Goal: Task Accomplishment & Management: Use online tool/utility

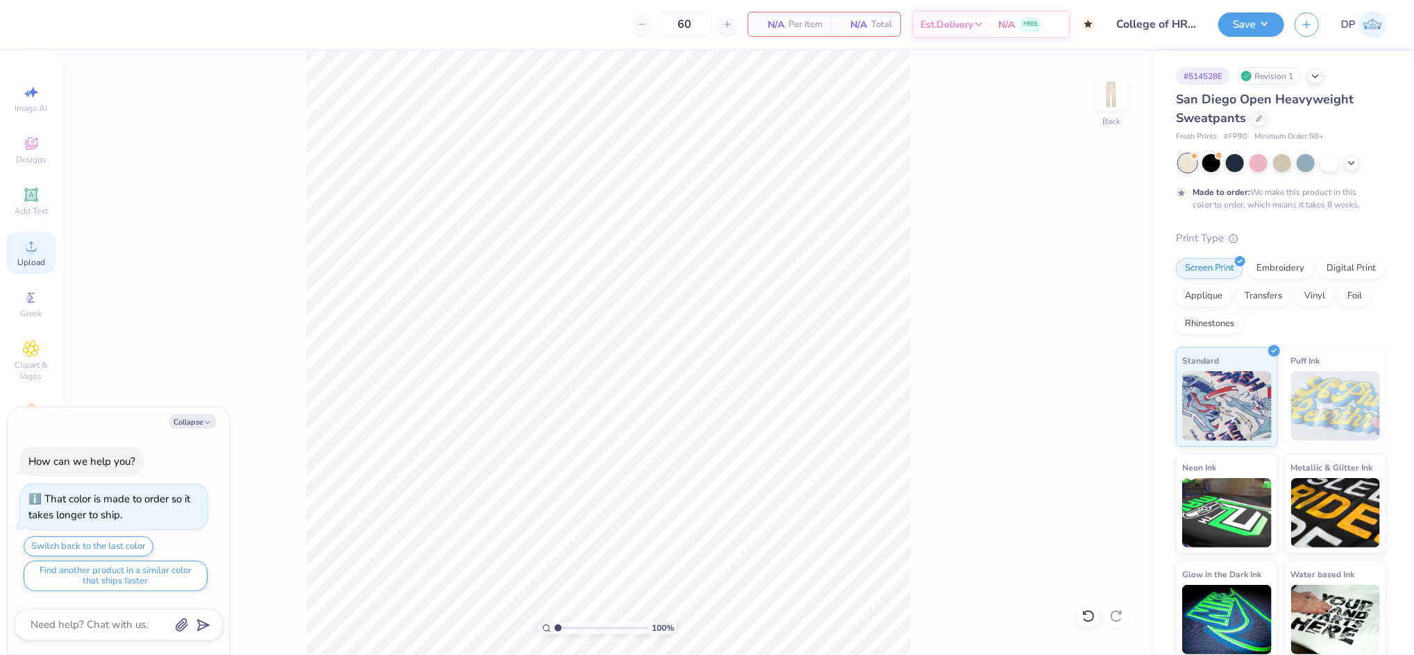
click at [28, 247] on icon at bounding box center [31, 246] width 17 height 17
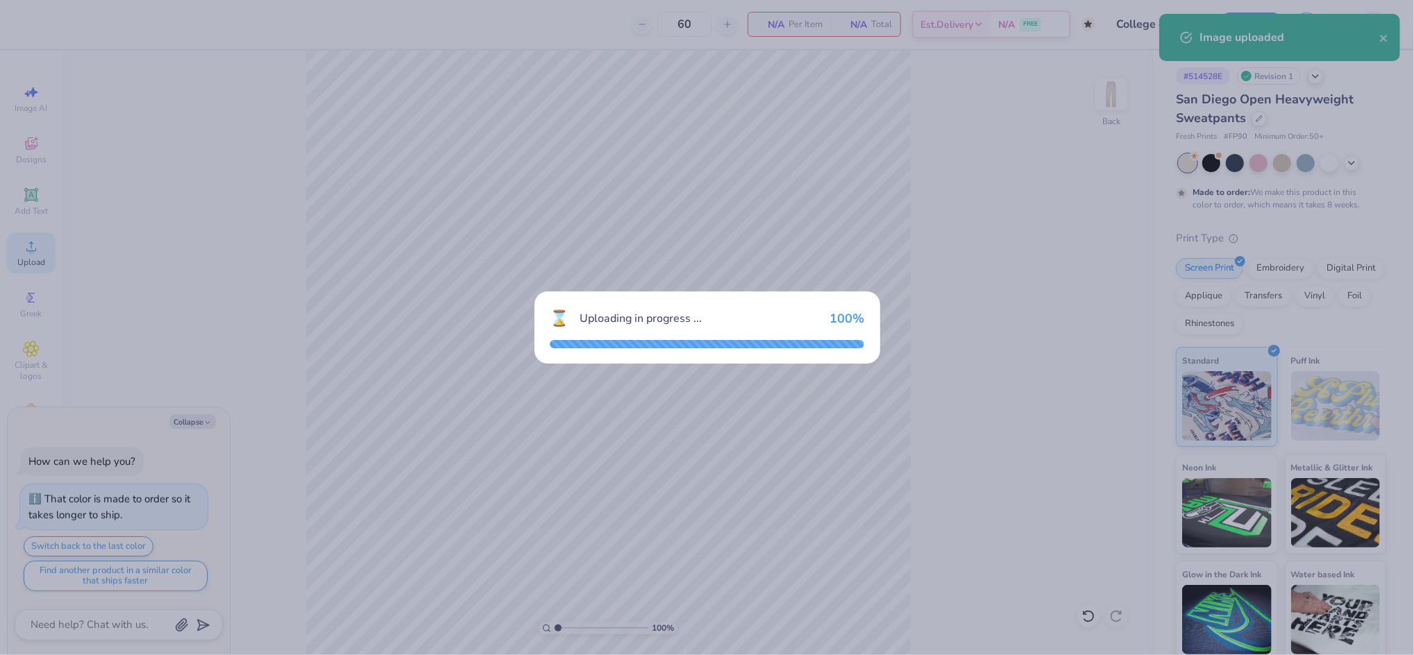
type textarea "x"
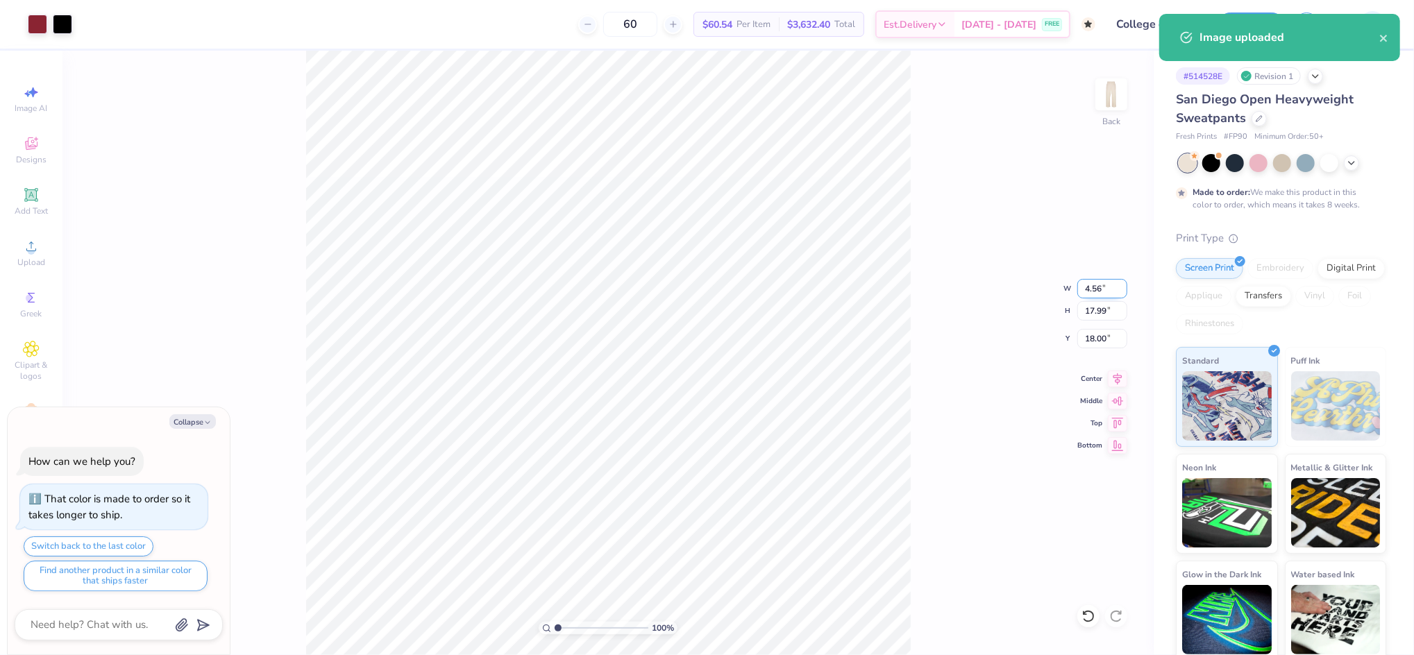
click at [1095, 286] on input "4.56" at bounding box center [1102, 288] width 50 height 19
click at [1095, 285] on input "4.56" at bounding box center [1102, 288] width 50 height 19
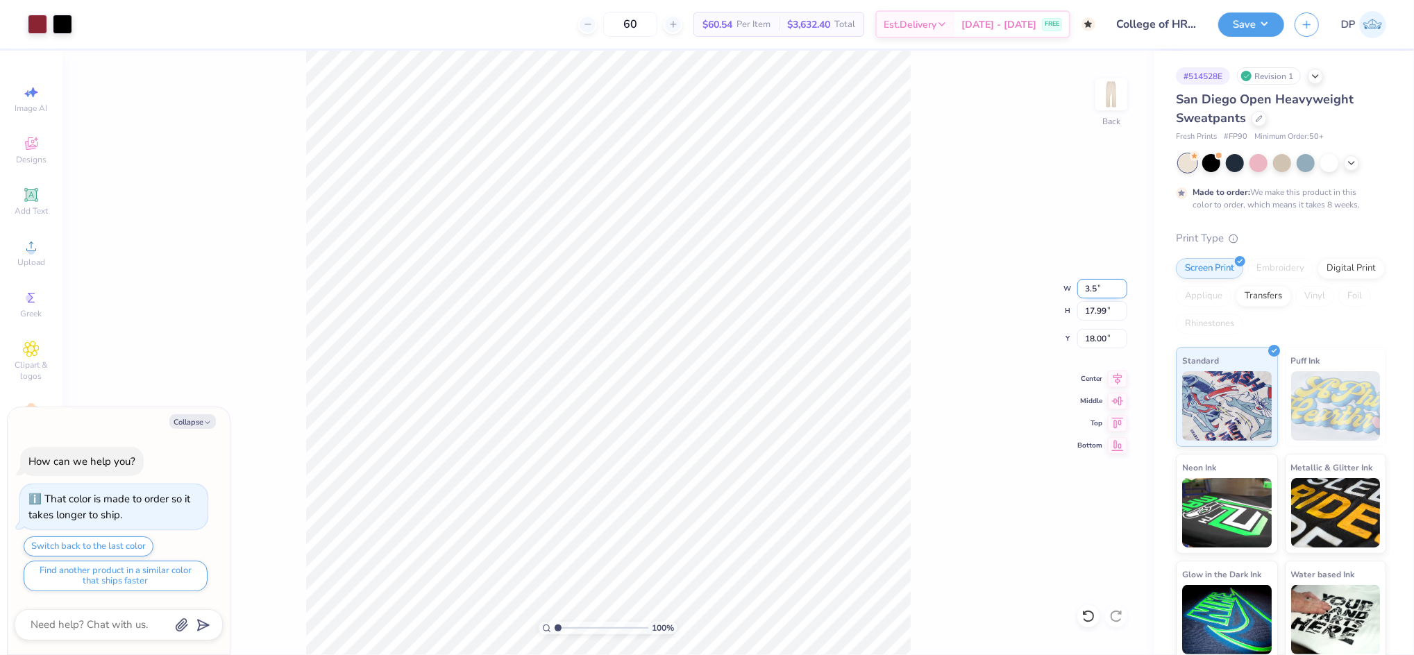
type input "3.5"
type textarea "x"
type input "3.50"
type input "13.80"
type input "20.10"
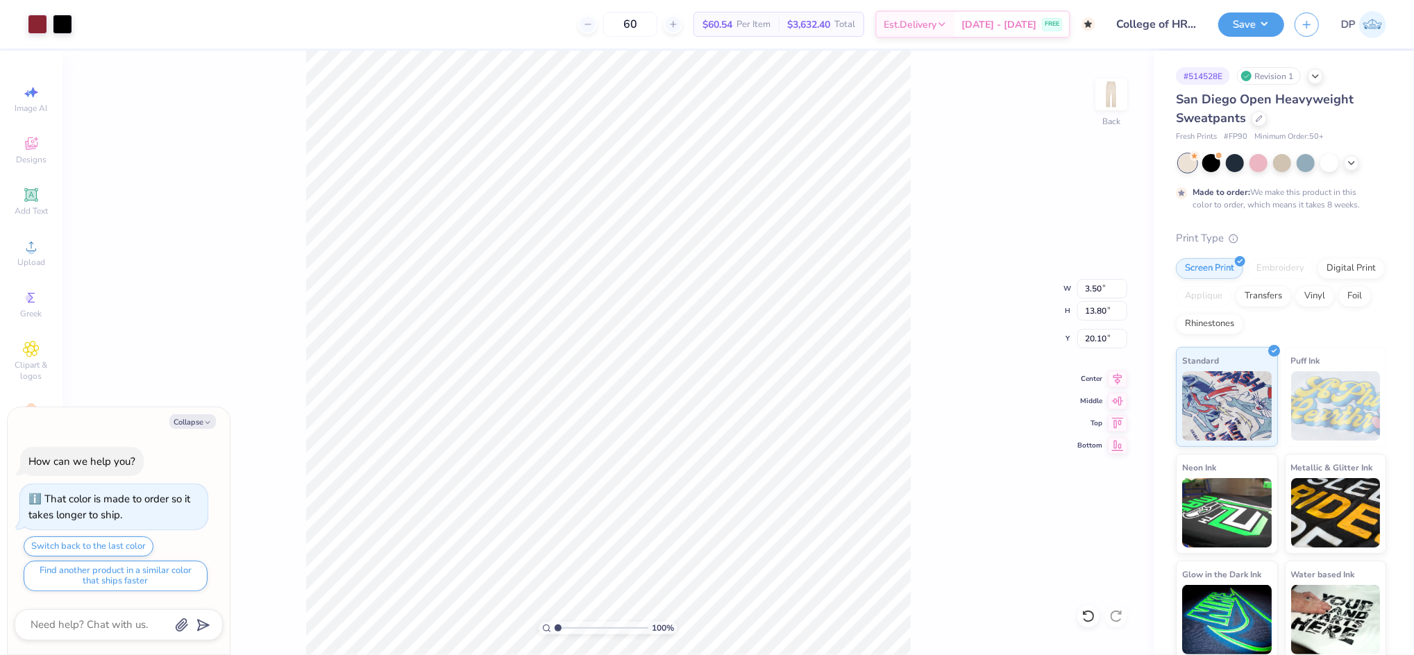
type textarea "x"
click at [1096, 342] on input "20.10" at bounding box center [1102, 338] width 50 height 19
click at [1096, 341] on input "20.10" at bounding box center [1102, 338] width 50 height 19
type input "20"
type textarea "x"
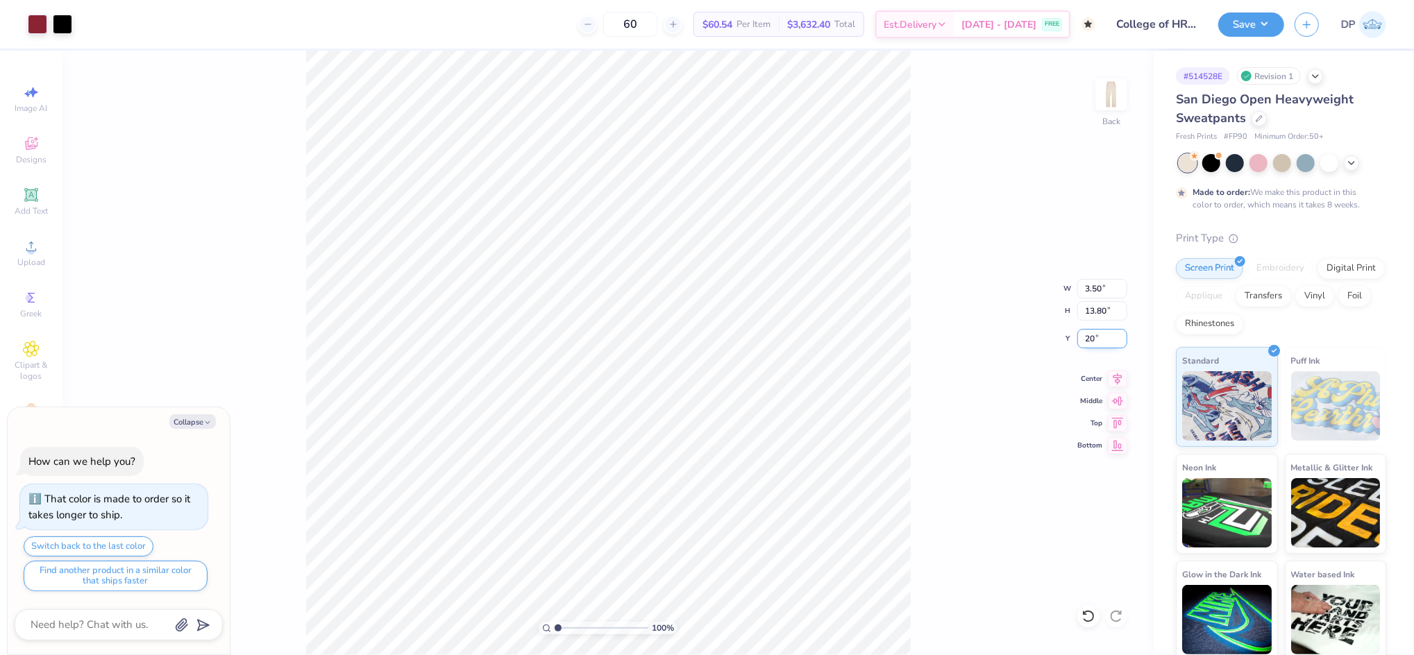
type input "20.00"
type textarea "x"
type input "20.10"
type textarea "x"
type input "1"
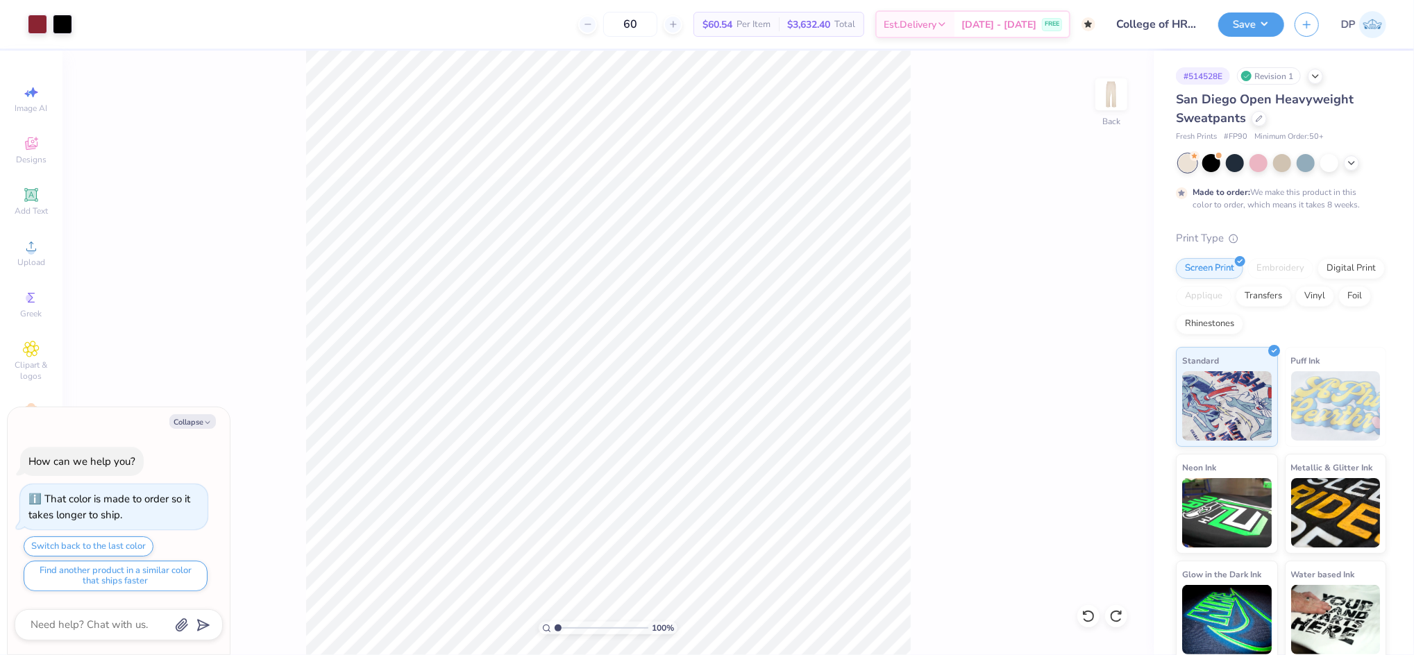
click at [554, 628] on input "range" at bounding box center [601, 628] width 94 height 12
type textarea "x"
drag, startPoint x: 557, startPoint y: 627, endPoint x: 573, endPoint y: 630, distance: 15.7
type input "2.6"
click at [573, 630] on input "range" at bounding box center [601, 628] width 94 height 12
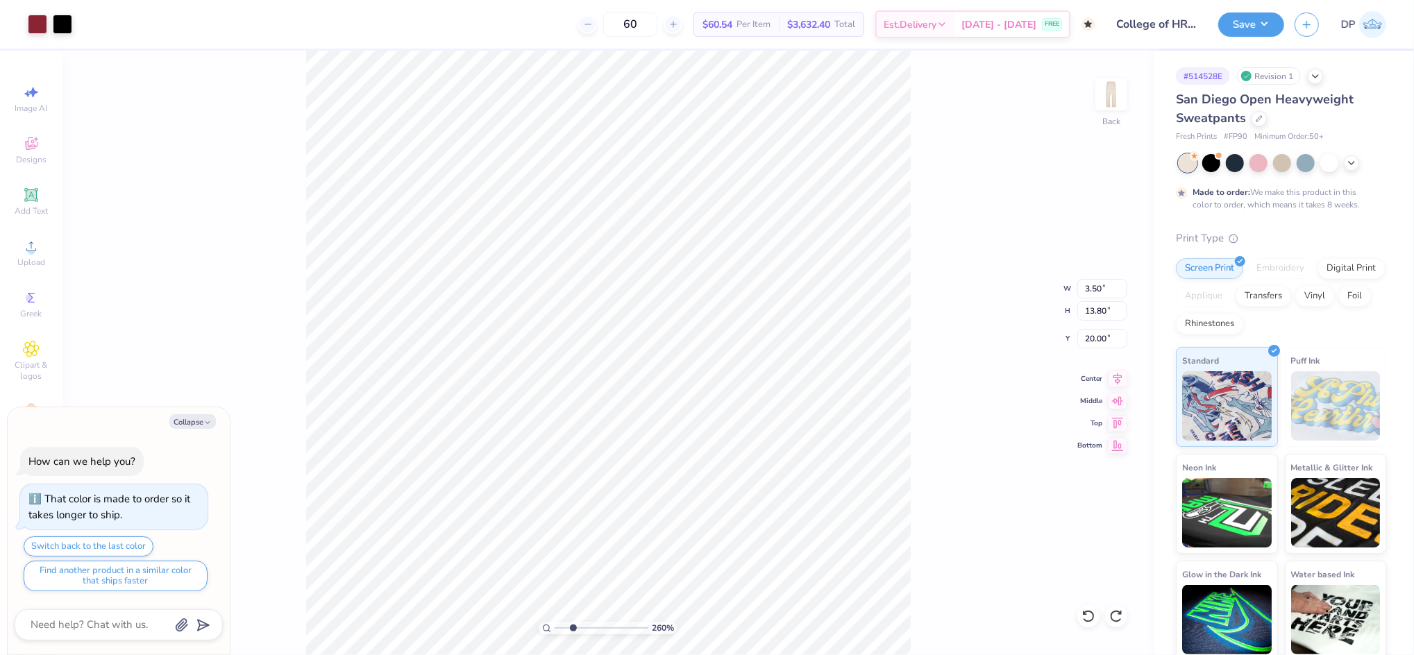
type textarea "x"
type input "20.10"
type textarea "x"
type input "3.07"
click at [577, 629] on input "range" at bounding box center [601, 628] width 94 height 12
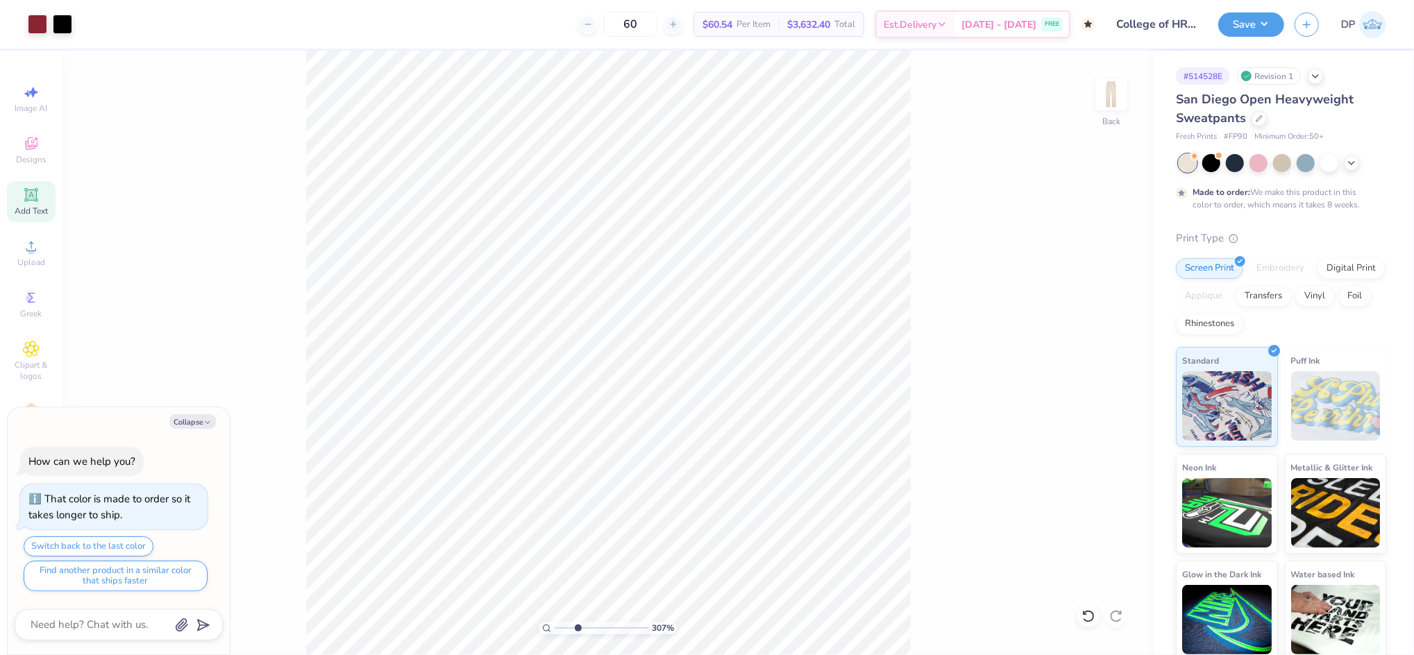
click at [24, 189] on icon at bounding box center [31, 195] width 17 height 17
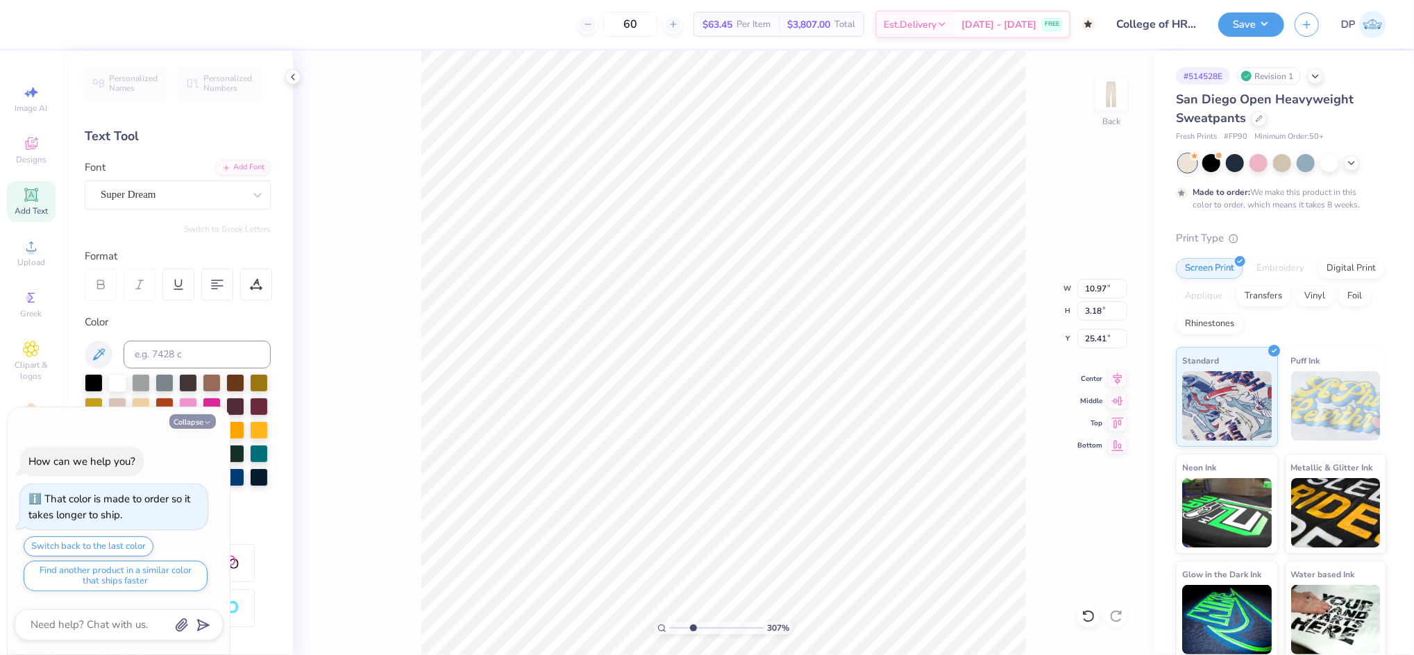
click at [205, 423] on icon "button" at bounding box center [207, 422] width 8 height 8
type textarea "x"
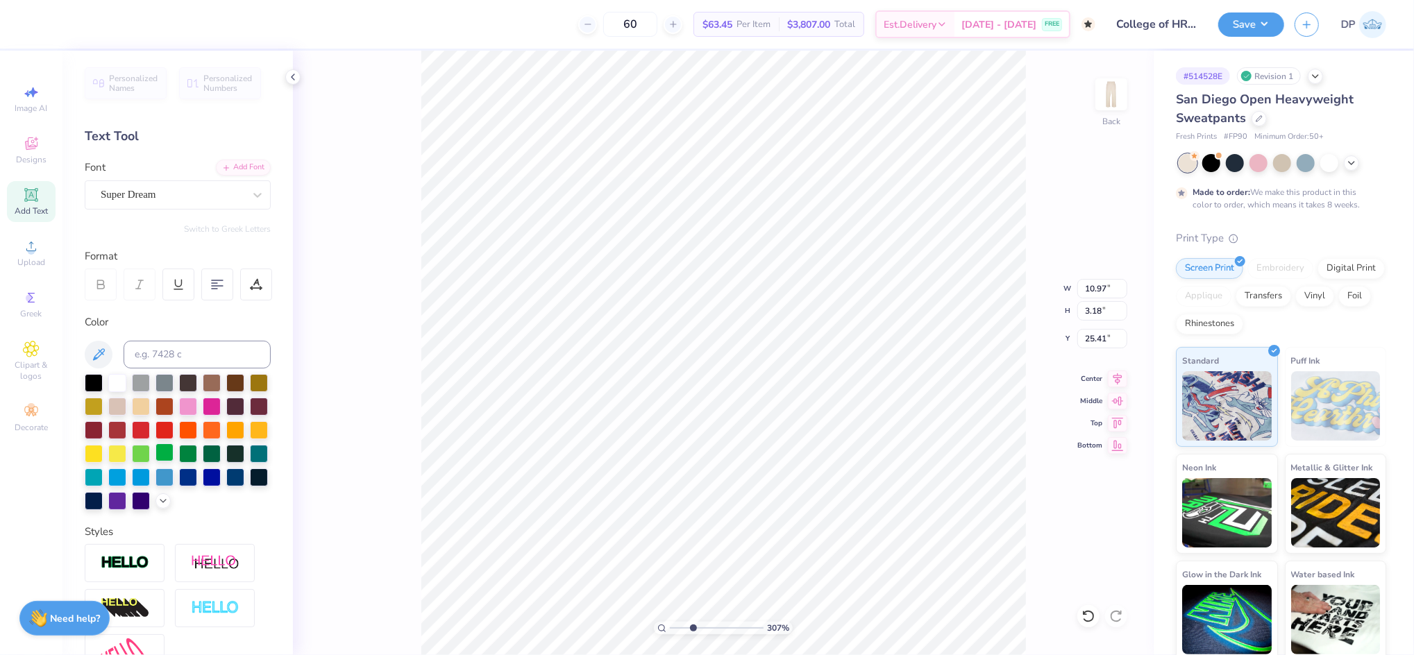
click at [173, 451] on div at bounding box center [164, 452] width 18 height 18
type input "10.85"
type input "3.14"
type input "25.43"
type input "5.45"
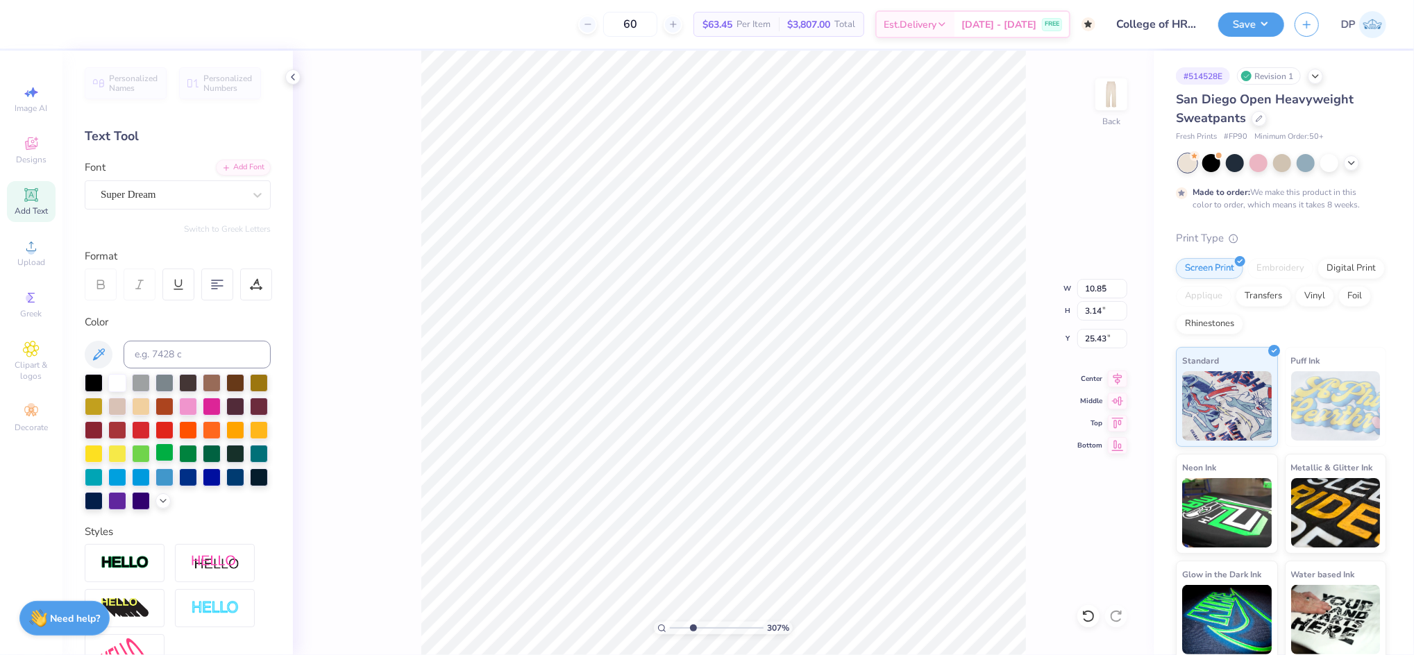
type input "1.58"
type input "17.97"
type textarea "U of SC"
click at [237, 170] on div "Add Font" at bounding box center [243, 166] width 55 height 16
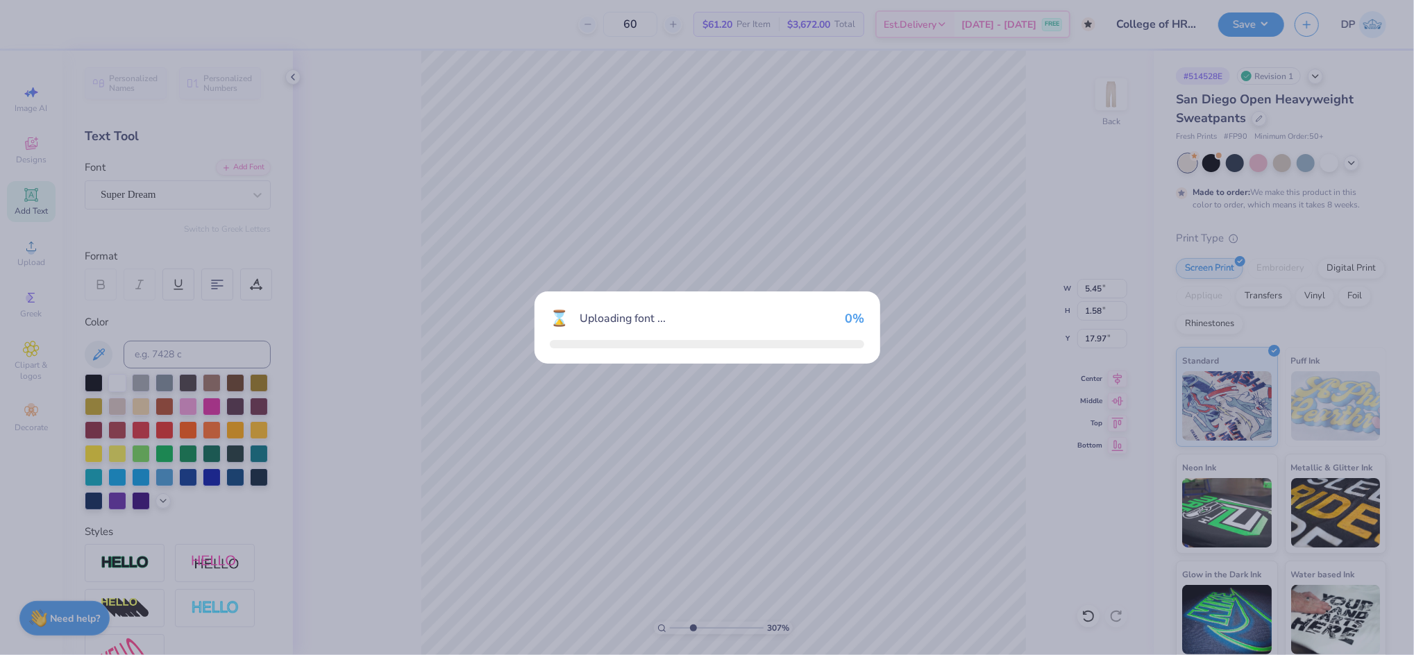
type input "7.41"
type input "1.64"
type input "17.94"
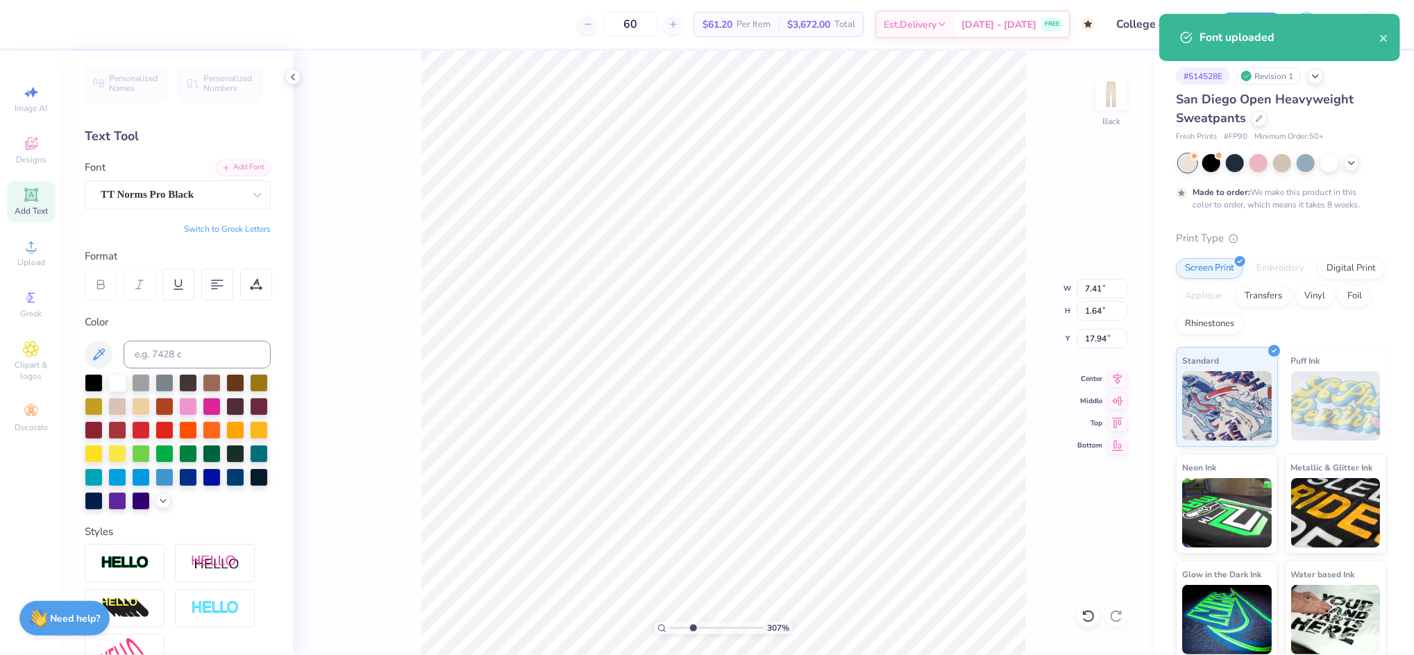
type input "8.00"
type input "1.67"
type input "17.92"
type input "3.72"
type input "0.78"
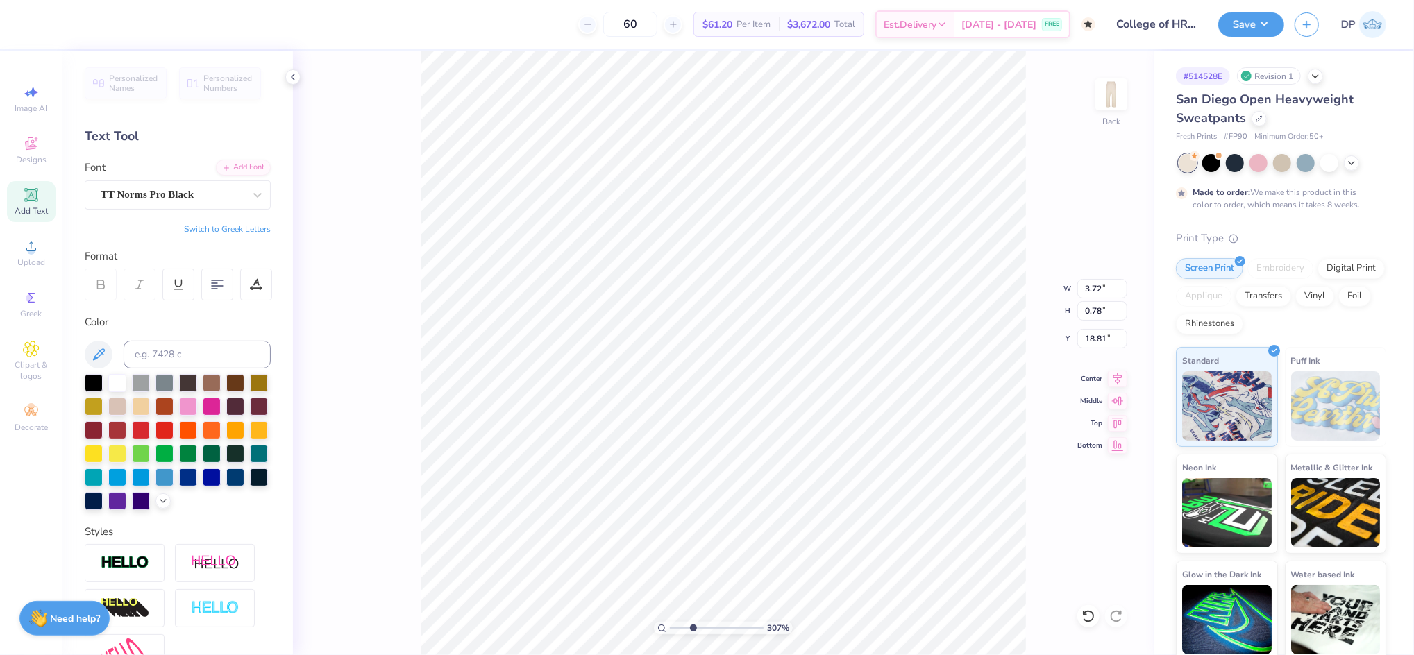
type input "20.10"
type input "3.15"
type input "0.66"
type input "20.43"
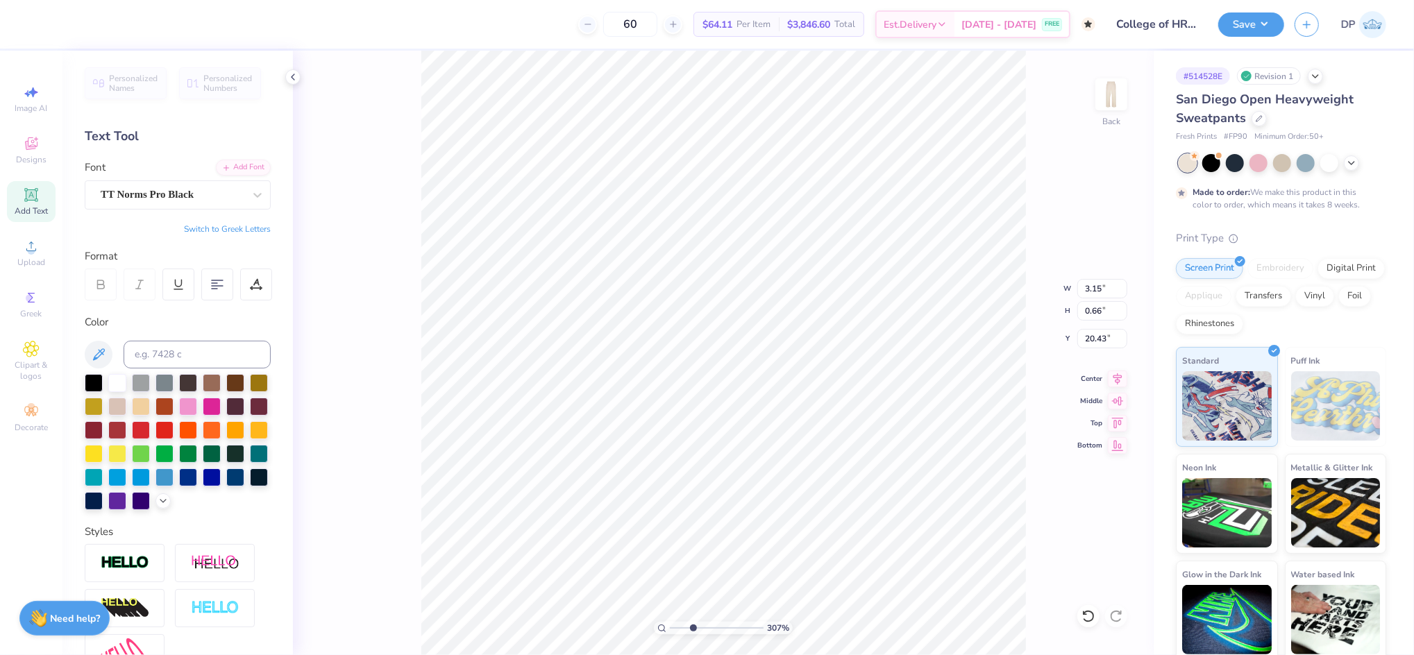
paste textarea "ANNIVERSARY"
type textarea "ANNIVERSARY"
type input "0.66"
type input "6.83"
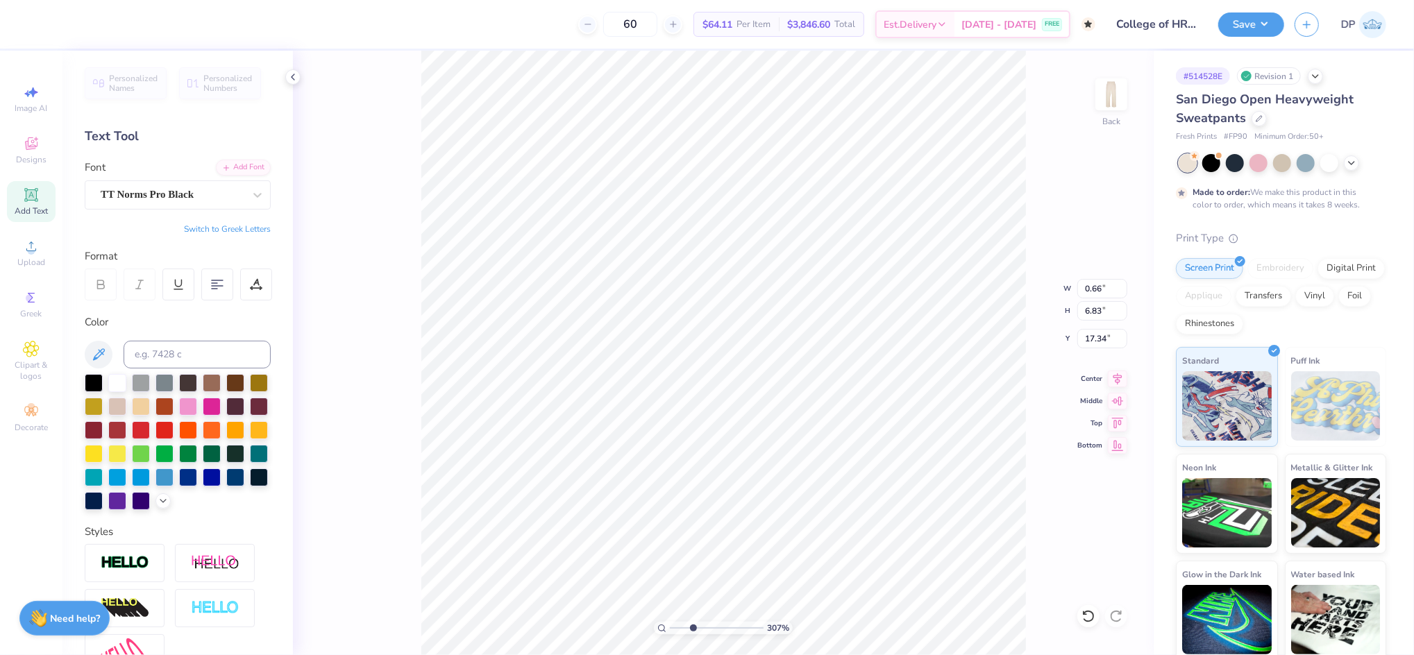
type input "17.34"
type input "29.34"
type input "0.53"
type input "5.51"
type input "0.32"
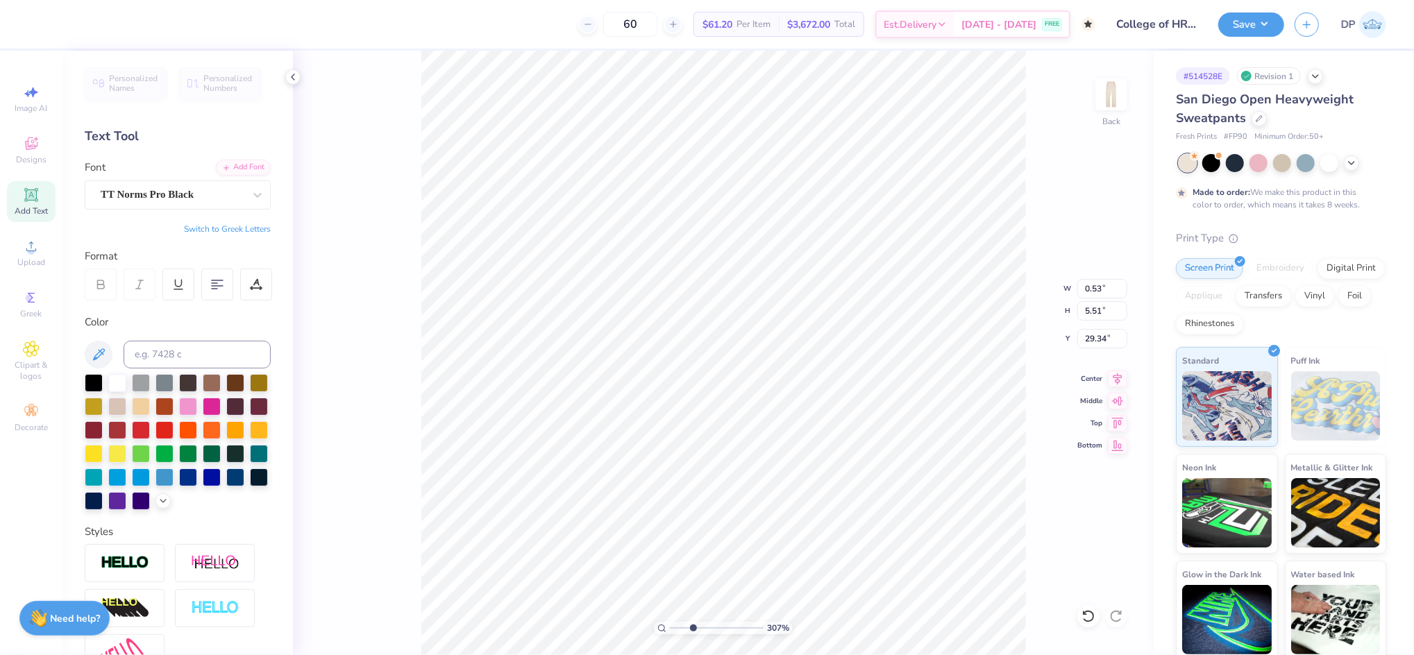
type input "3.31"
type input "29.88"
drag, startPoint x: 694, startPoint y: 625, endPoint x: 701, endPoint y: 627, distance: 7.2
type input "3.98"
click at [701, 627] on input "range" at bounding box center [717, 628] width 94 height 12
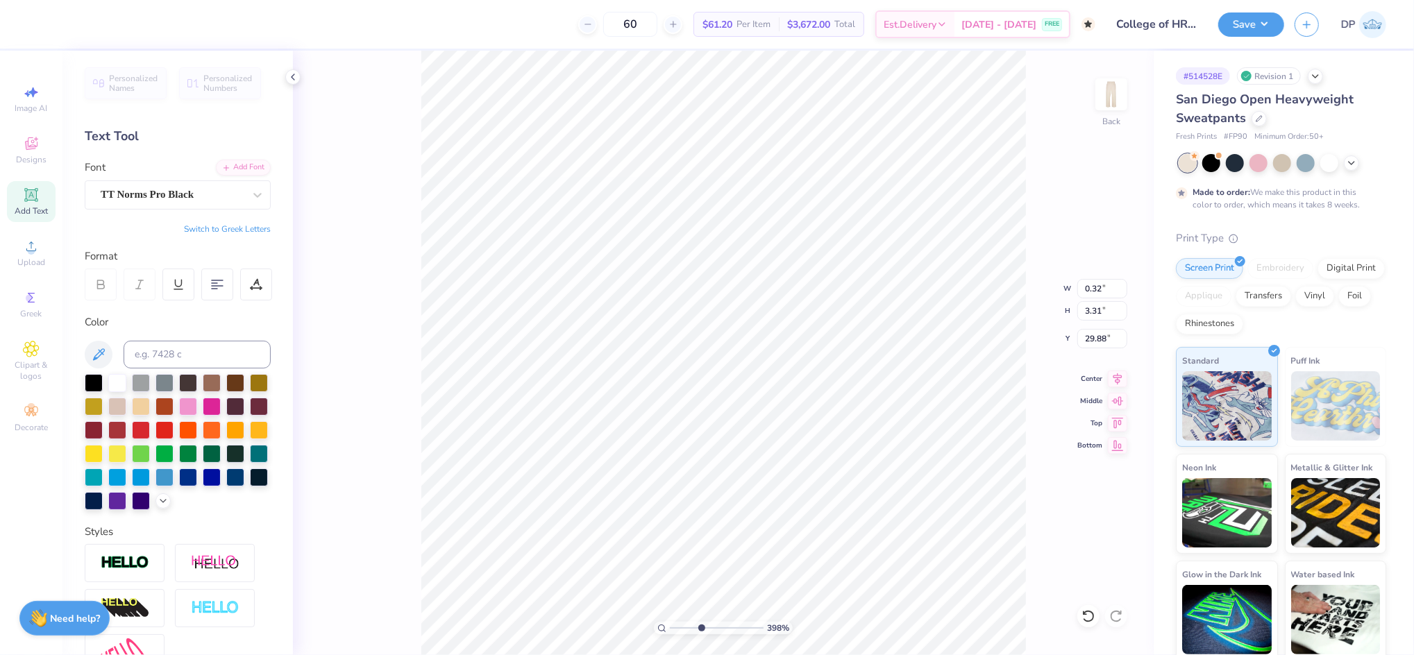
type input "29.90"
type input "0.29"
type input "3.04"
type input "29.94"
type input "0.33"
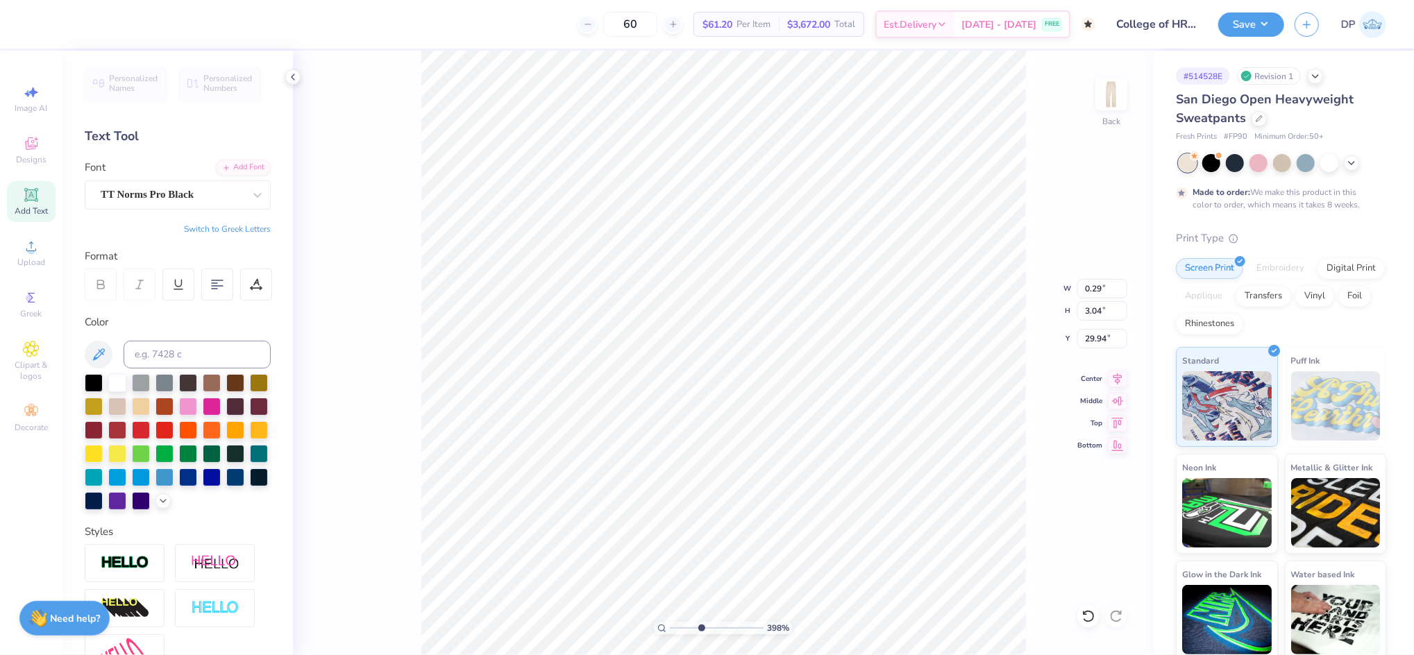
type input "3.47"
click at [254, 278] on div at bounding box center [256, 285] width 32 height 32
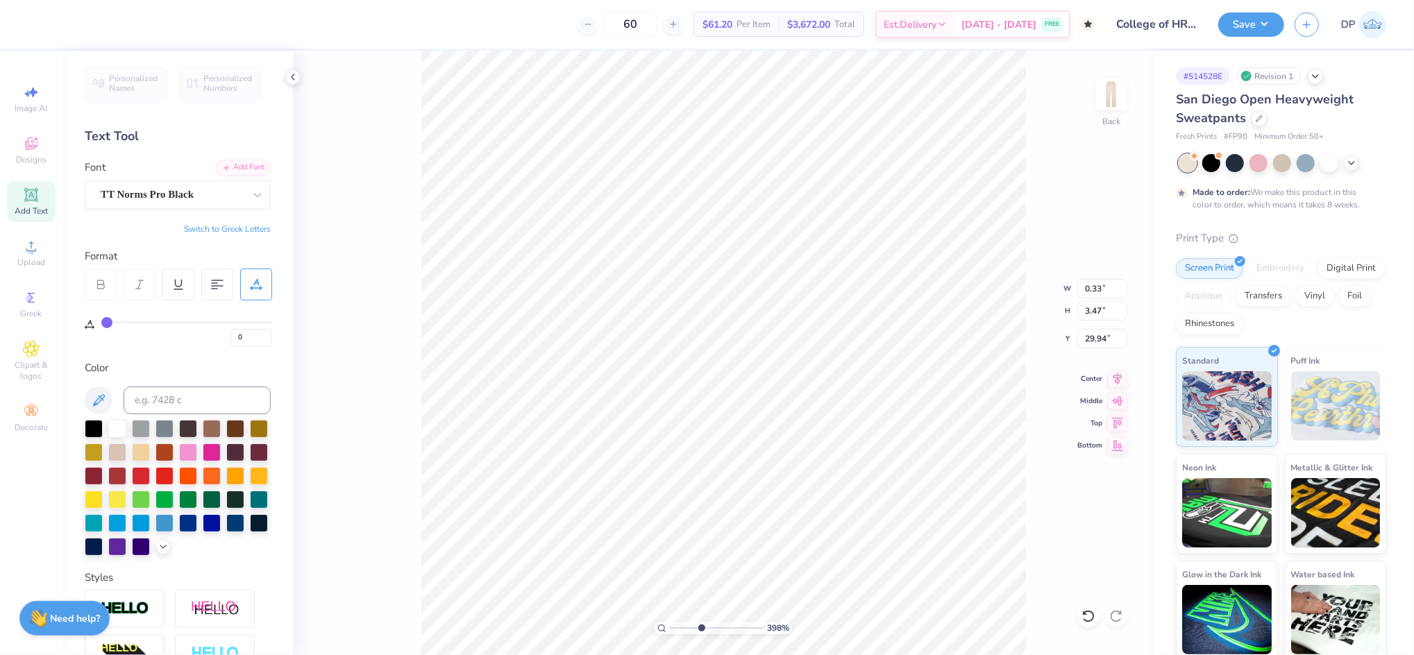
type input "1"
type input "2"
type input "3"
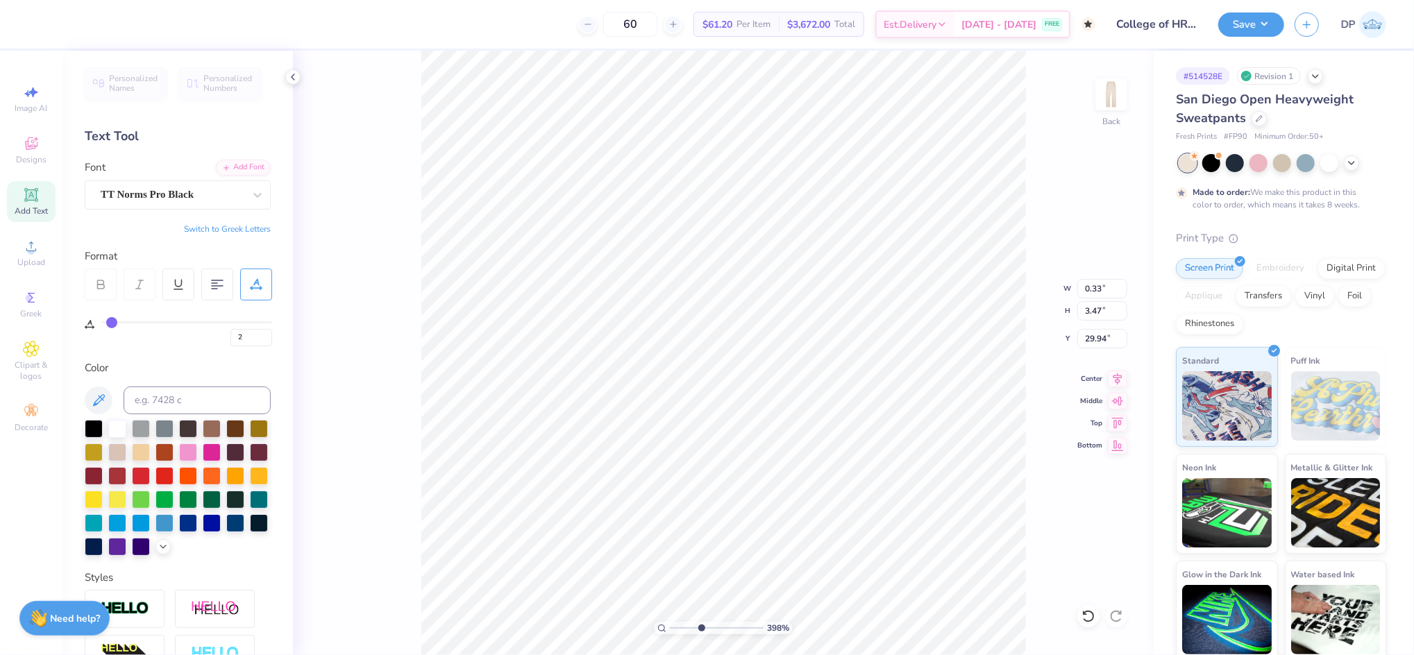
type input "3"
type input "4"
type input "5"
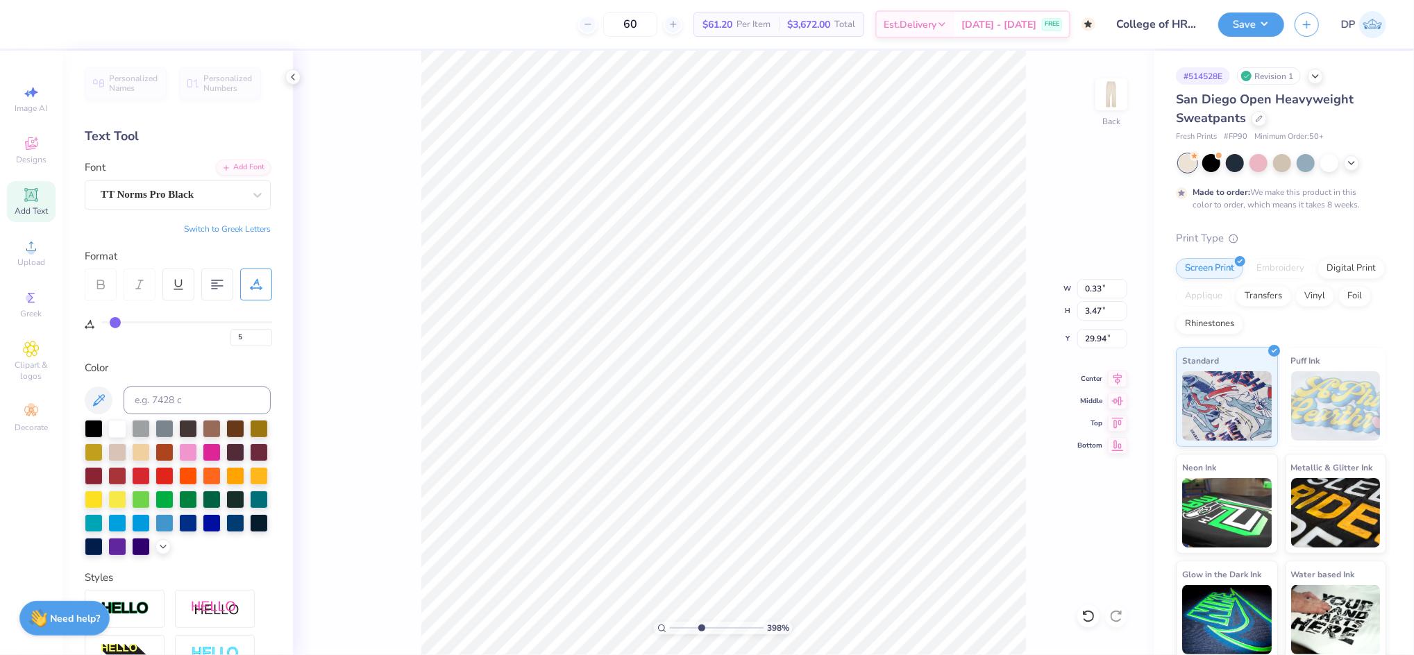
type input "6"
drag, startPoint x: 106, startPoint y: 320, endPoint x: 116, endPoint y: 327, distance: 11.9
type input "6"
click at [116, 323] on input "range" at bounding box center [186, 322] width 171 height 2
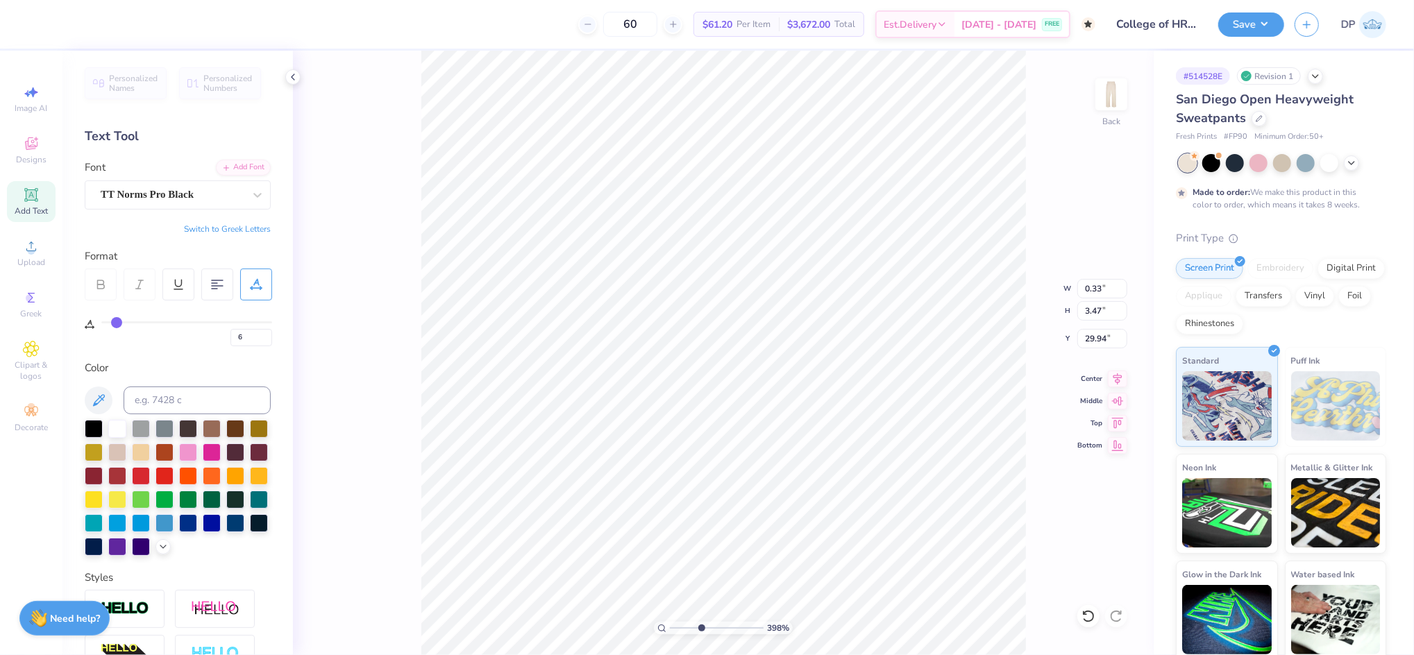
type input "3.74"
type input "29.86"
drag, startPoint x: 701, startPoint y: 628, endPoint x: 708, endPoint y: 632, distance: 7.8
type input "4.77"
click at [708, 632] on input "range" at bounding box center [717, 628] width 94 height 12
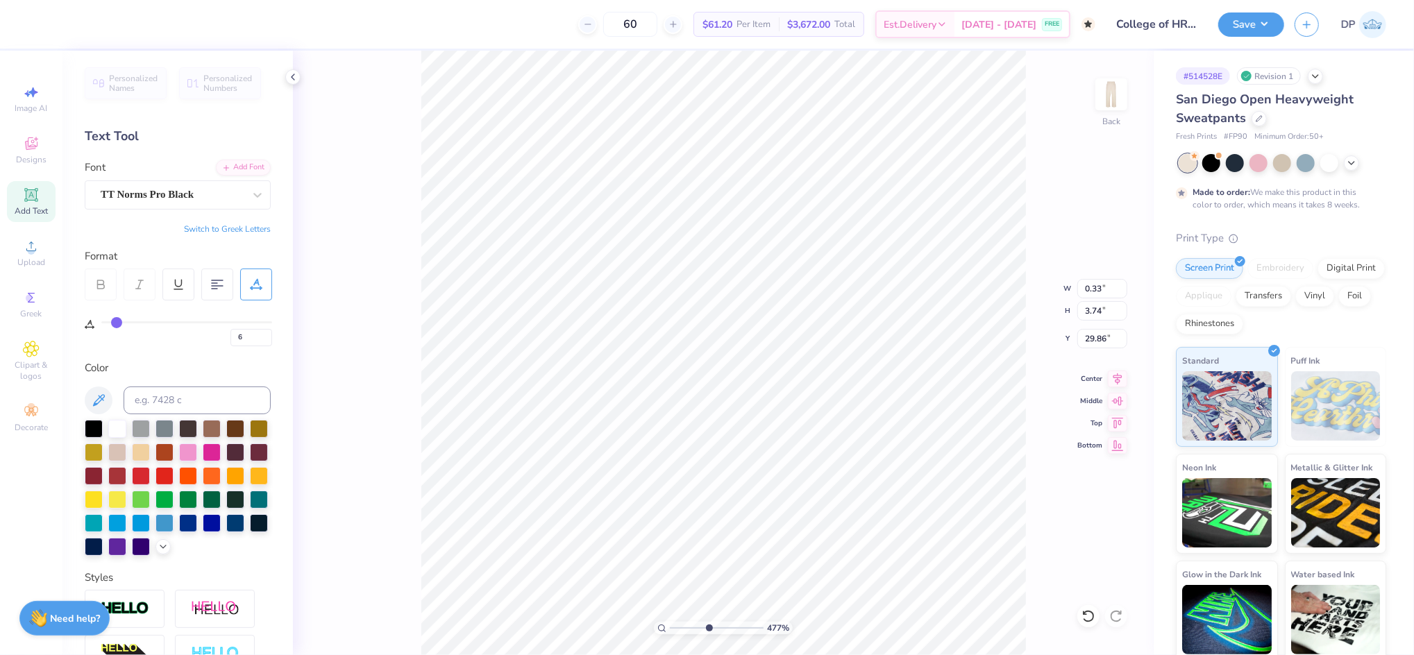
type input "29.88"
type input "10"
type input "11"
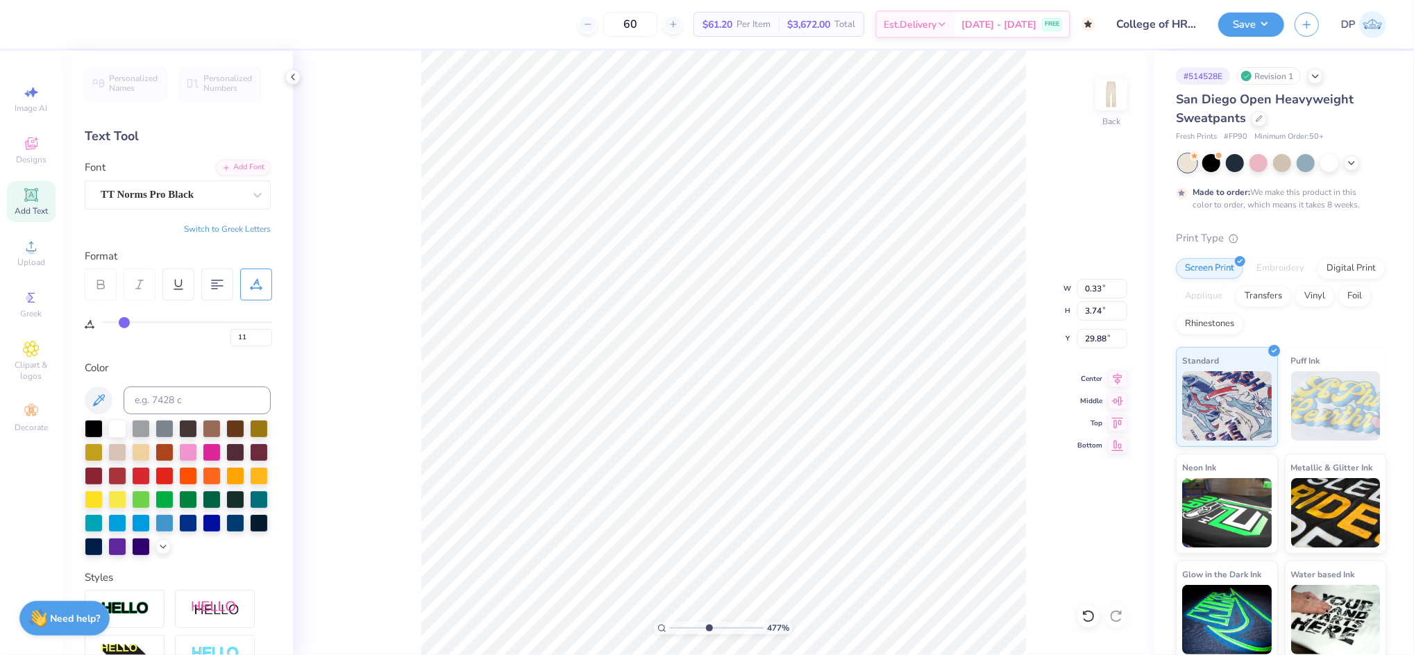
type input "12"
type input "13"
type input "14"
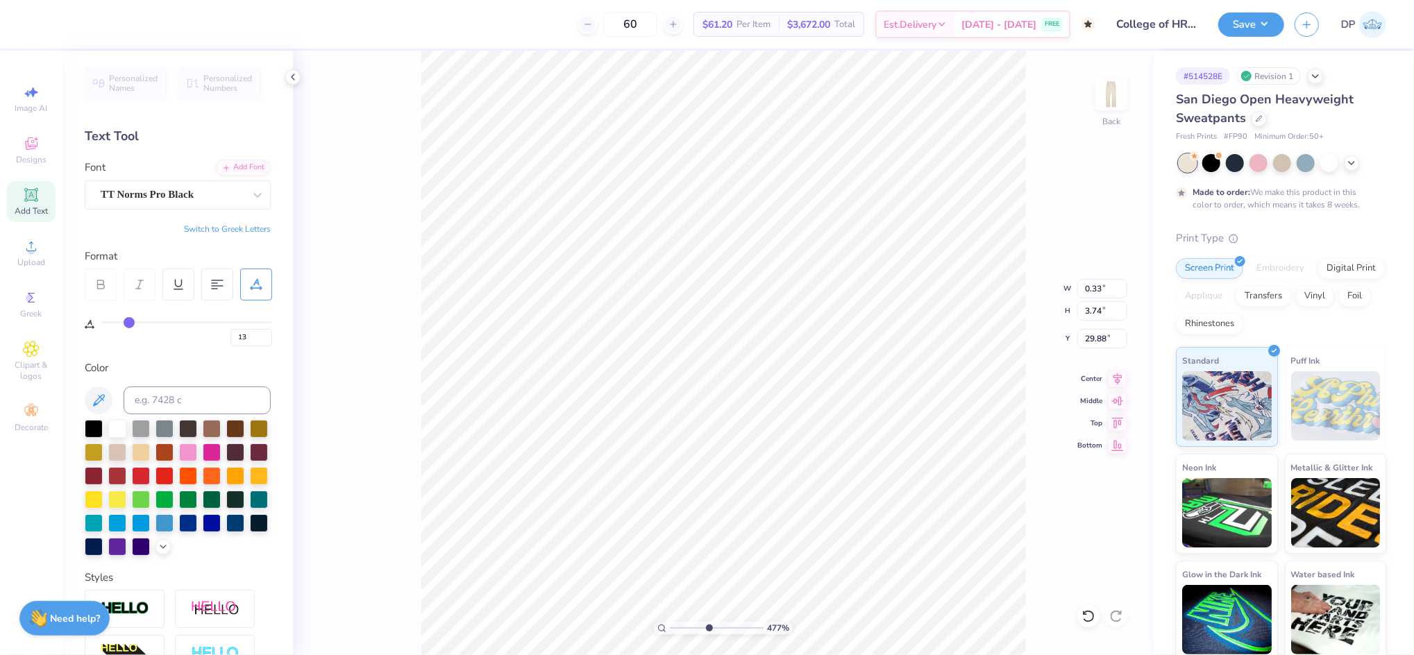
type input "14"
drag, startPoint x: 122, startPoint y: 323, endPoint x: 129, endPoint y: 324, distance: 7.1
type input "14"
click at [129, 323] on input "range" at bounding box center [186, 322] width 171 height 2
type input "0.34"
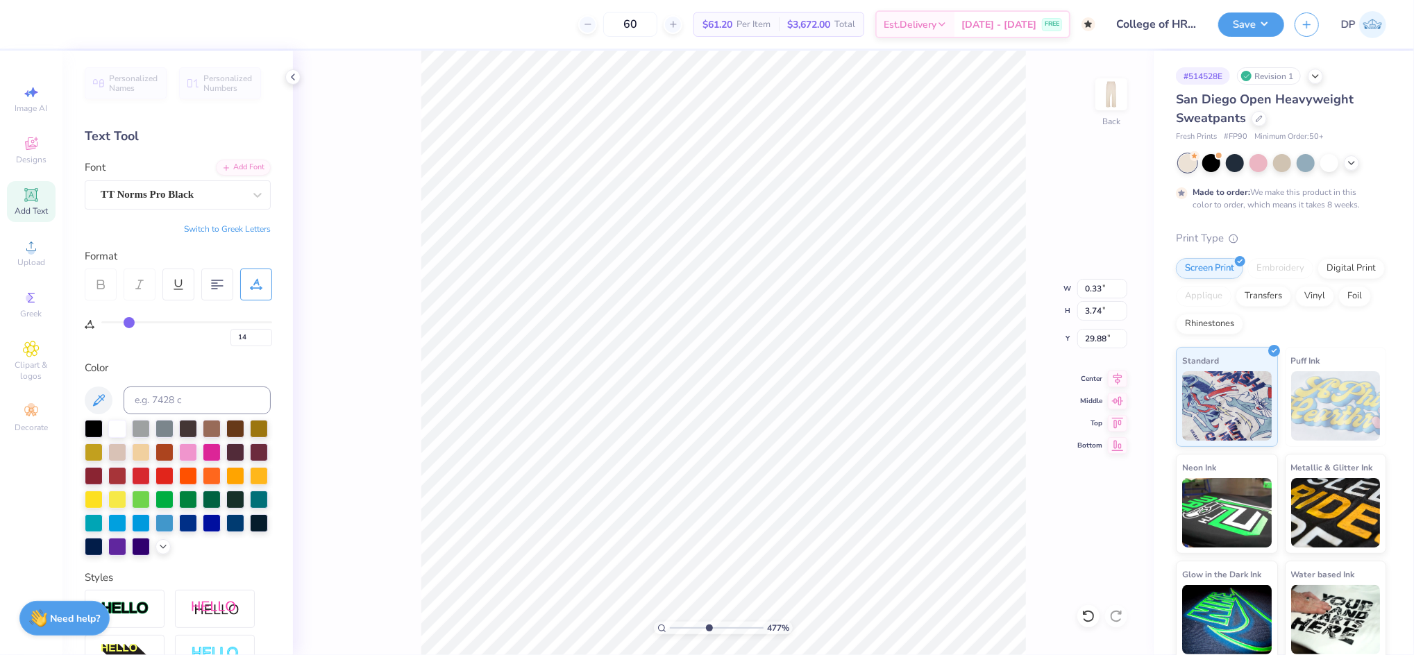
type input "4.10"
type input "29.70"
type input "13"
type input "12"
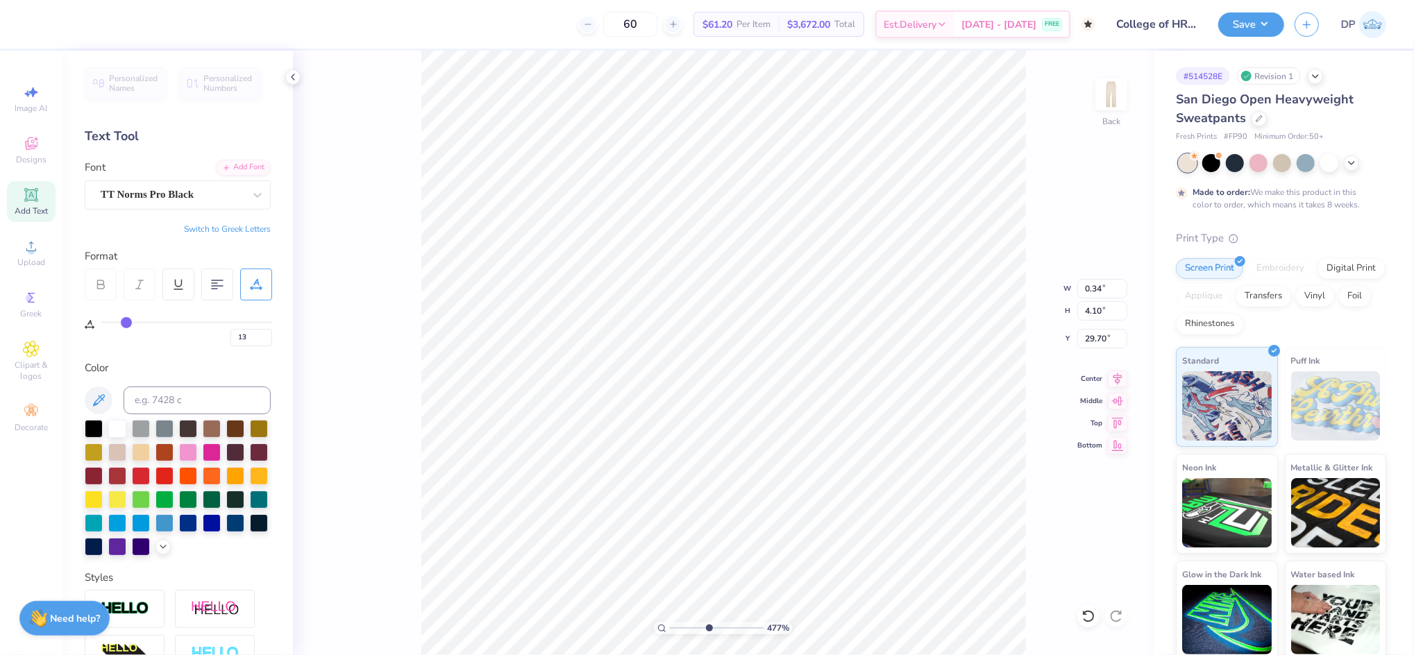
type input "12"
type input "11"
click at [125, 323] on input "range" at bounding box center [186, 322] width 171 height 2
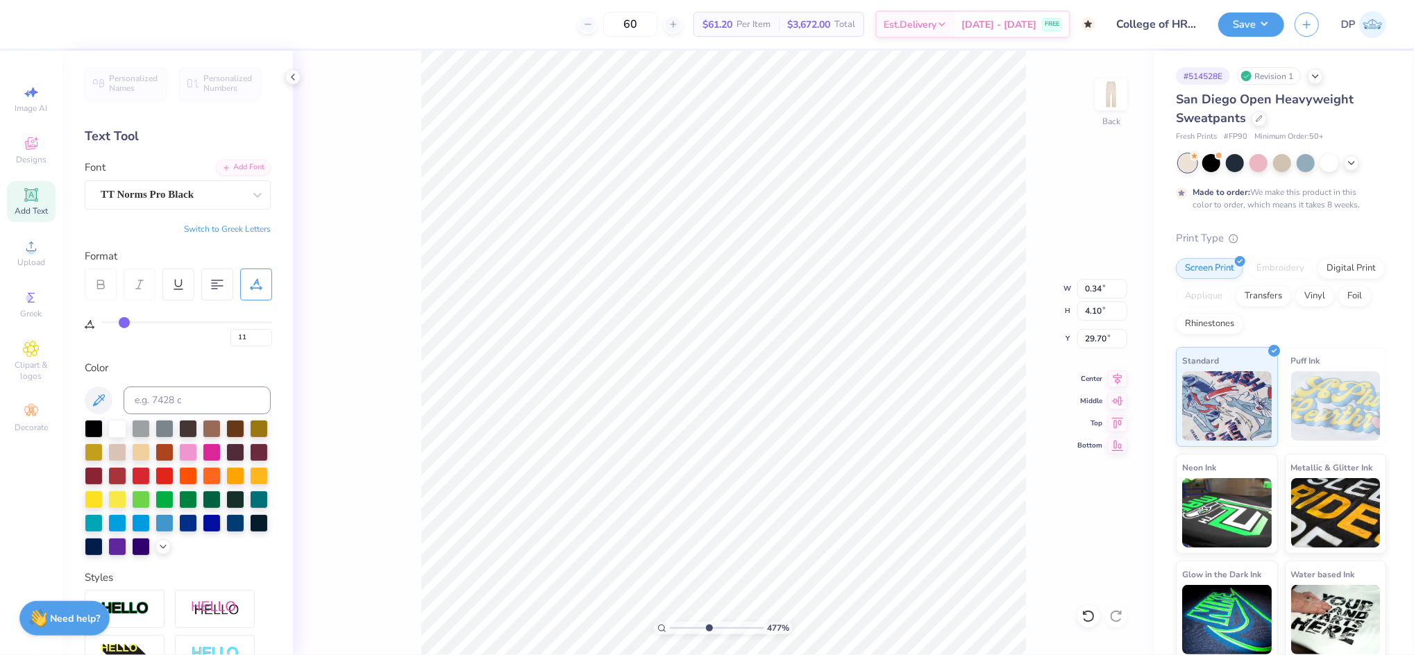
type input "0.33"
type input "3.97"
type input "29.76"
click at [1026, 300] on div "477 % Back W 0.33 0.33 " H 3.97 3.97 " Y 29.76 29.76 " Center Middle Top Bottom" at bounding box center [723, 353] width 861 height 604
type input "0.32"
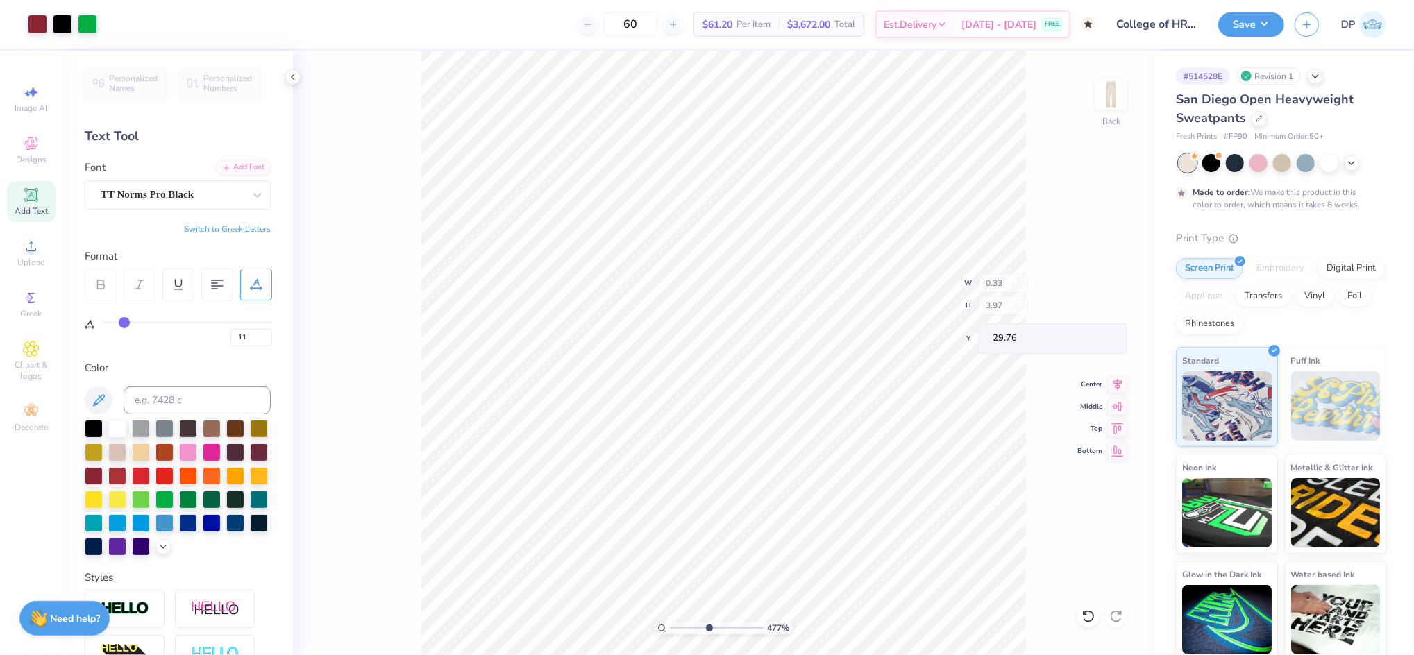
type input "3.81"
type input "29.92"
type input "0.33"
type input "3.87"
drag, startPoint x: 705, startPoint y: 625, endPoint x: 686, endPoint y: 629, distance: 19.7
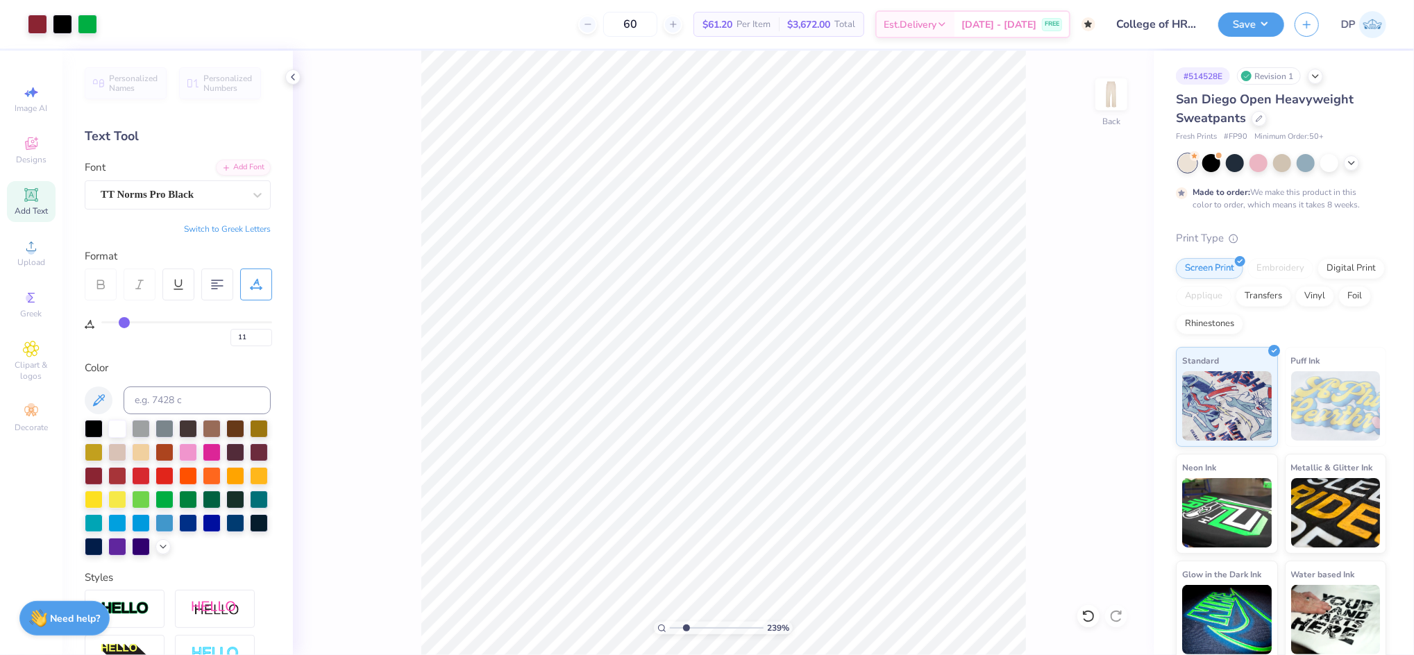
type input "2.39"
click at [686, 629] on input "range" at bounding box center [717, 628] width 94 height 12
click at [31, 205] on span "Add Text" at bounding box center [31, 210] width 33 height 11
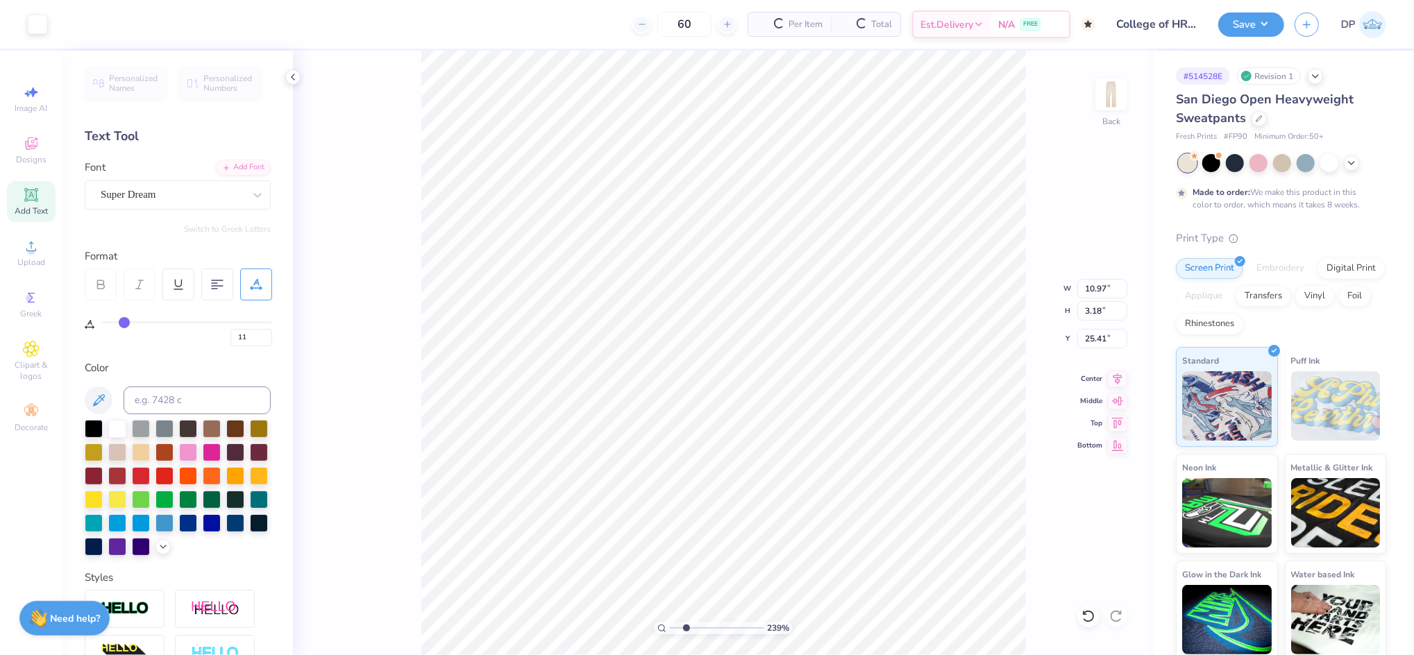
type input "0"
type textarea "25"
click at [223, 154] on div "Personalized Names Personalized Numbers Text Tool Add Font Font Super Dream Swi…" at bounding box center [177, 353] width 230 height 604
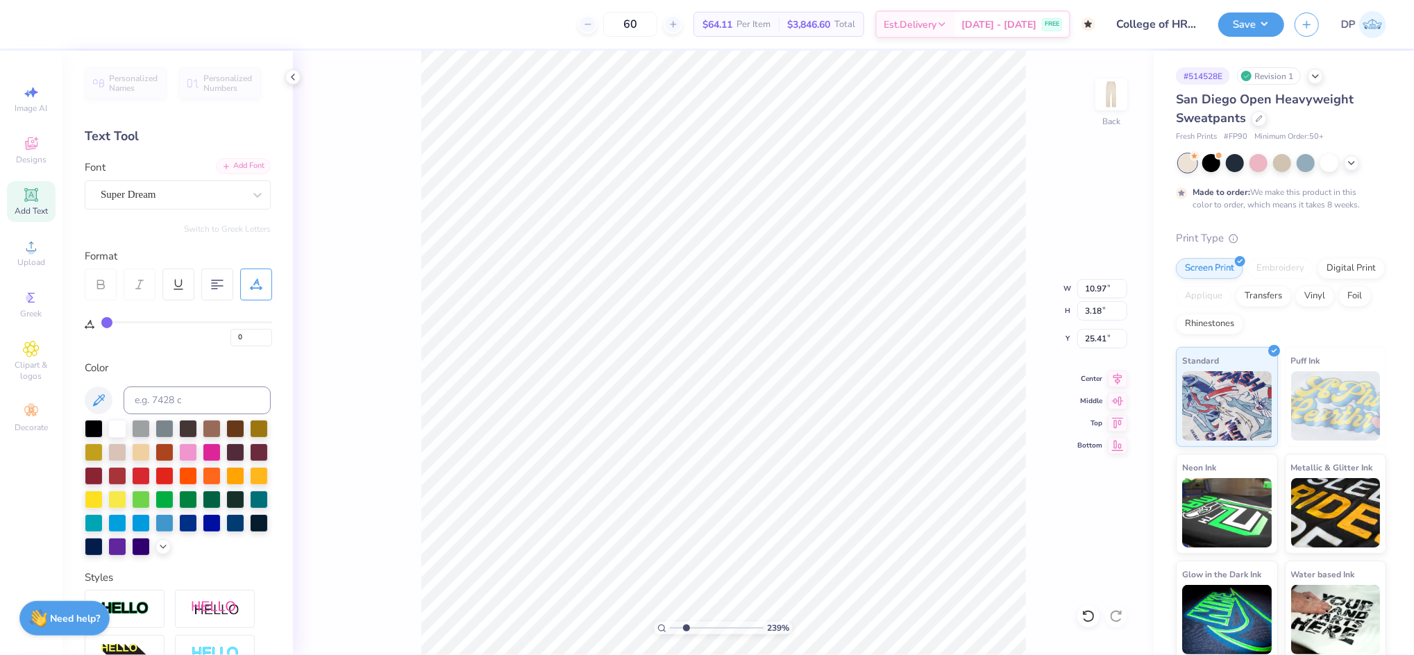
click at [218, 167] on div "Add Font" at bounding box center [243, 166] width 55 height 16
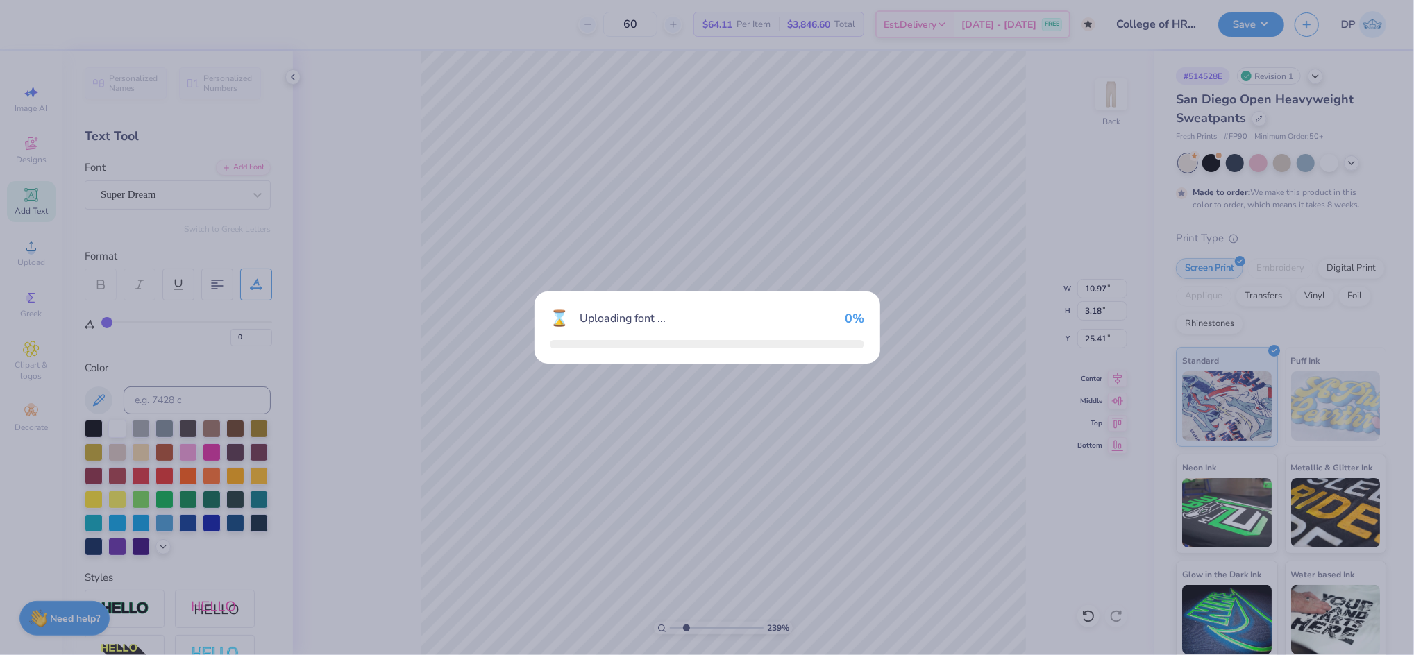
type input "5.12"
type input "3.17"
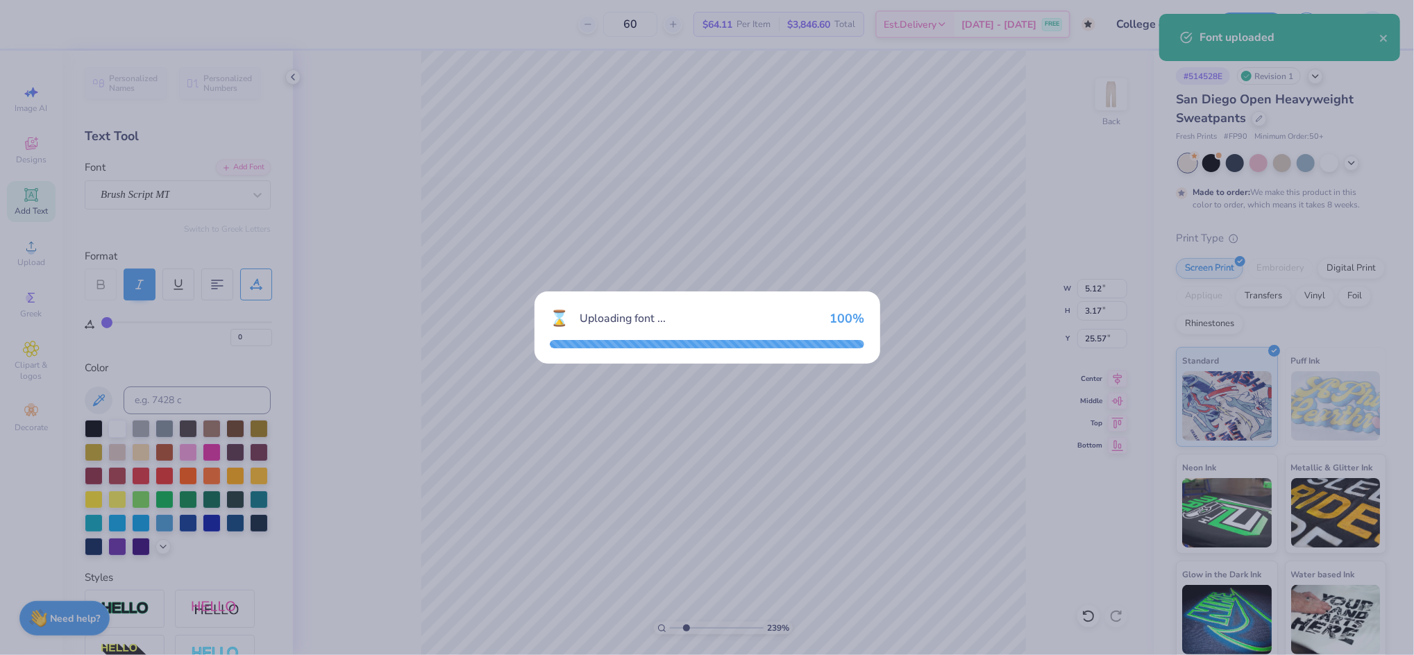
type input "4.22"
type input "2.86"
type input "25.57"
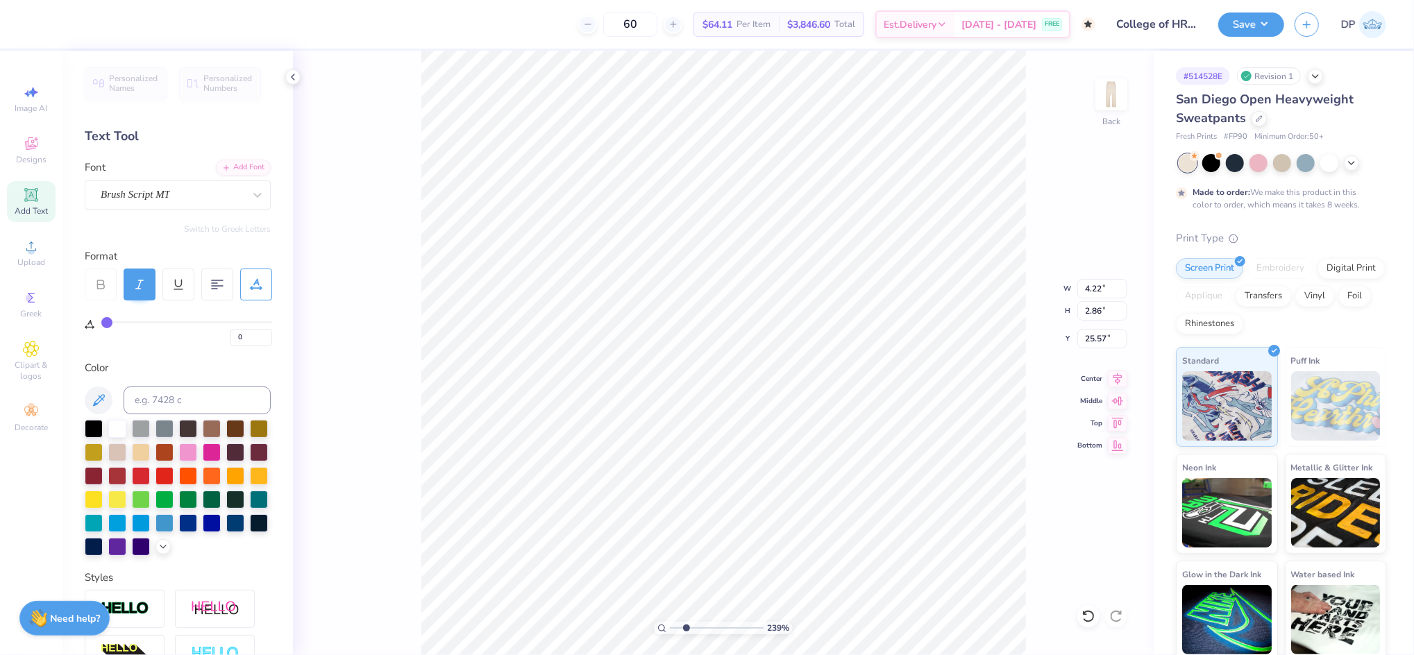
type input "2.86"
type input "4.21"
type input "30.13"
drag, startPoint x: 685, startPoint y: 625, endPoint x: 693, endPoint y: 629, distance: 8.4
type input "3.1"
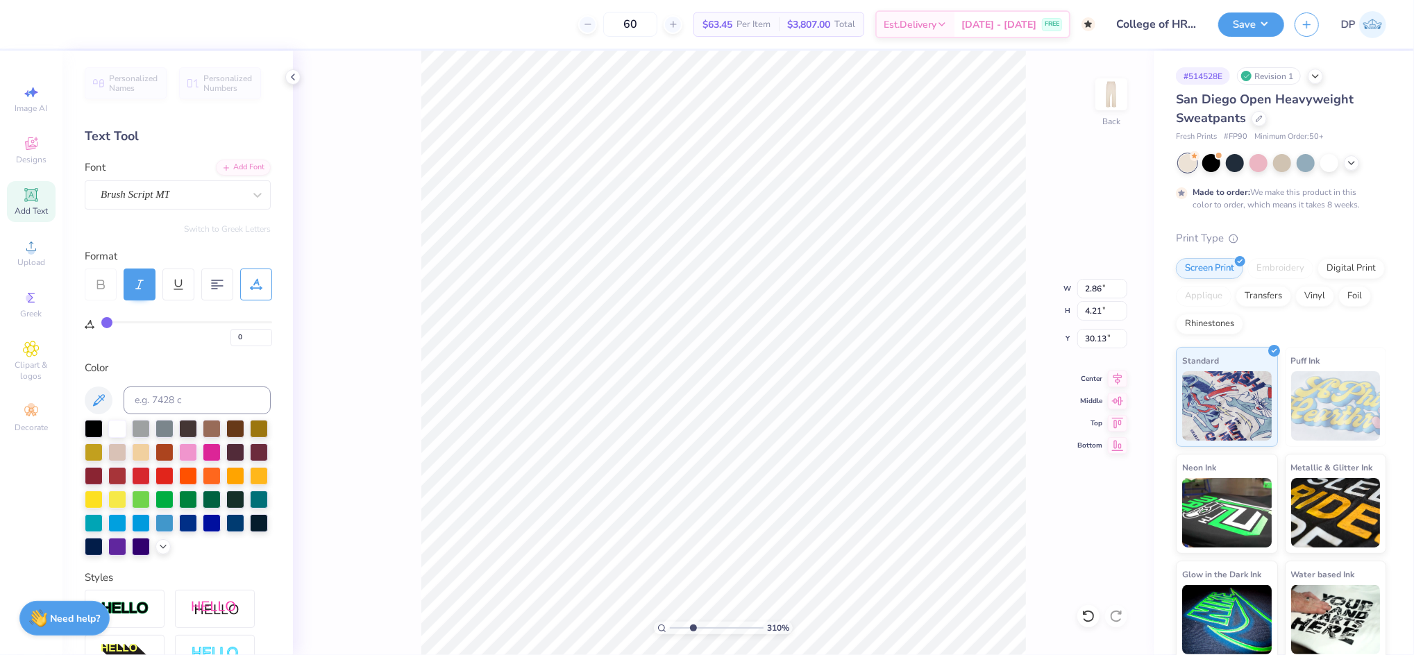
click at [693, 629] on input "range" at bounding box center [717, 628] width 94 height 12
type input "30.33"
type input "1.77"
type input "2.60"
type input "30.04"
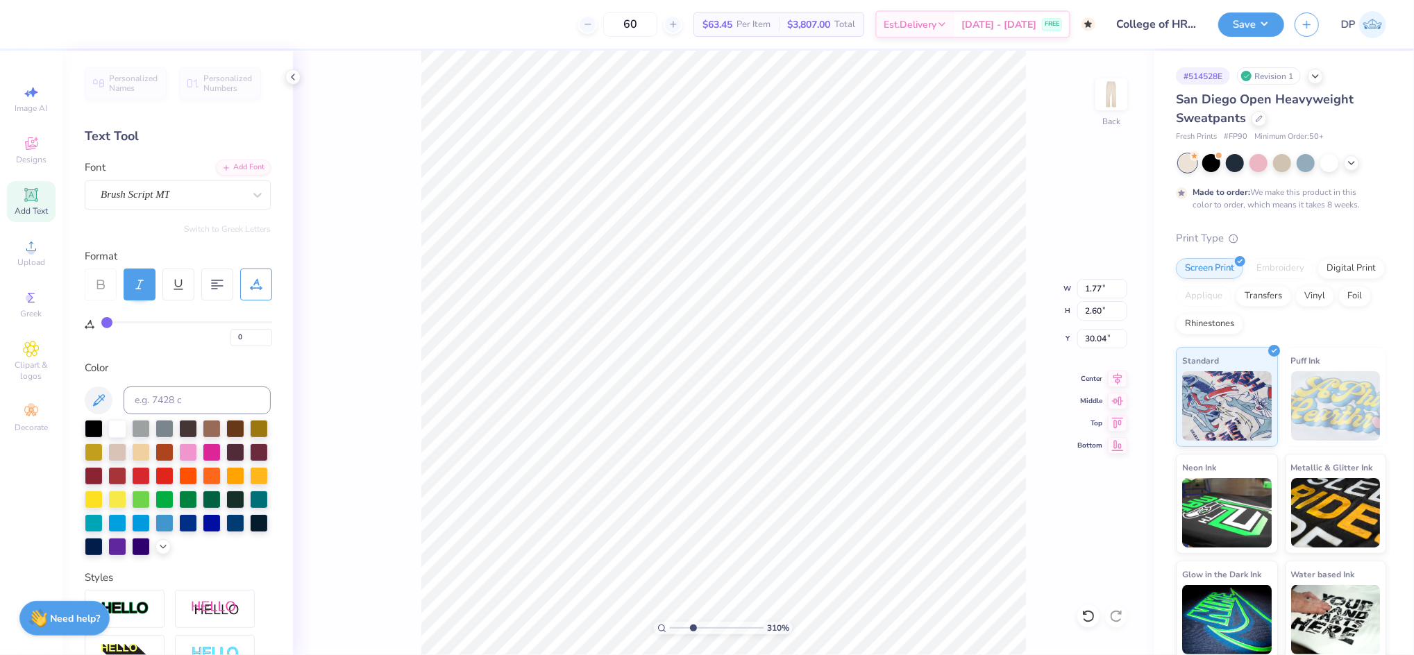
type input "1.83"
type input "2.70"
type input "29.94"
type input "1.88"
type input "2.76"
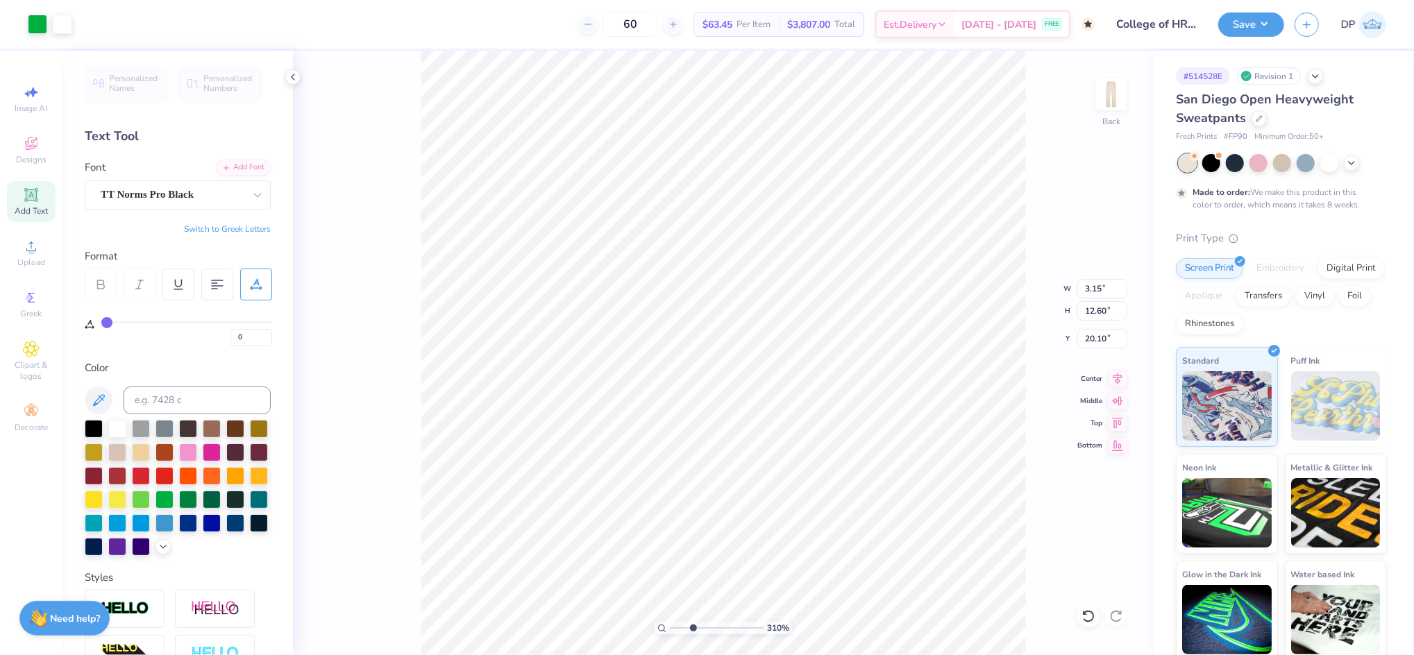
type input "12.60"
click at [1025, 526] on li "Ungroup" at bounding box center [1035, 529] width 109 height 27
click at [1047, 560] on div "310 % Back" at bounding box center [723, 353] width 861 height 604
click at [1022, 464] on li "Group" at bounding box center [996, 467] width 109 height 27
type input "3.15"
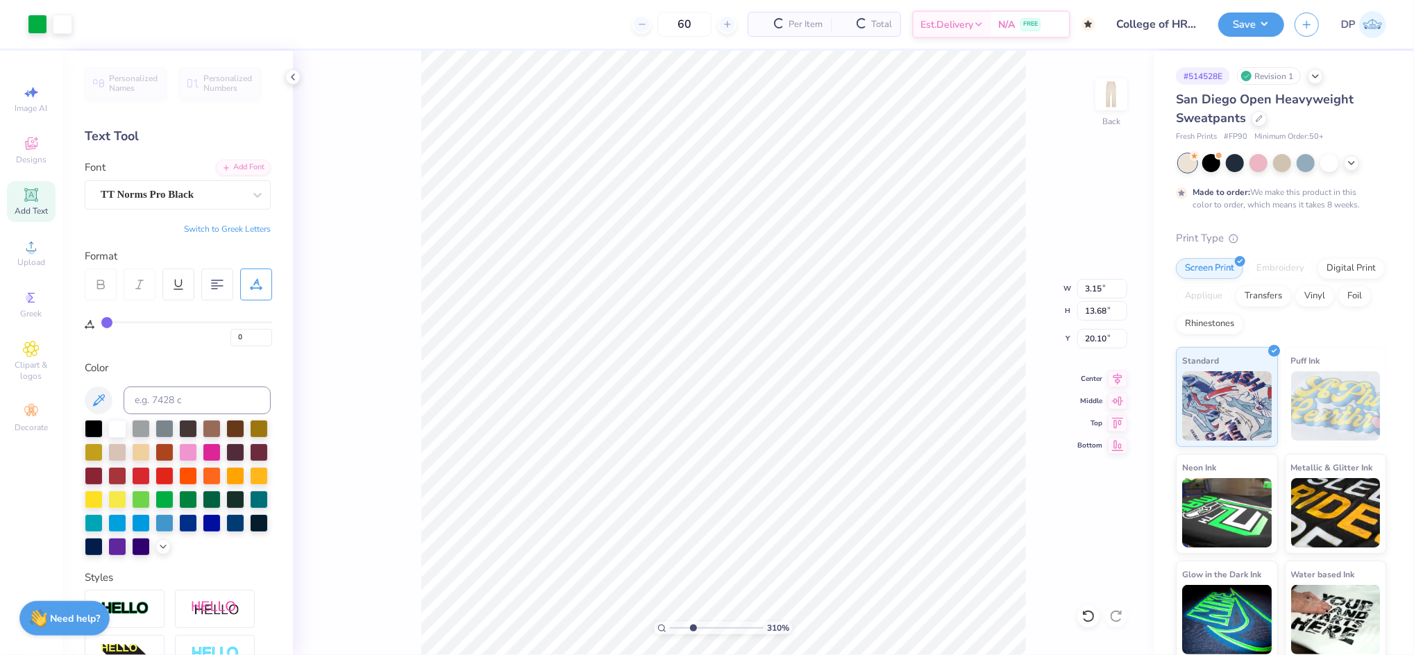
type input "13.68"
type input "11"
type input "3.15"
type input "13.68"
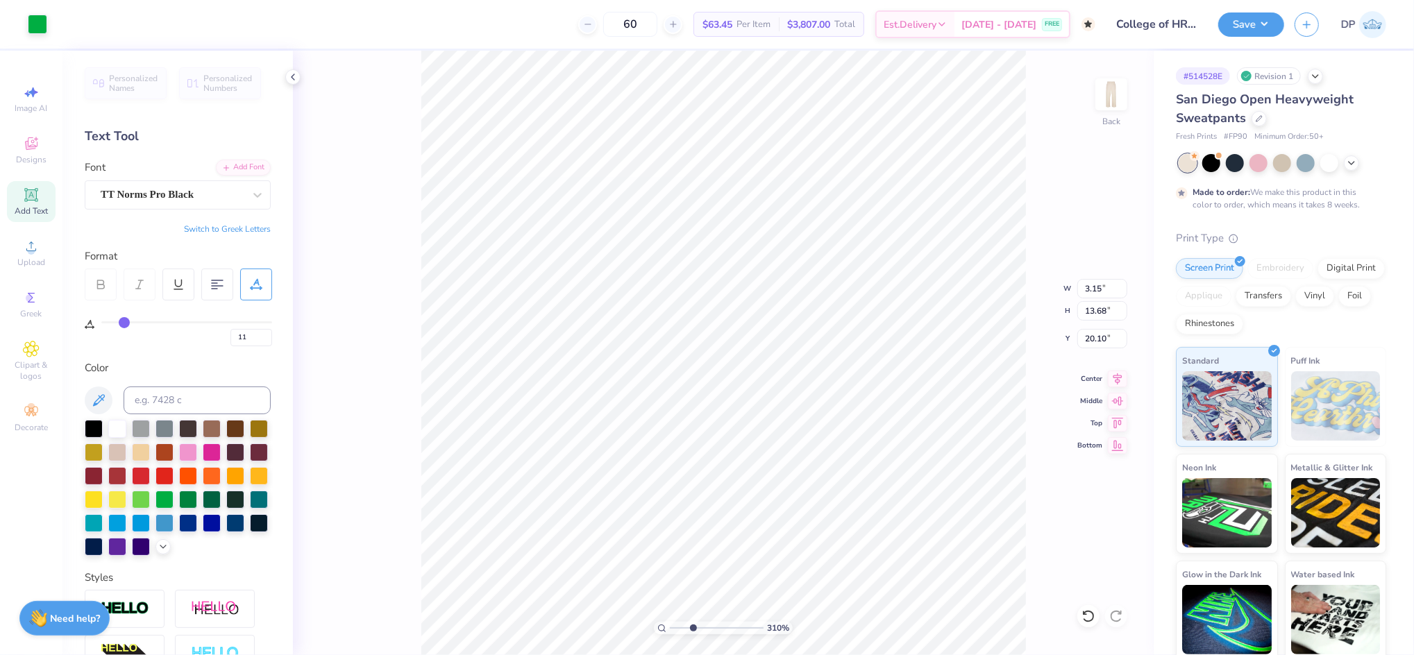
type input "20.10"
click at [93, 434] on div at bounding box center [94, 427] width 18 height 18
type input "0"
click at [157, 390] on input at bounding box center [197, 401] width 147 height 28
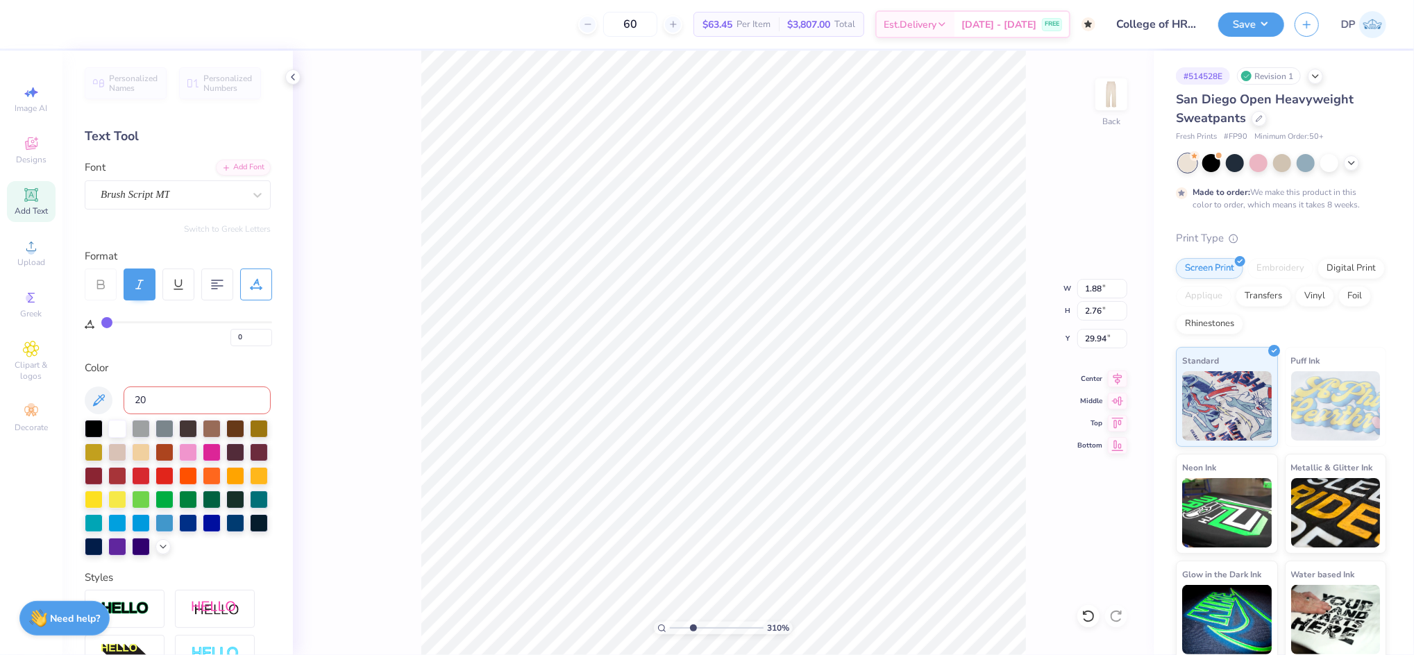
type input "202"
drag, startPoint x: 692, startPoint y: 628, endPoint x: 672, endPoint y: 634, distance: 20.2
click at [672, 634] on input "range" at bounding box center [717, 628] width 94 height 12
click at [96, 427] on div at bounding box center [94, 427] width 18 height 18
drag, startPoint x: 694, startPoint y: 627, endPoint x: 683, endPoint y: 634, distance: 13.1
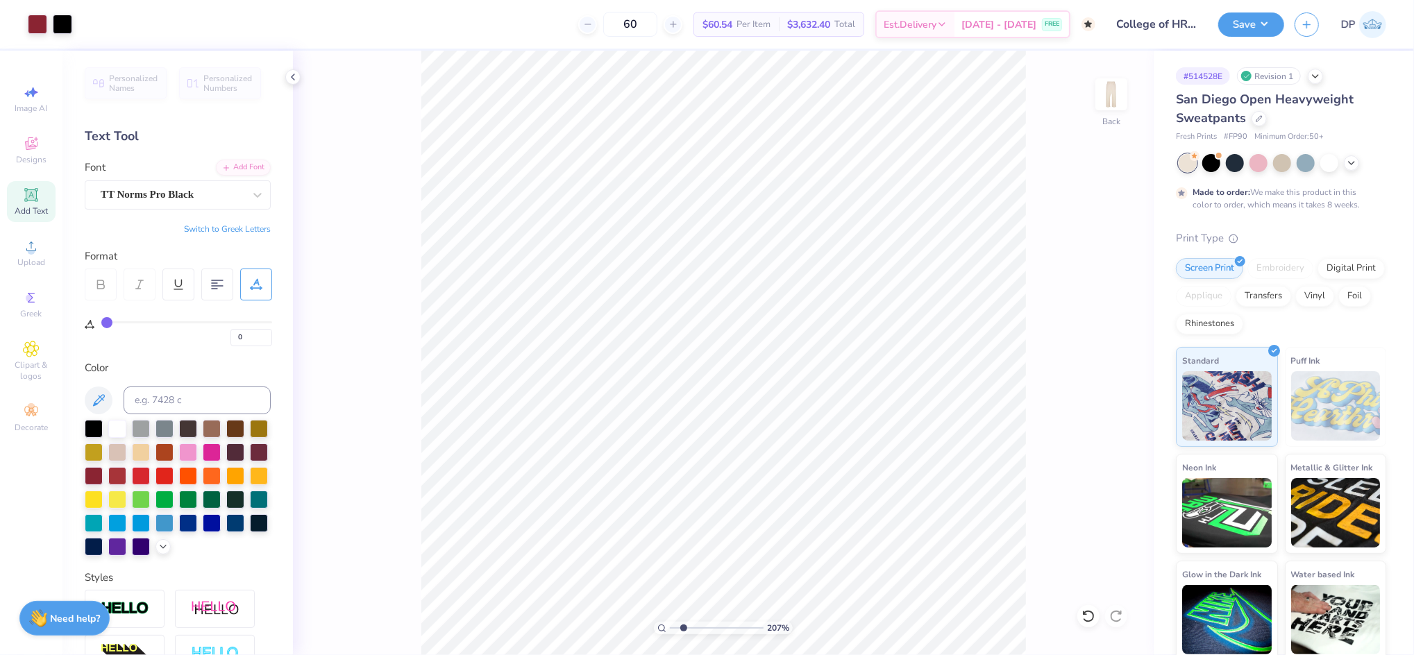
type input "2.07"
click at [683, 634] on input "range" at bounding box center [717, 628] width 94 height 12
click at [935, 505] on li "Group" at bounding box center [949, 502] width 109 height 27
click at [1095, 339] on input "20.10" at bounding box center [1102, 338] width 50 height 19
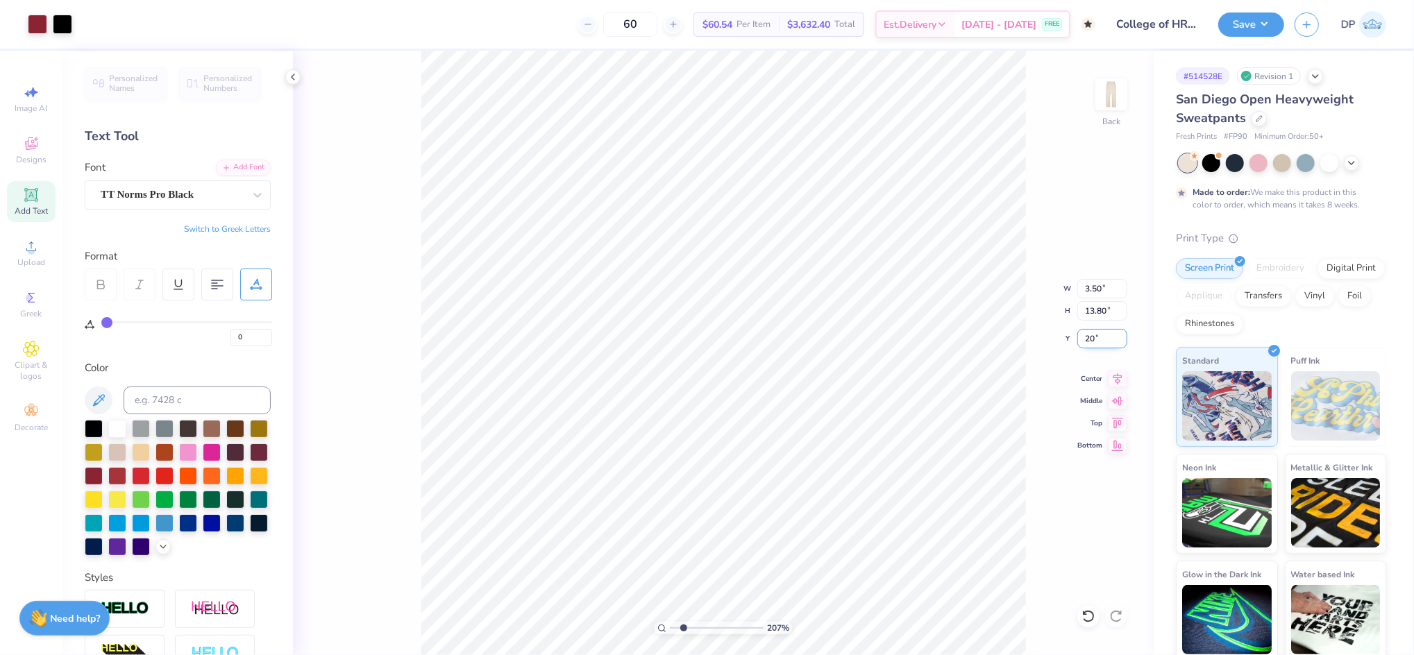
type input "20"
drag, startPoint x: 681, startPoint y: 629, endPoint x: 661, endPoint y: 629, distance: 20.8
type input "1"
click at [670, 629] on input "range" at bounding box center [717, 628] width 94 height 12
type input "20.10"
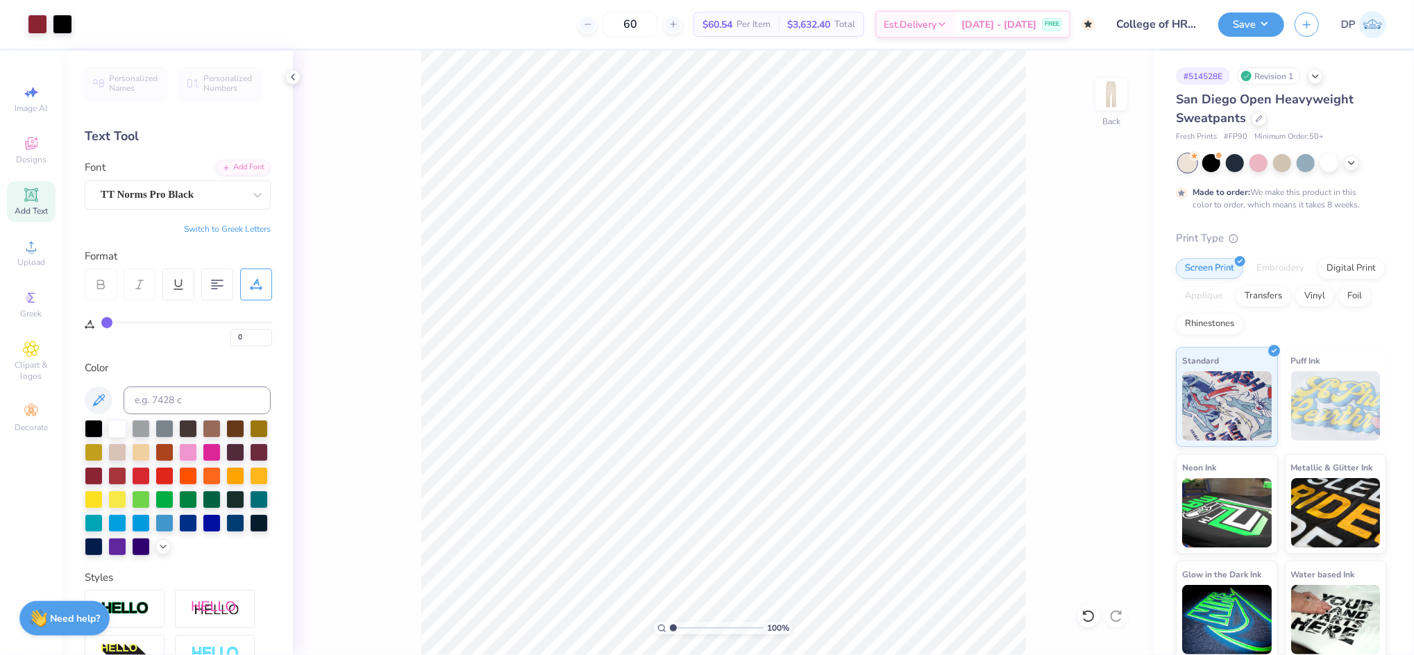
drag, startPoint x: 663, startPoint y: 626, endPoint x: 672, endPoint y: 627, distance: 9.0
click at [672, 627] on div "100 %" at bounding box center [723, 628] width 139 height 12
click at [677, 631] on input "range" at bounding box center [717, 628] width 94 height 12
drag, startPoint x: 679, startPoint y: 629, endPoint x: 672, endPoint y: 629, distance: 7.7
type input "1"
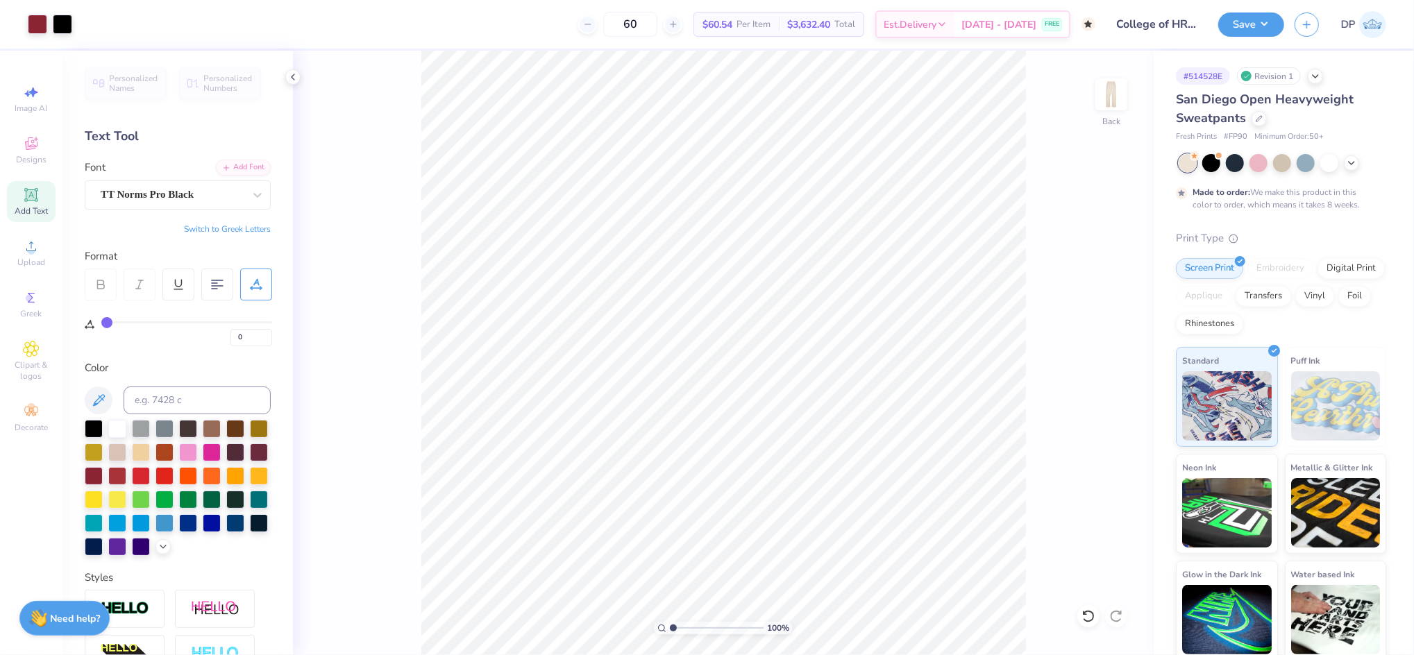
click at [672, 629] on input "range" at bounding box center [717, 628] width 94 height 12
click at [1101, 338] on input "20.10" at bounding box center [1102, 338] width 50 height 19
type input "20.00"
click at [668, 625] on div "100 %" at bounding box center [723, 353] width 604 height 604
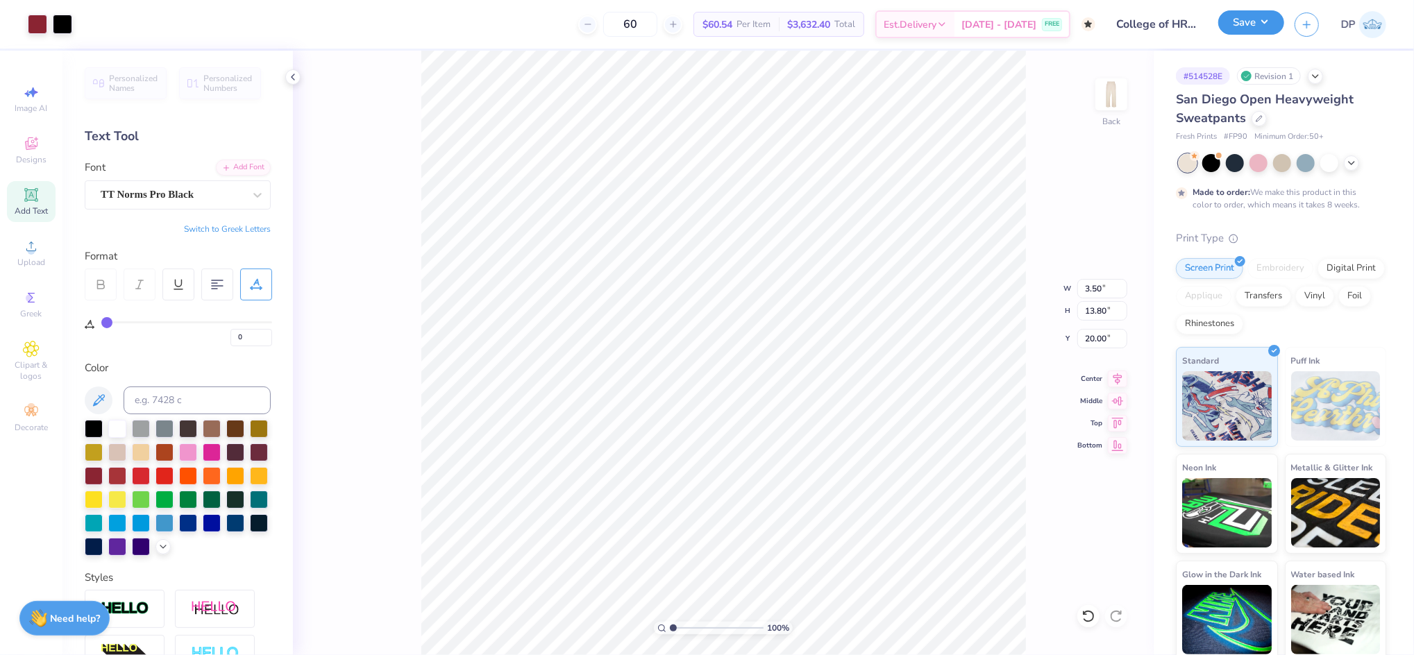
click at [1269, 29] on button "Save" at bounding box center [1251, 22] width 66 height 24
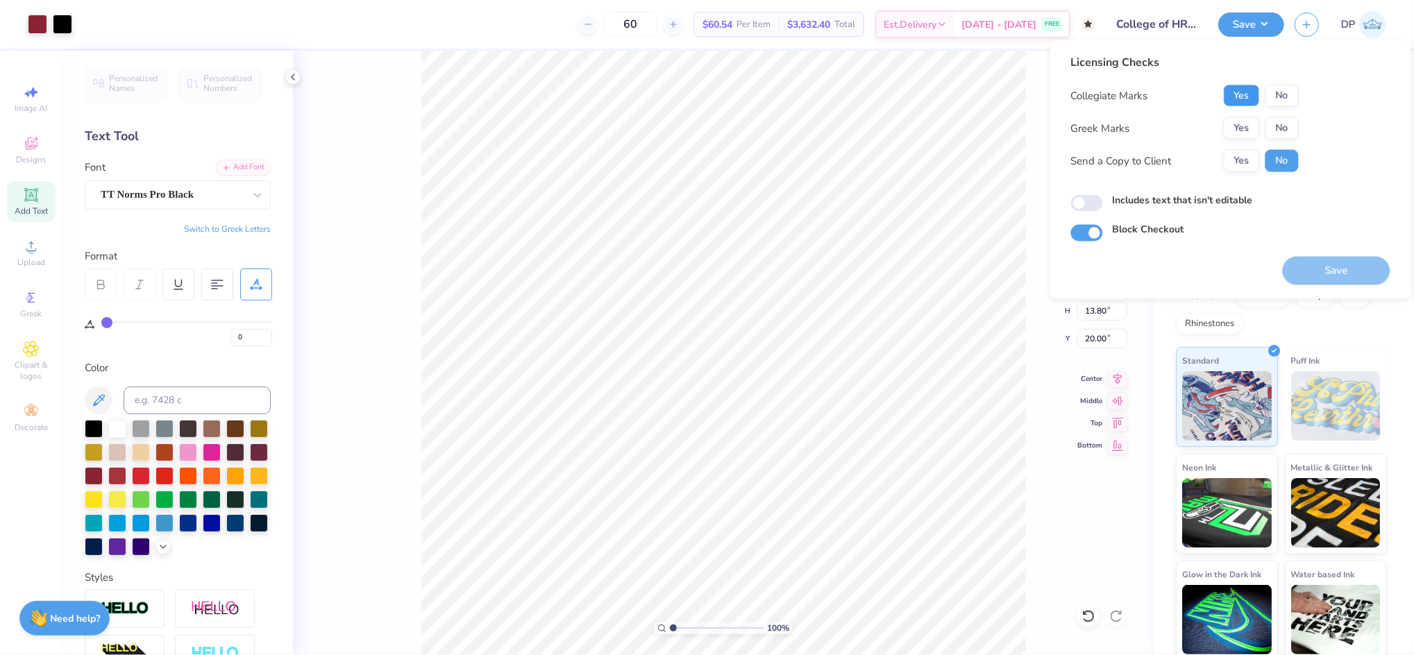
click at [1242, 90] on button "Yes" at bounding box center [1241, 96] width 36 height 22
click at [1282, 131] on button "No" at bounding box center [1281, 128] width 33 height 22
click at [1234, 154] on button "Yes" at bounding box center [1241, 161] width 36 height 22
click at [1200, 196] on label "Includes text that isn't editable" at bounding box center [1182, 200] width 140 height 15
click at [1103, 196] on input "Includes text that isn't editable" at bounding box center [1087, 203] width 32 height 17
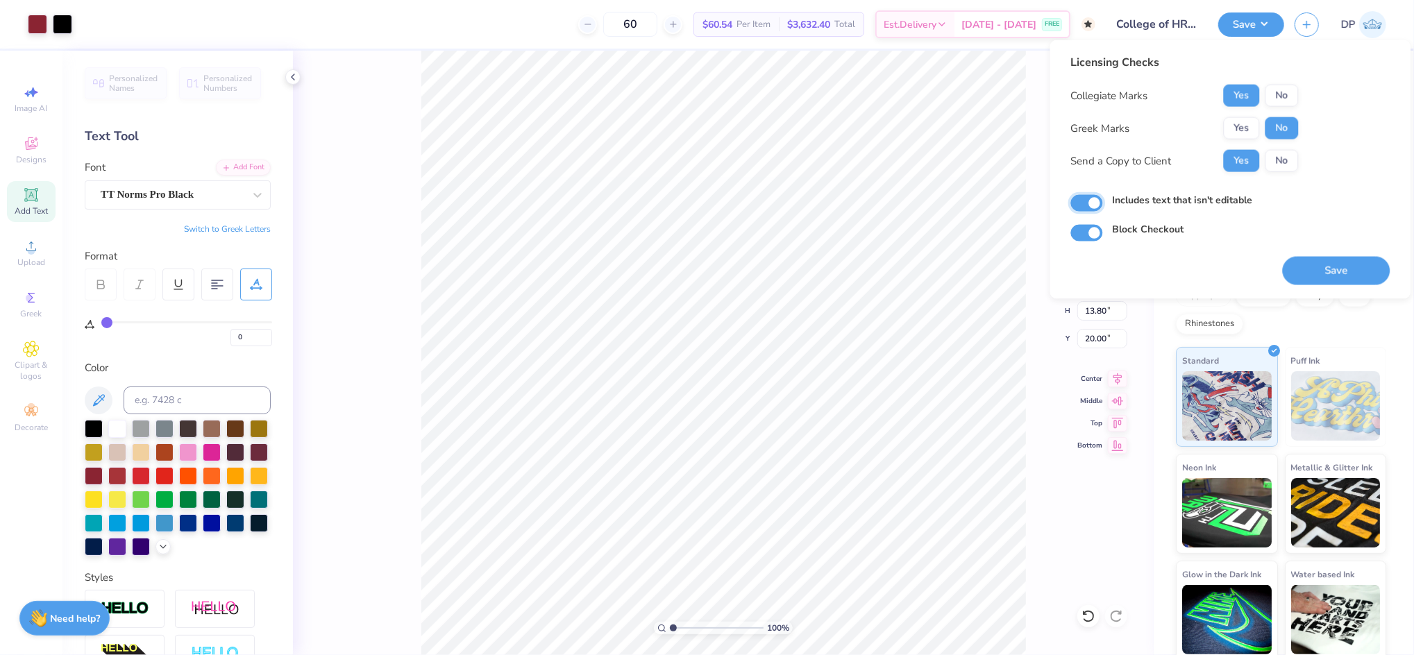
checkbox input "true"
click at [1346, 266] on button "Save" at bounding box center [1336, 271] width 108 height 28
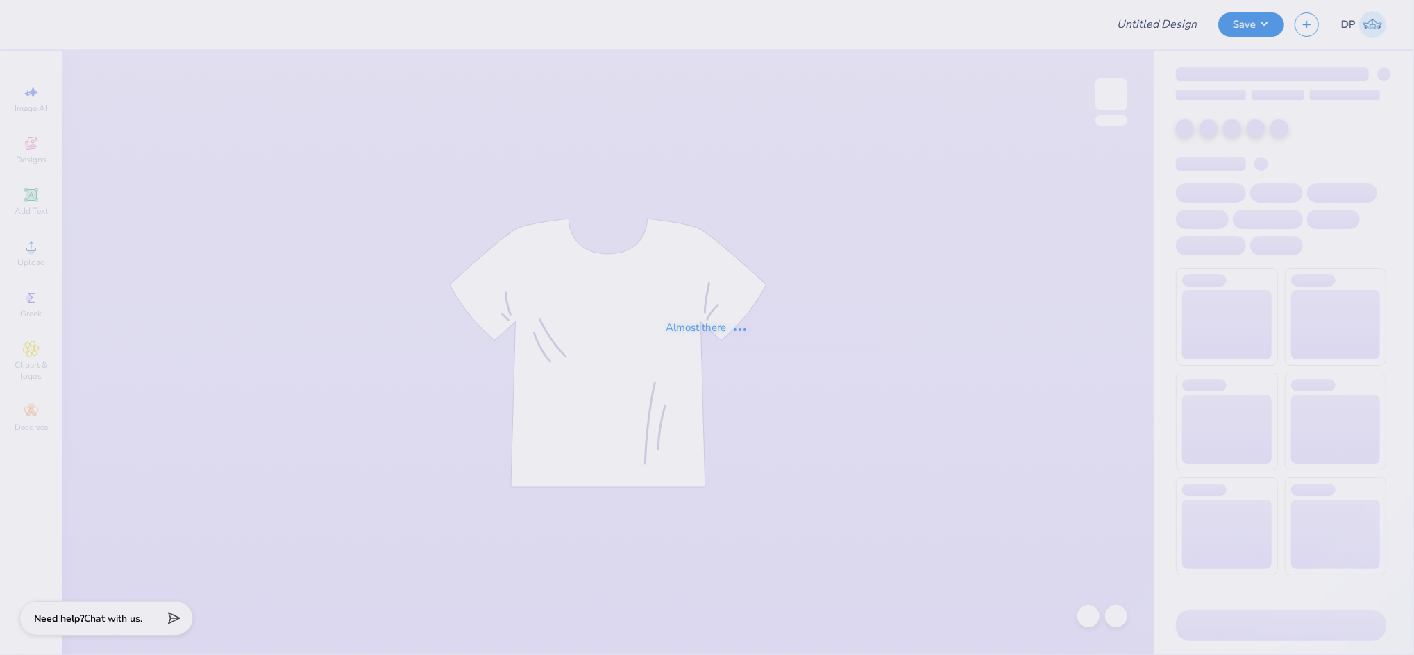
type input "College of HRSM 25th Anniversary"
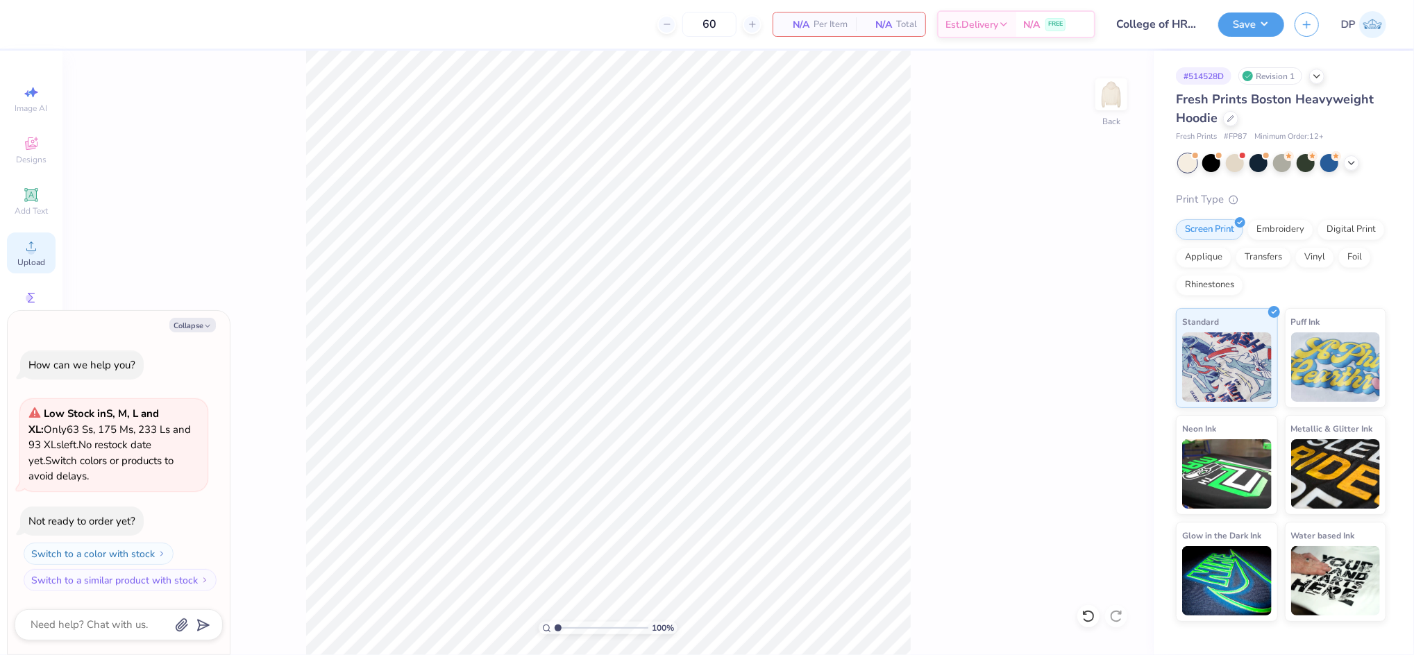
click at [19, 236] on div "Upload" at bounding box center [31, 252] width 49 height 41
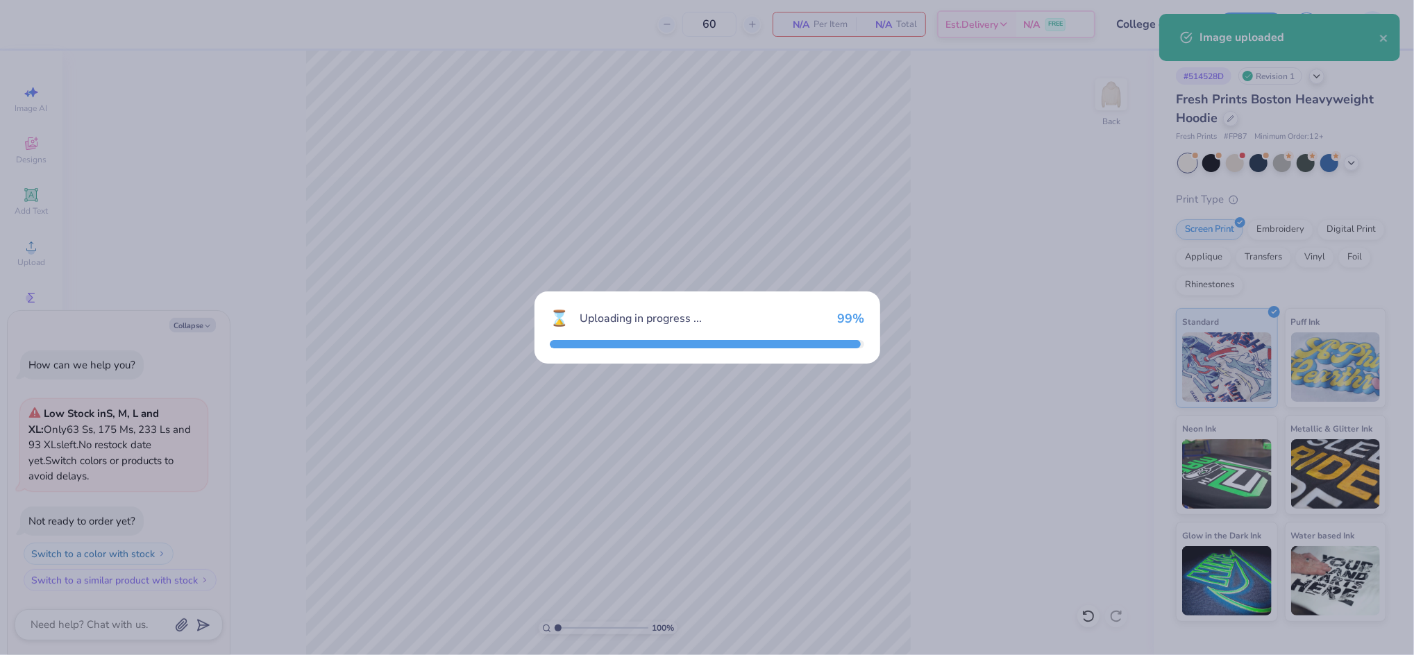
type textarea "x"
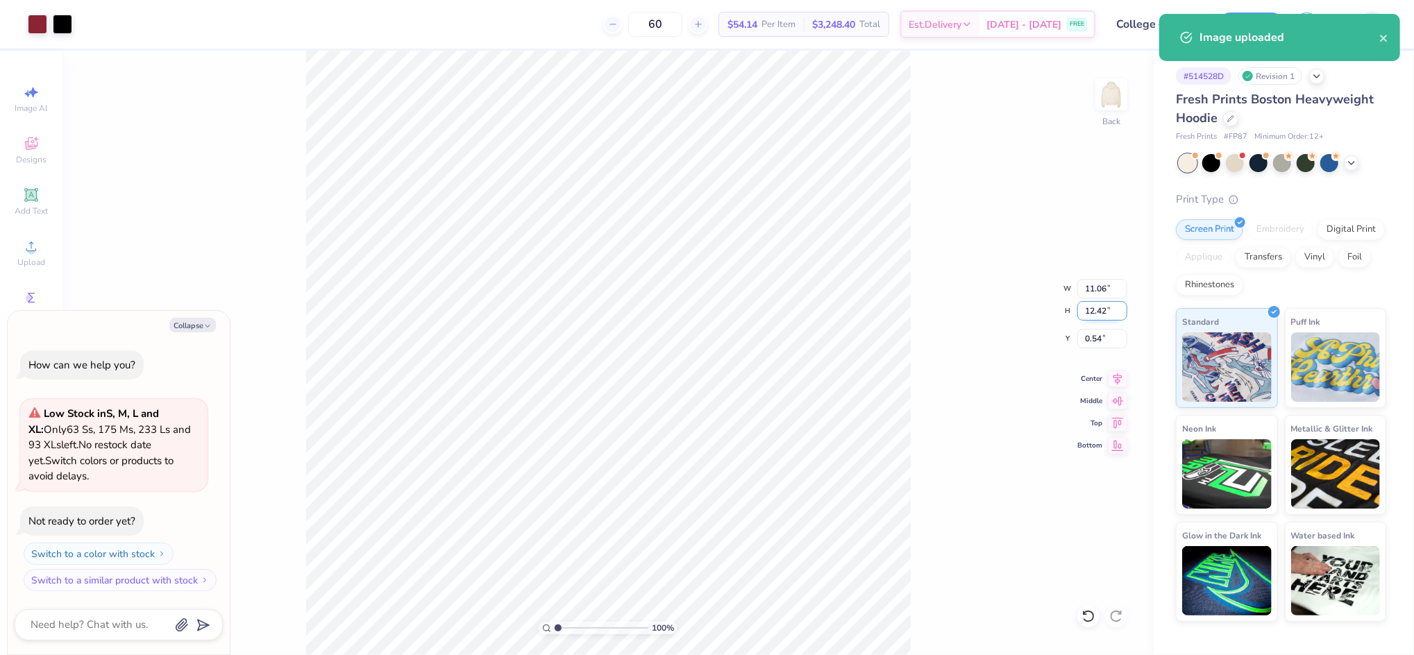
click at [1083, 309] on input "12.42" at bounding box center [1102, 310] width 50 height 19
type input "10.5"
type textarea "x"
type input "9.35"
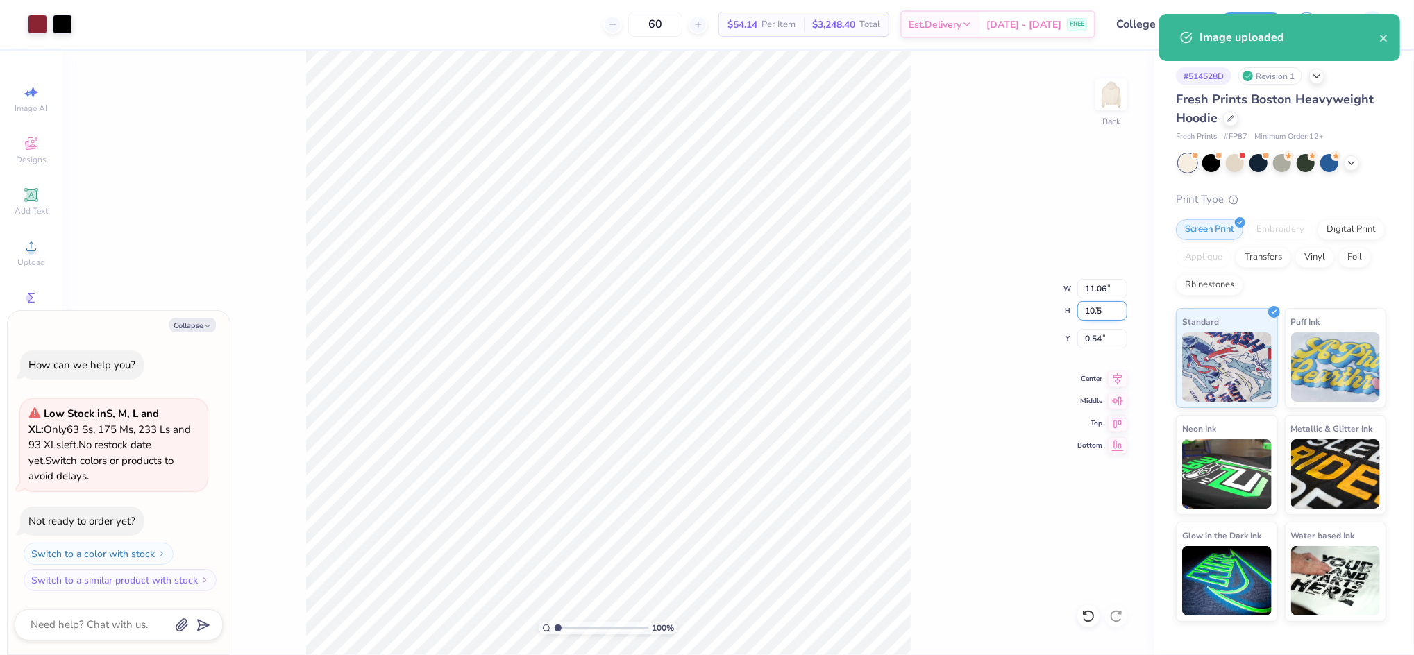
type input "10.50"
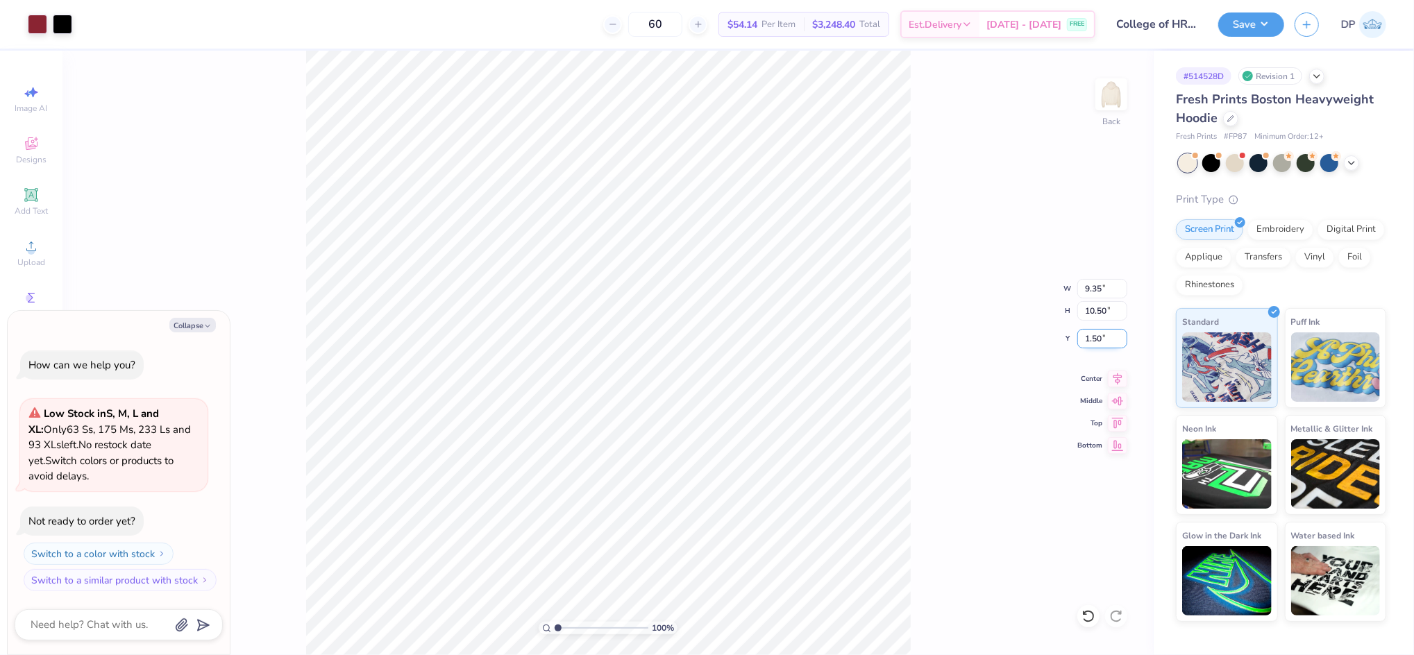
click at [1094, 337] on input "1.50" at bounding box center [1102, 338] width 50 height 19
type input "2"
type textarea "x"
type input "2.00"
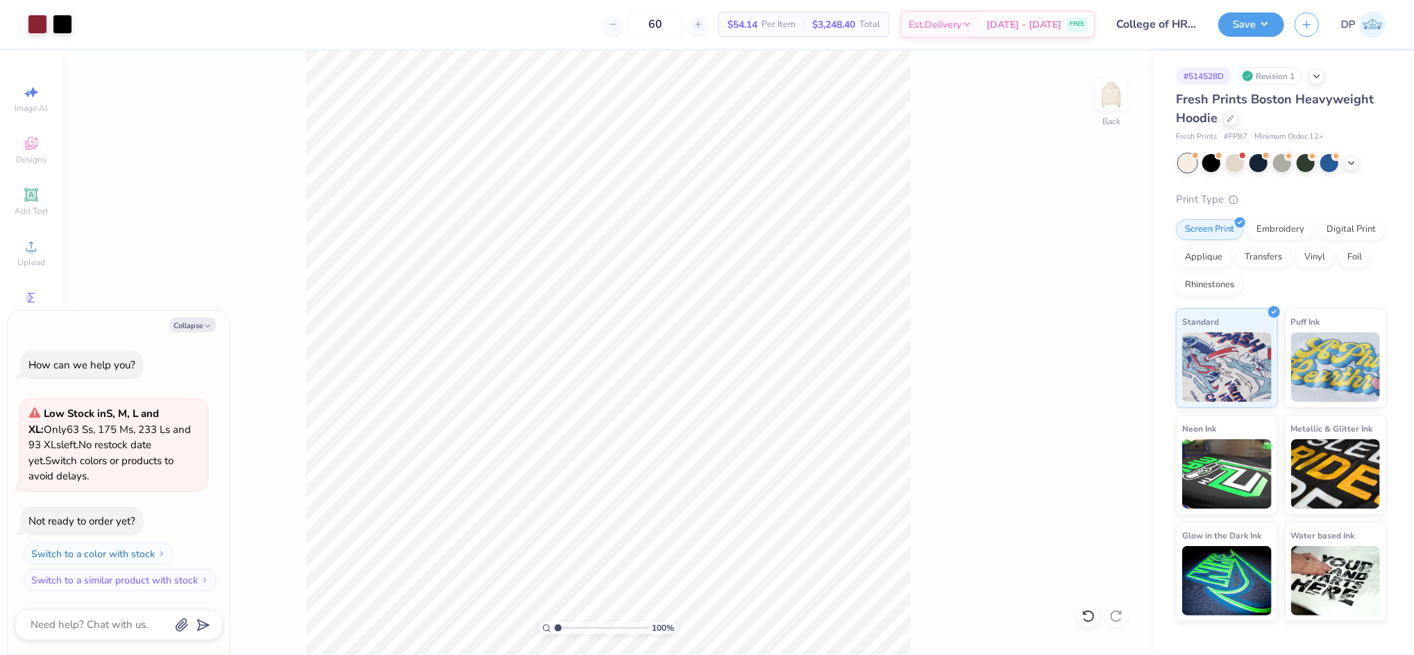
type textarea "x"
click at [1103, 341] on input "2.00" at bounding box center [1102, 338] width 50 height 19
click at [1101, 339] on input "2.00" at bounding box center [1102, 338] width 50 height 19
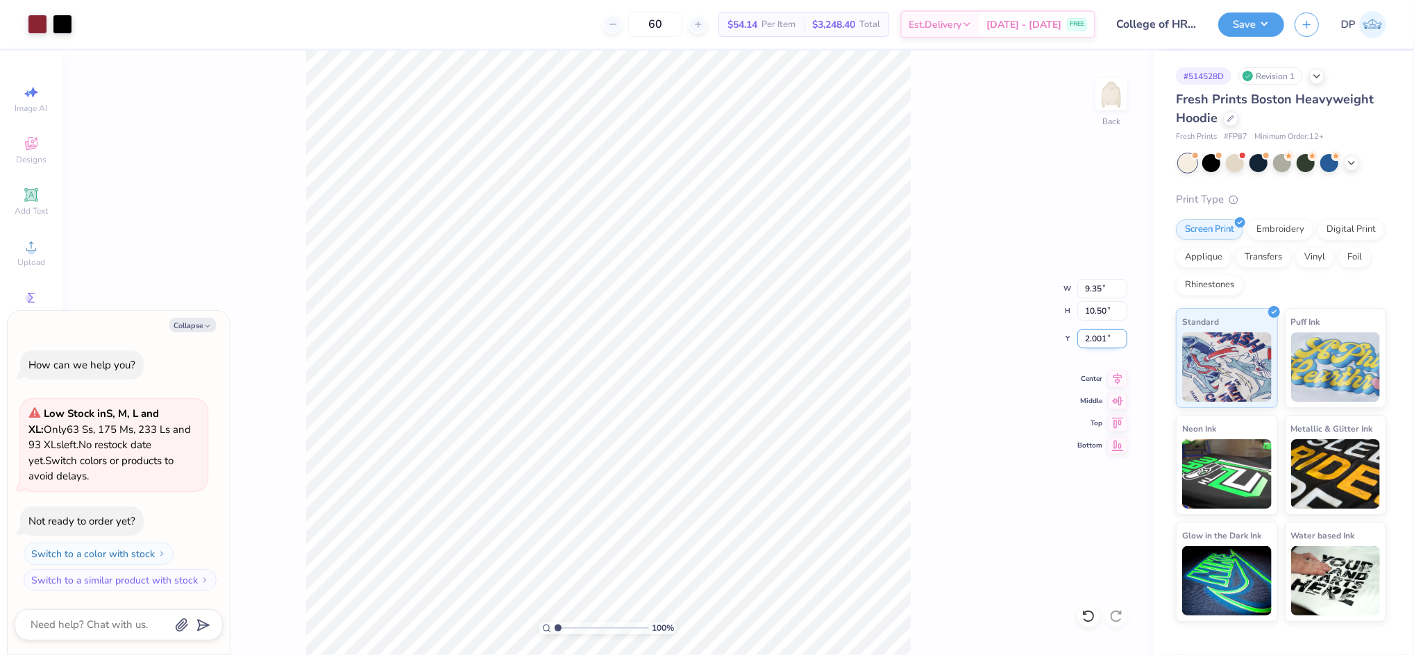
type input "2.001"
type textarea "x"
click at [1092, 337] on input "2.00" at bounding box center [1102, 338] width 50 height 19
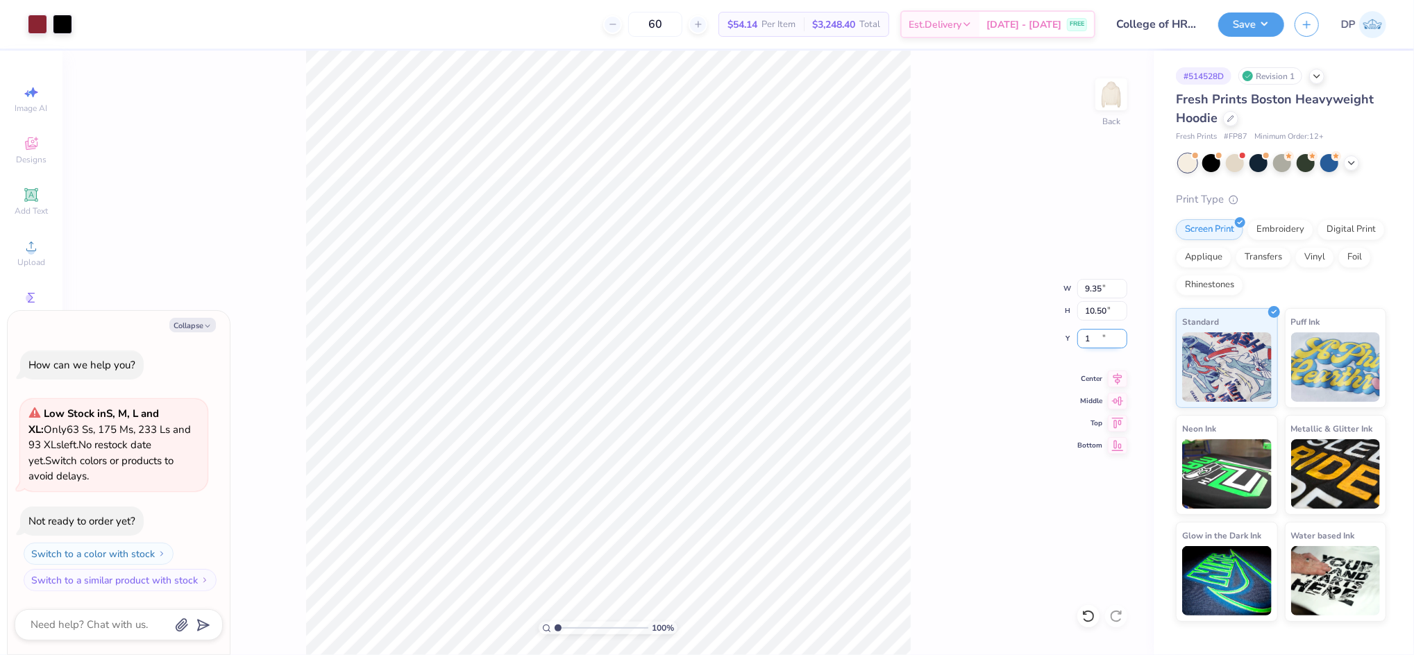
type input "1"
type textarea "x"
type input "1.00"
click at [915, 239] on div "100 % Back W 9.35 9.35 " H 10.50 10.50 " Y 1.00 1.00 " Center Middle Top Bottom" at bounding box center [607, 353] width 1091 height 604
type textarea "x"
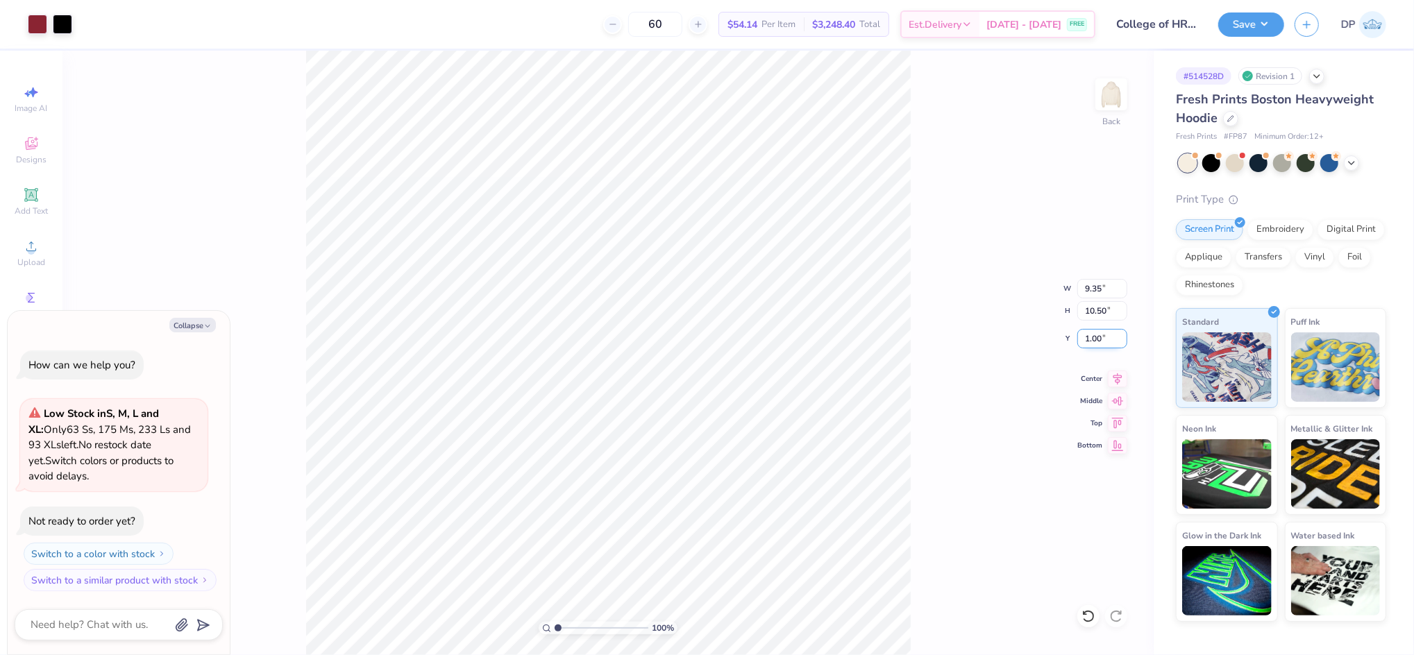
click at [1096, 337] on input "1.00" at bounding box center [1102, 338] width 50 height 19
type input "1.50"
type textarea "x"
type input "1"
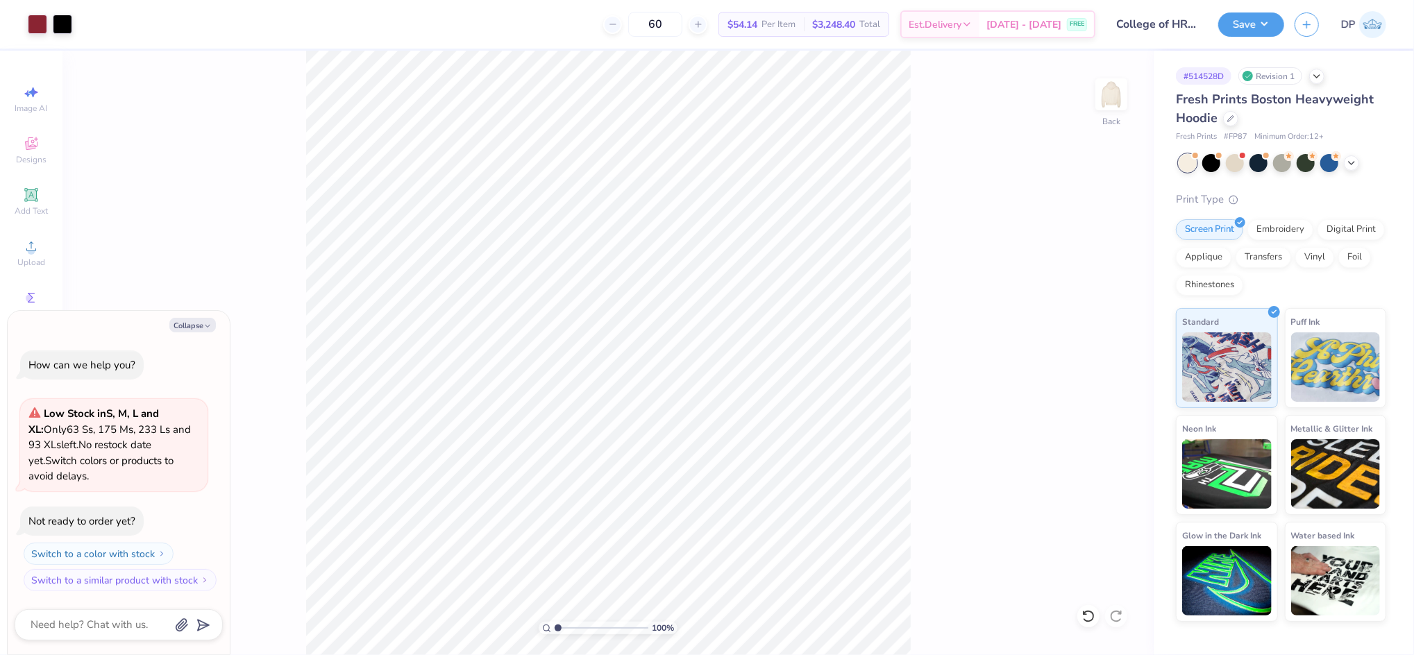
click at [555, 634] on input "range" at bounding box center [601, 628] width 94 height 12
click at [928, 280] on div "100 % Back W 9.35 9.35 " H 10.50 10.50 " Y 1.50 1.50 " Center Middle Top Bottom" at bounding box center [607, 353] width 1091 height 604
click at [37, 196] on icon at bounding box center [31, 195] width 17 height 17
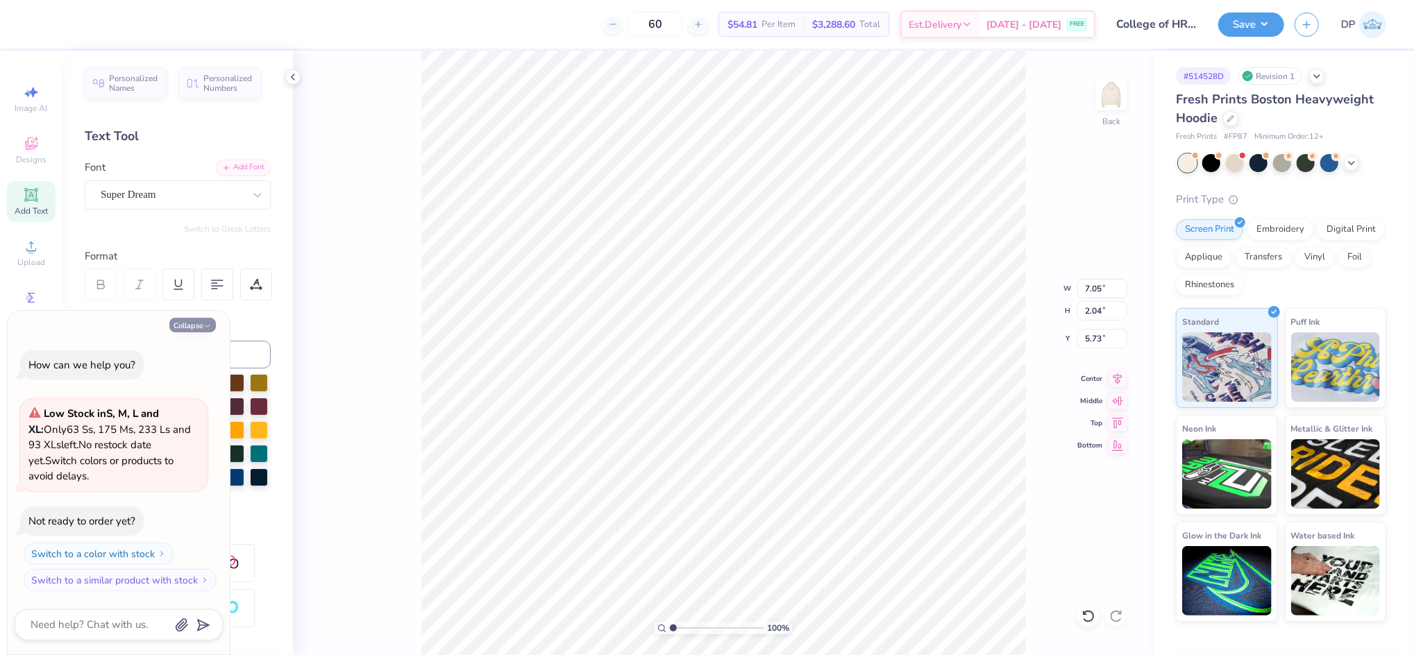
click at [196, 321] on button "Collapse" at bounding box center [192, 325] width 46 height 15
type textarea "x"
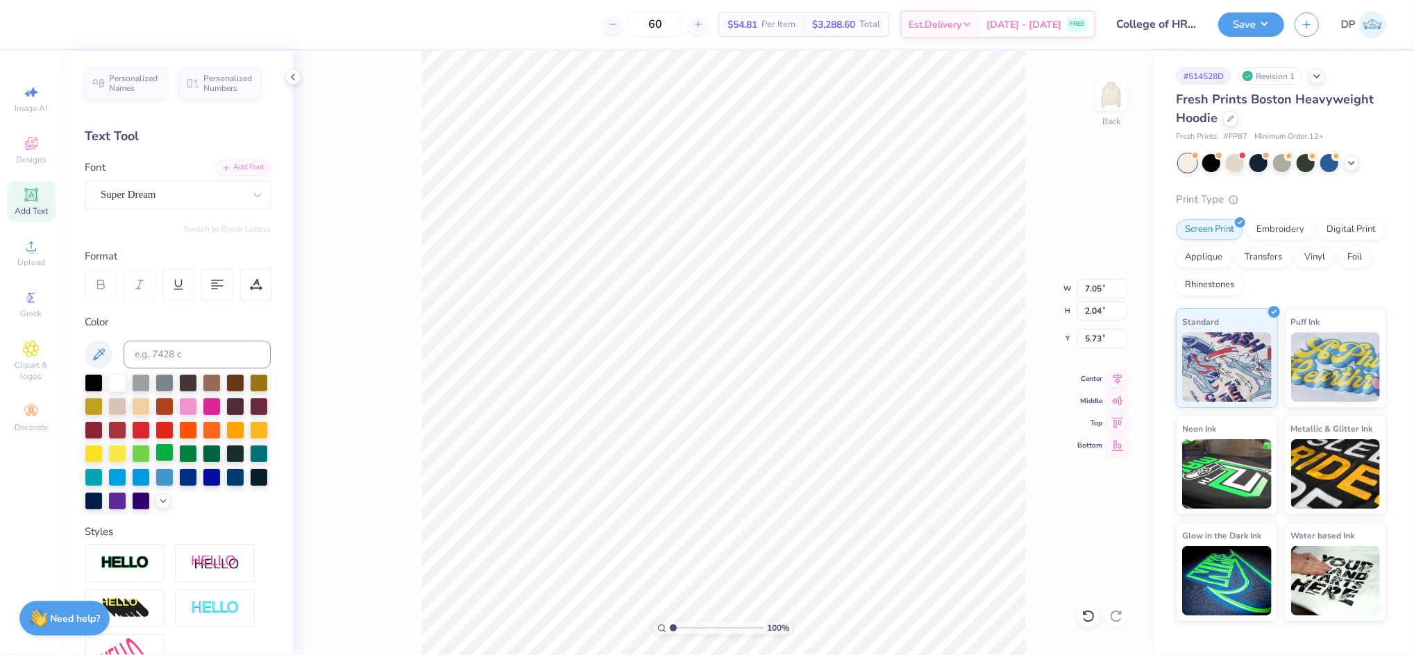
click at [173, 445] on div at bounding box center [164, 452] width 18 height 18
drag, startPoint x: 674, startPoint y: 630, endPoint x: 687, endPoint y: 629, distance: 13.3
type input "2.55"
click at [687, 629] on input "range" at bounding box center [717, 628] width 94 height 12
type input "2.32"
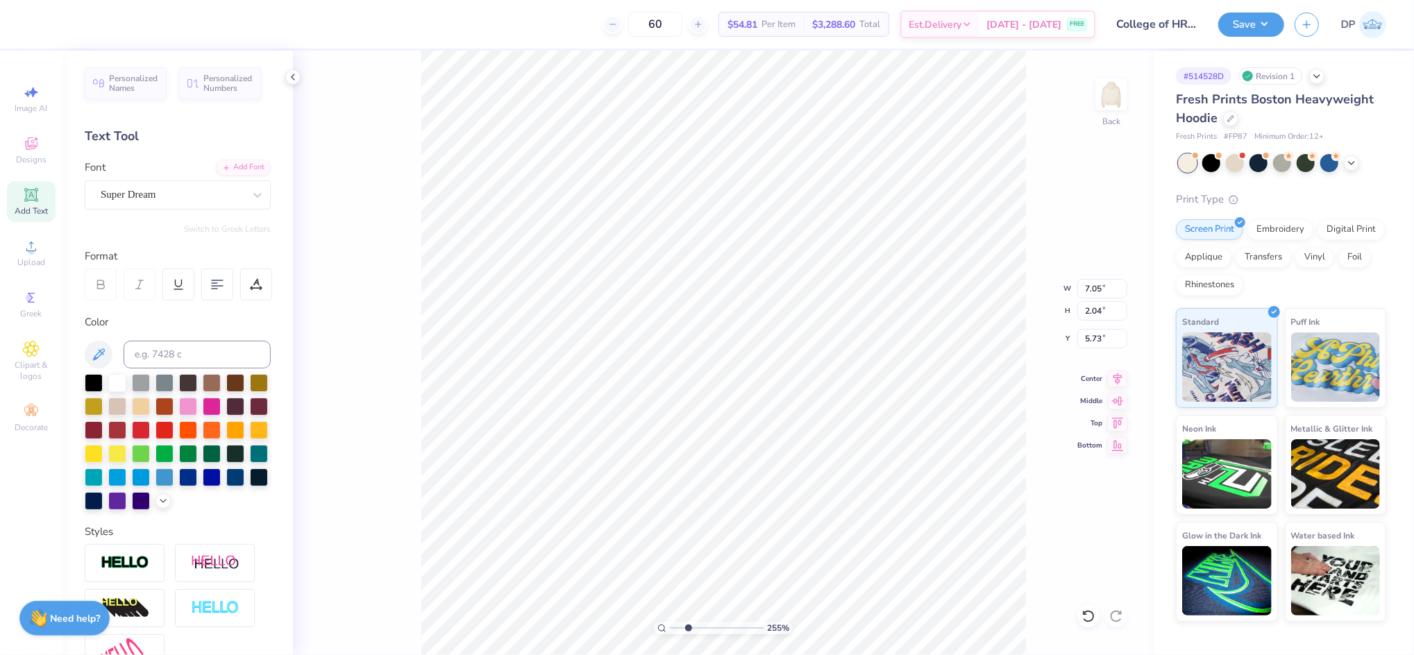
type input "0.67"
type input "8.07"
type input "2.86"
click at [691, 634] on input "range" at bounding box center [717, 628] width 94 height 12
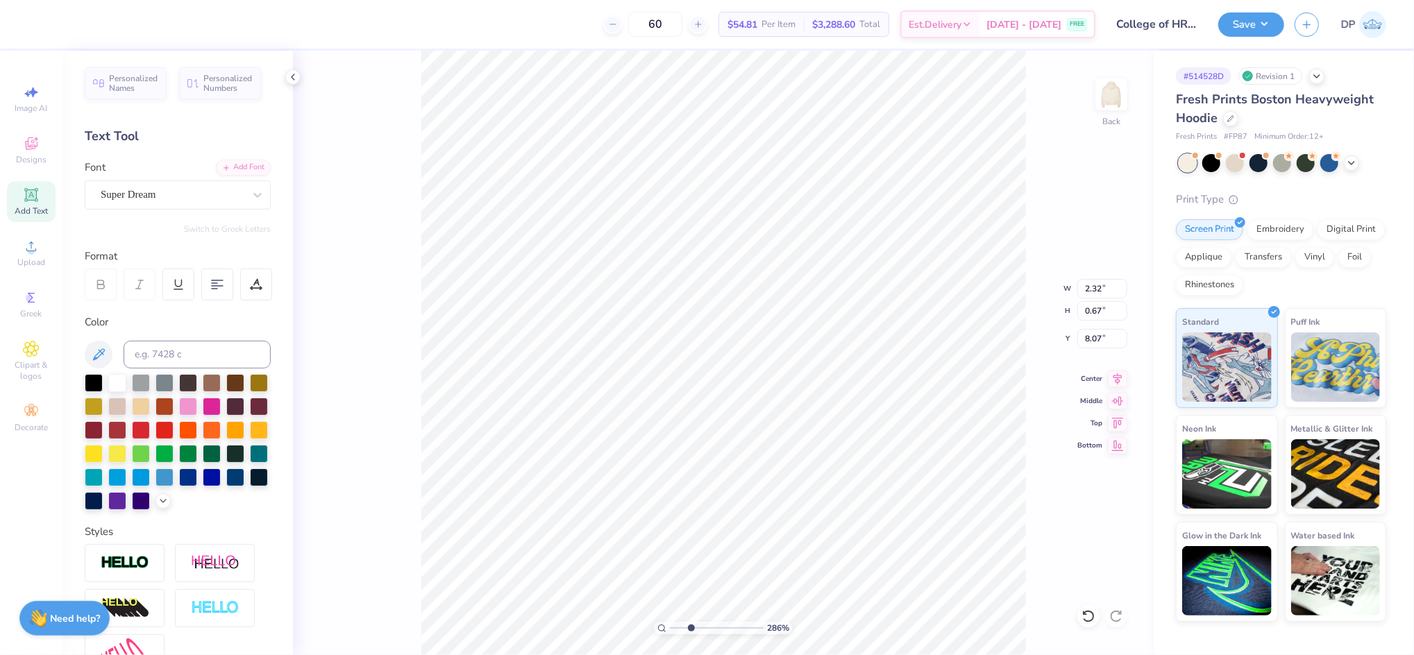
paste textarea "25th Anniversary"
type textarea "25th Anniversary"
click at [240, 167] on div "Add Font" at bounding box center [243, 166] width 55 height 16
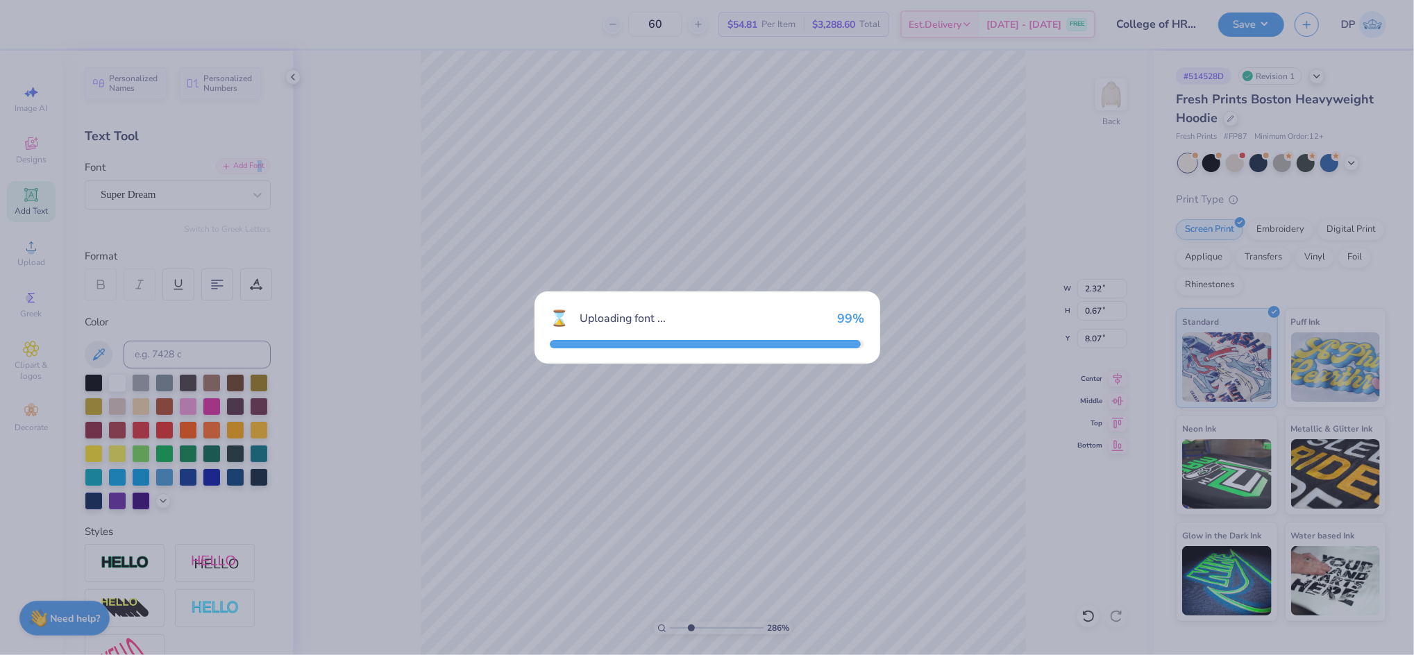
type input "7.91"
type input "0.82"
type input "8.00"
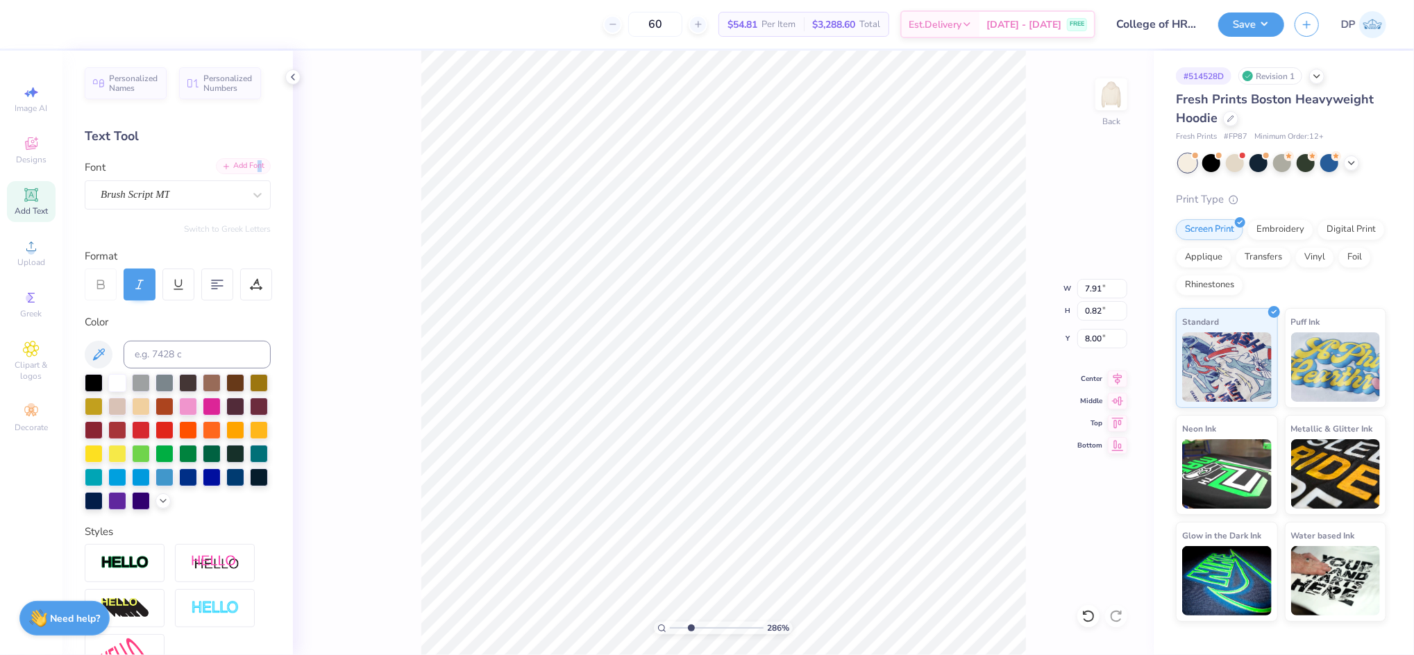
type input "5.40"
type input "0.83"
type input "1.61"
type input "6.08"
type input "0.94"
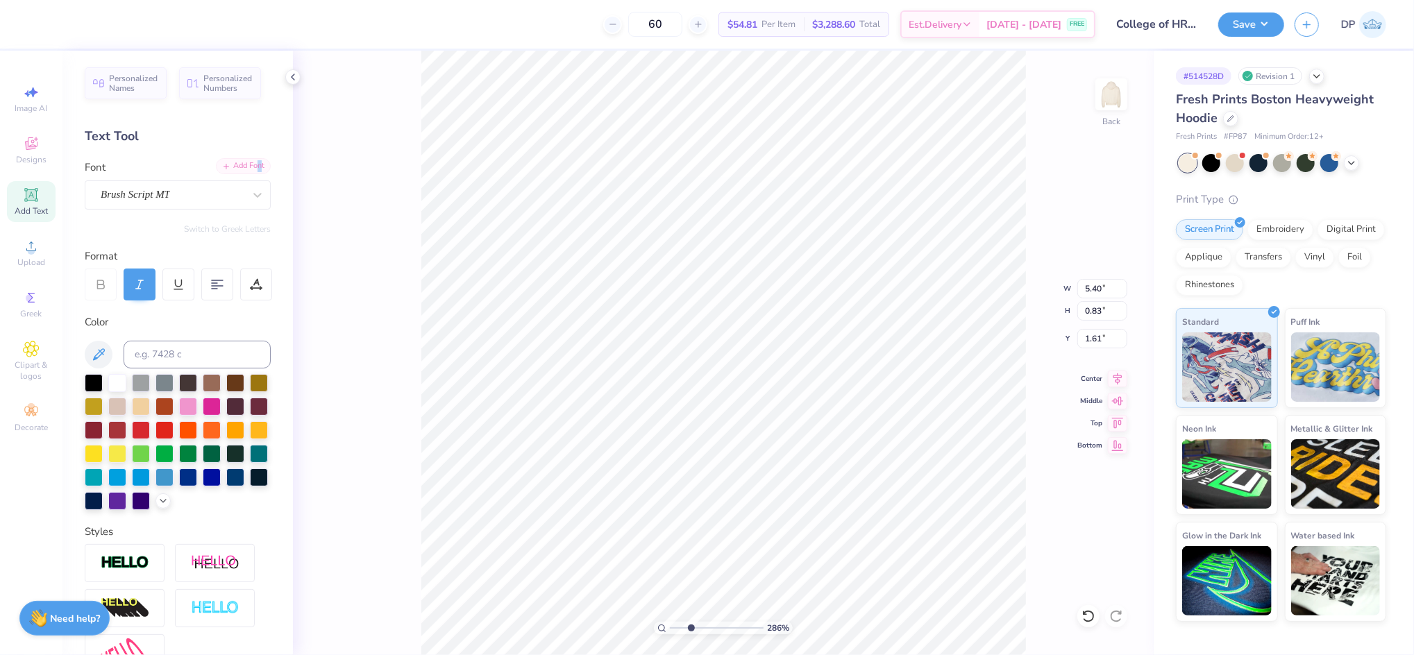
type input "1.50"
type input "6.12"
type input "1.49"
drag, startPoint x: 686, startPoint y: 629, endPoint x: 707, endPoint y: 630, distance: 21.5
type input "4.69"
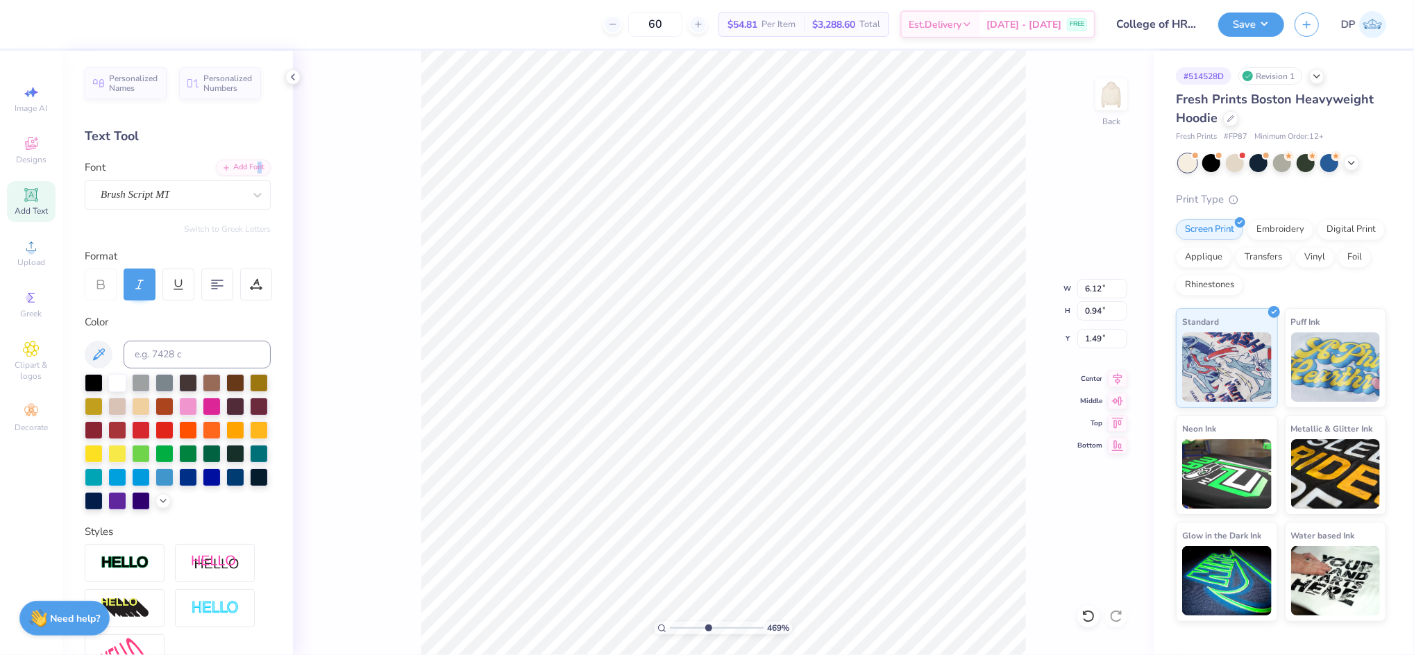
click at [707, 630] on input "range" at bounding box center [717, 628] width 94 height 12
type input "1.50"
drag, startPoint x: 706, startPoint y: 630, endPoint x: 692, endPoint y: 636, distance: 15.2
type input "3.02"
click at [692, 634] on input "range" at bounding box center [717, 628] width 94 height 12
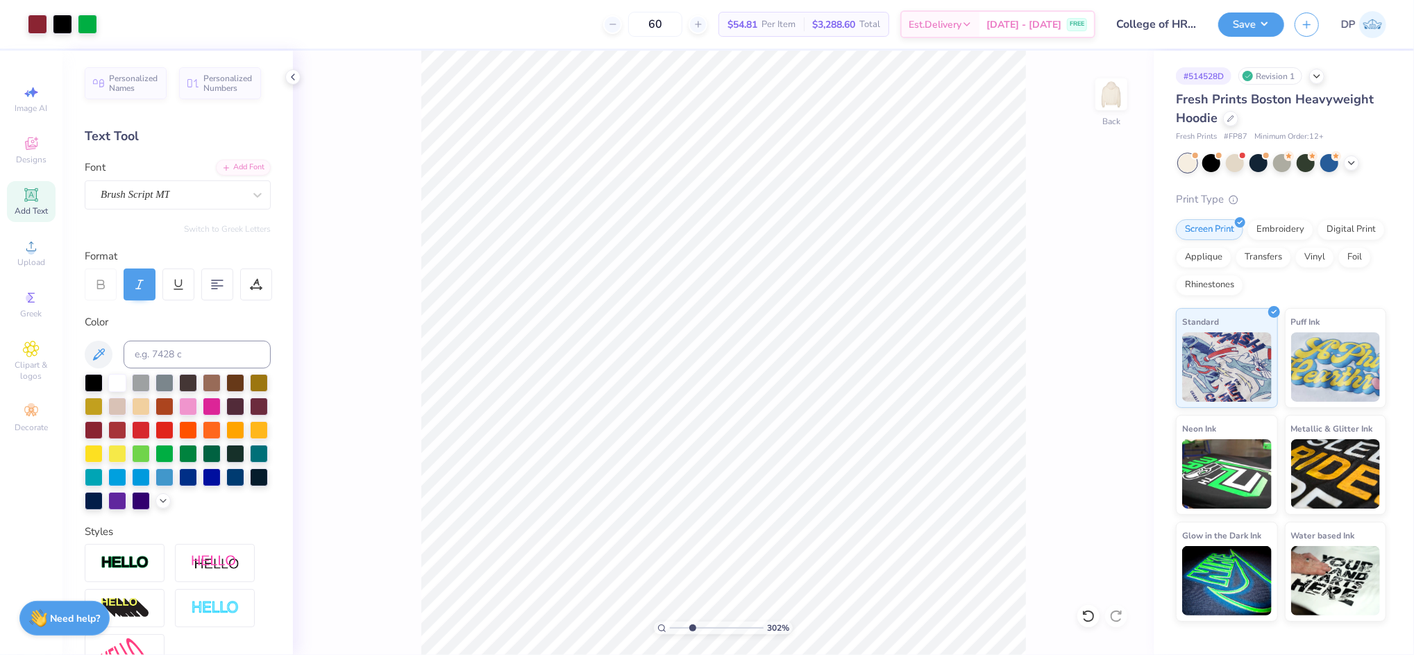
click at [29, 211] on span "Add Text" at bounding box center [31, 210] width 33 height 11
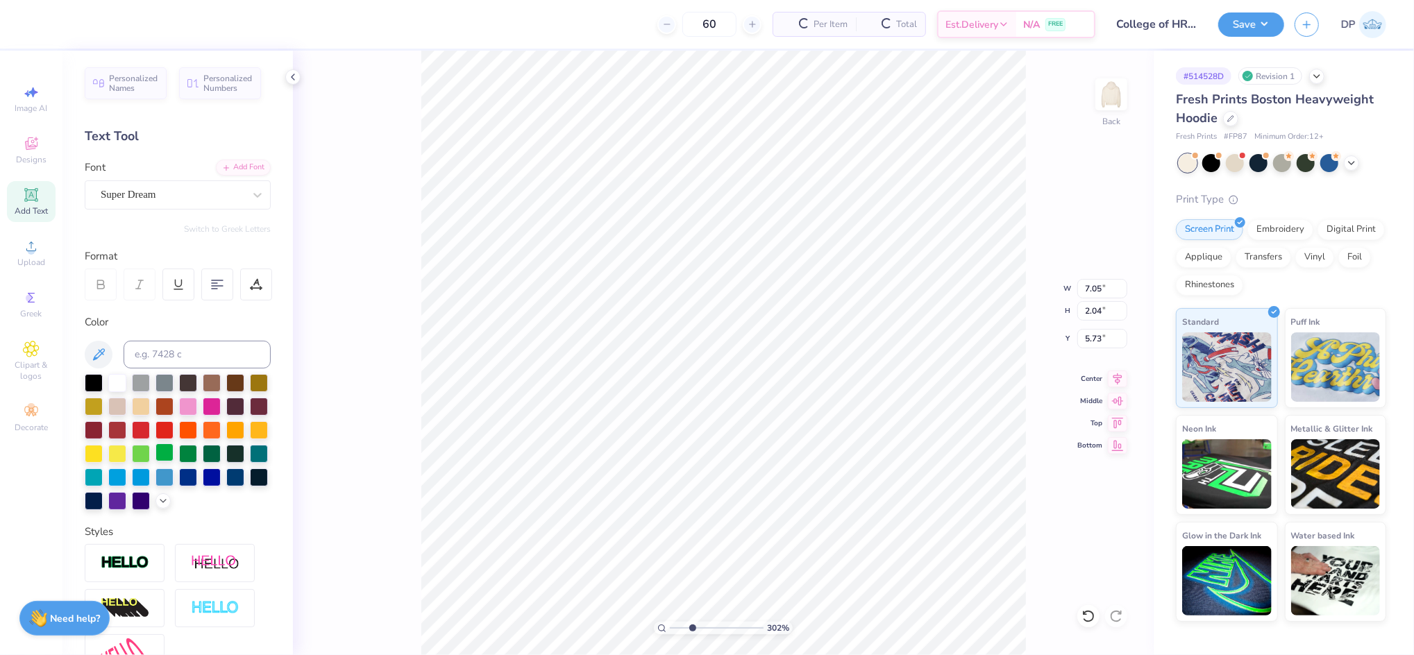
click at [173, 448] on div at bounding box center [164, 452] width 18 height 18
type input "2.40"
type input "0.69"
type input "9.91"
type input "1.95"
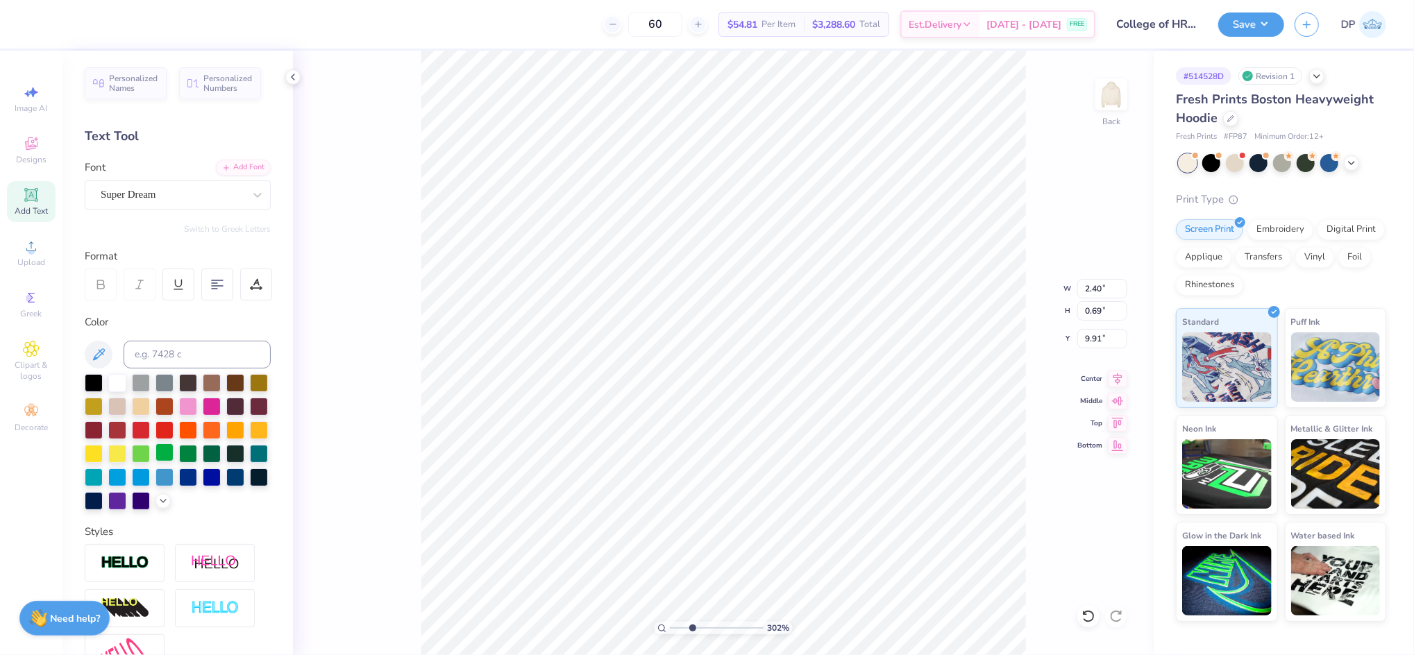
type input "0.56"
type input "10.26"
paste textarea "[GEOGRAPHIC_DATA][US_STATE]"
type textarea "[GEOGRAPHIC_DATA][US_STATE]"
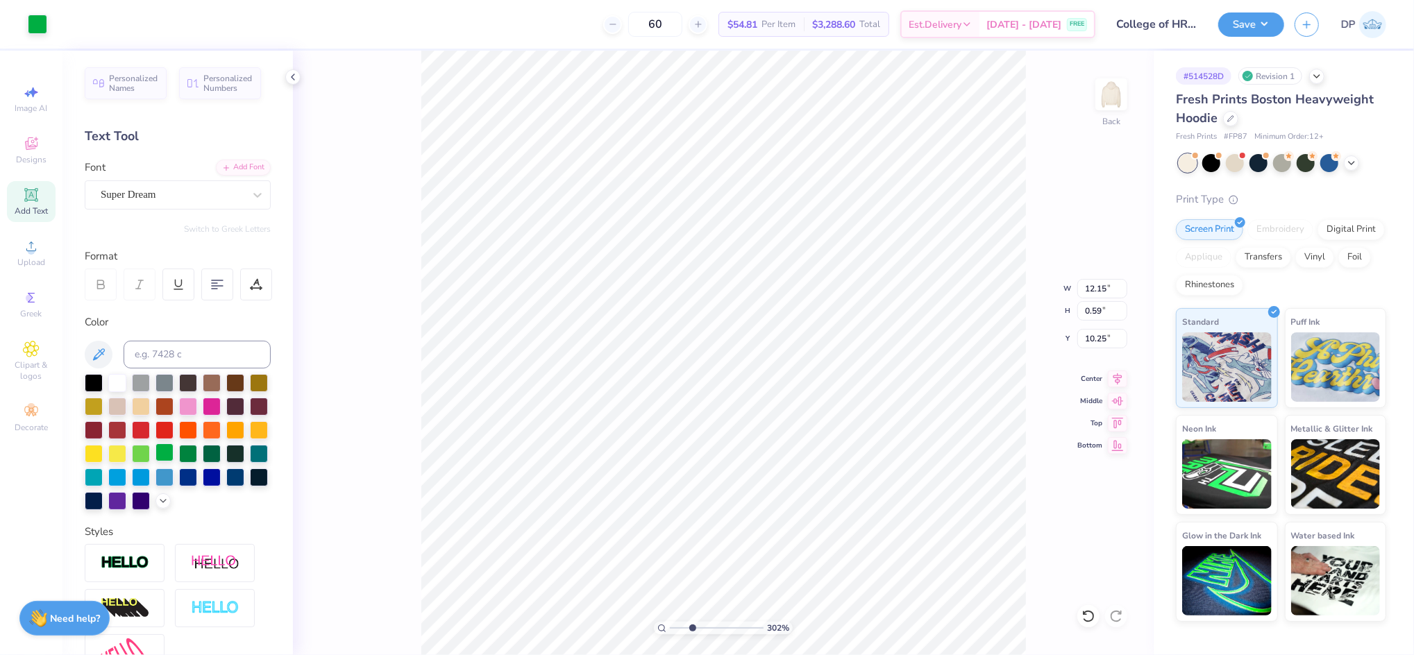
type input "12.15"
type input "0.59"
type input "10.25"
type input "7.08"
type input "0.34"
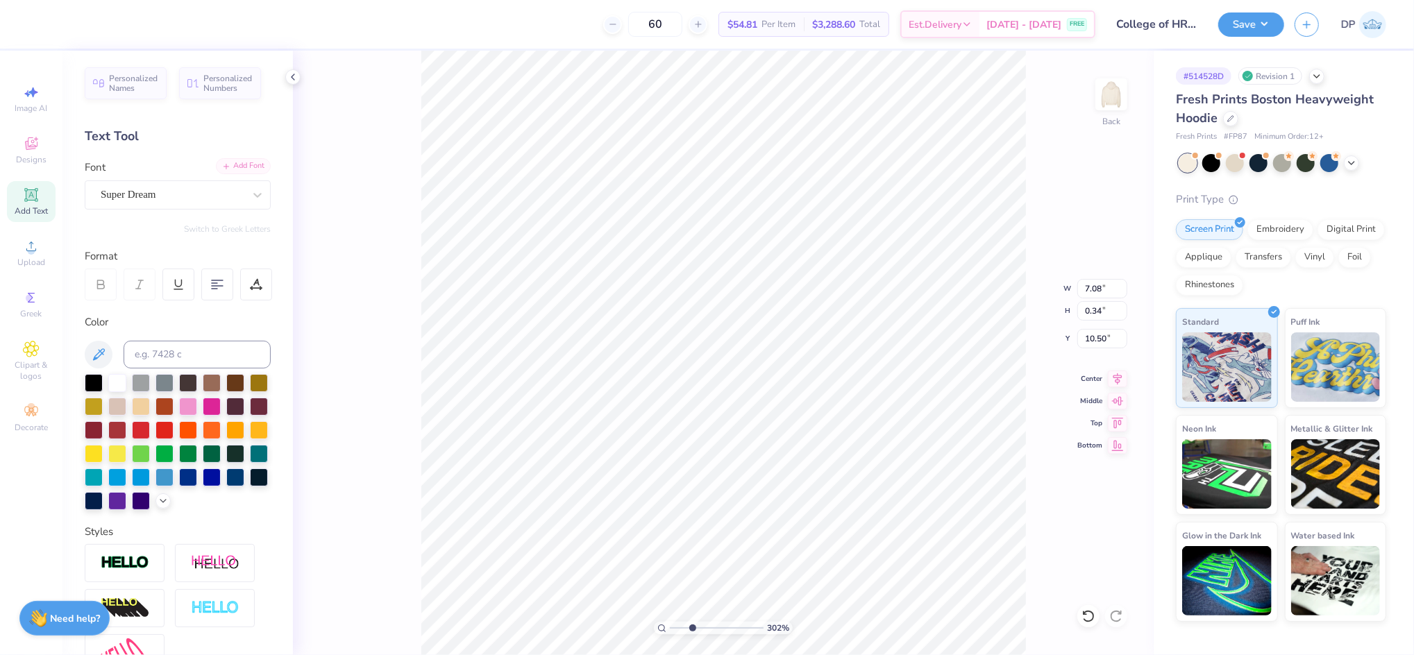
type input "10.45"
click at [248, 171] on div "Add Font" at bounding box center [243, 166] width 55 height 16
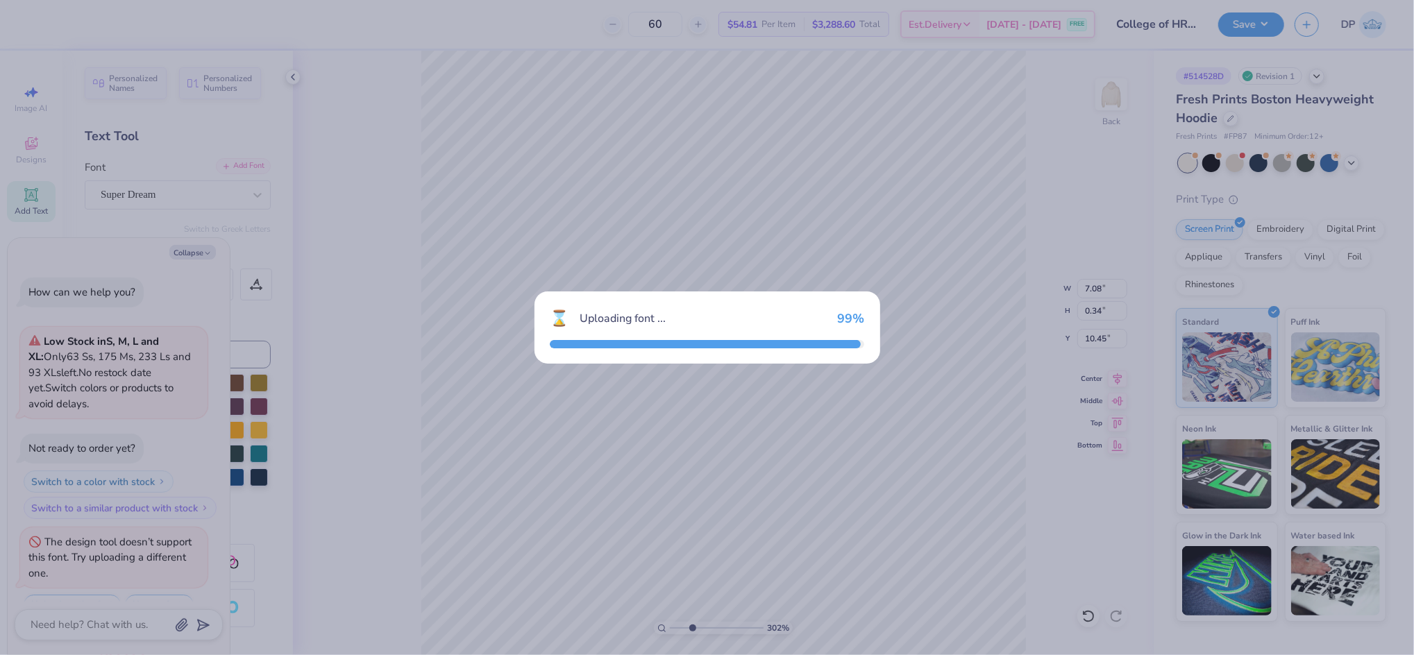
scroll to position [24, 0]
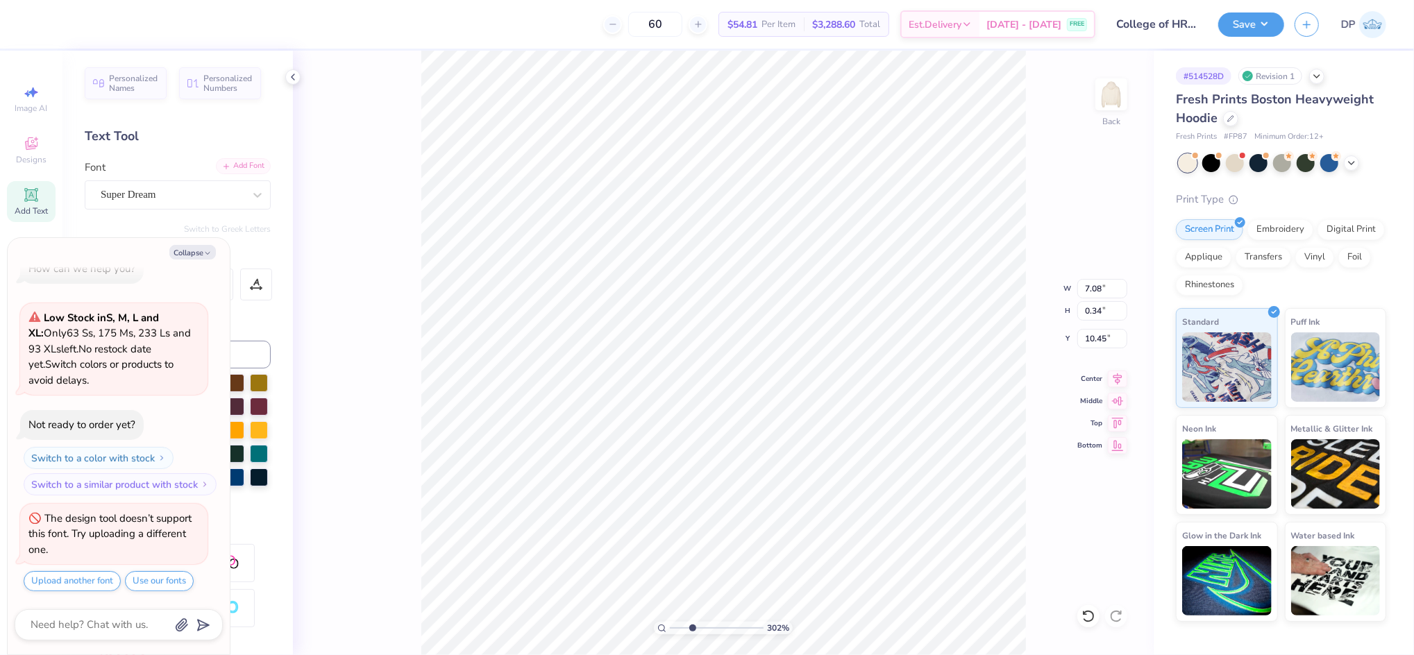
click at [237, 162] on div "Add Font" at bounding box center [243, 166] width 55 height 16
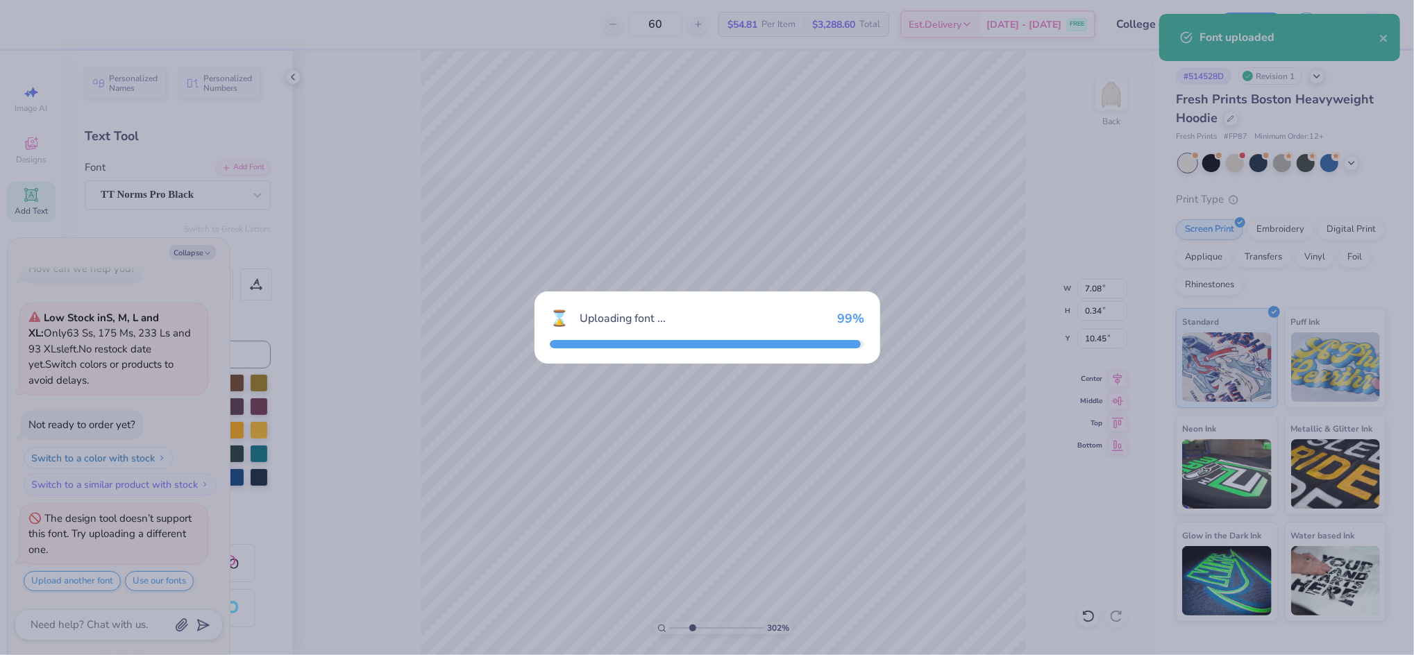
type textarea "x"
type input "8.37"
type input "0.35"
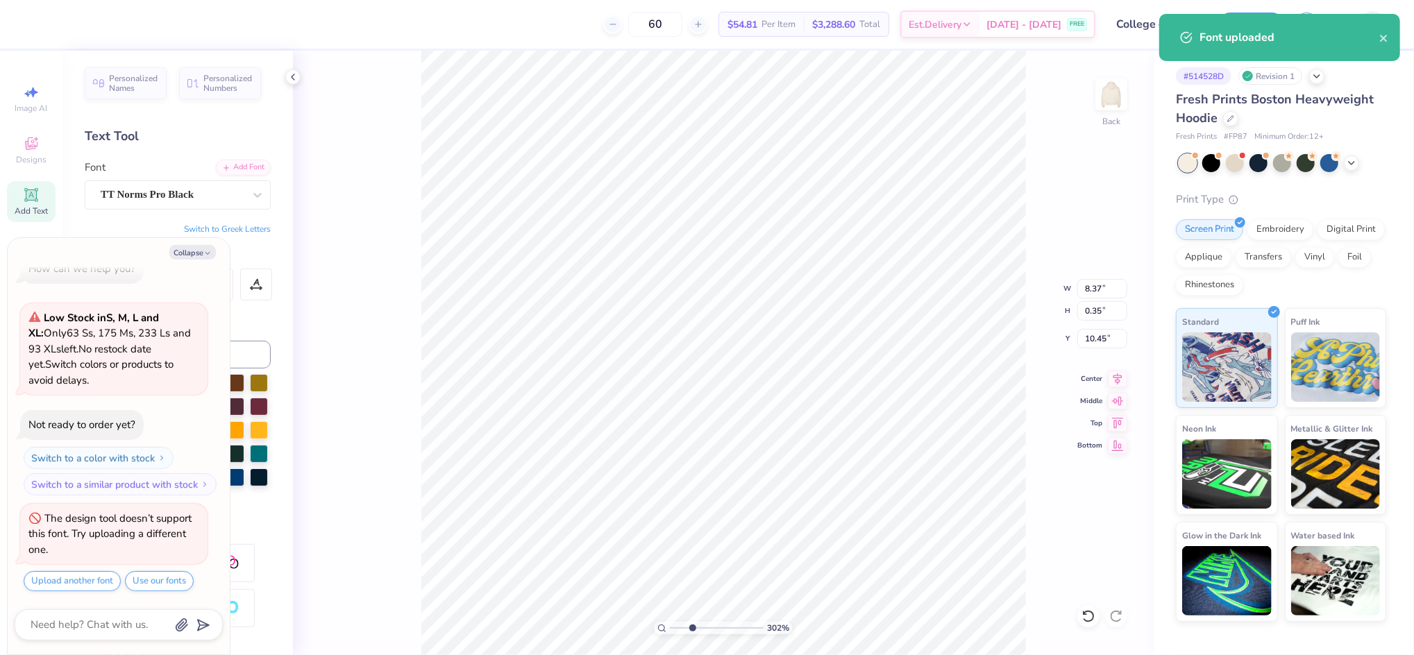
type textarea "x"
type input "12.13"
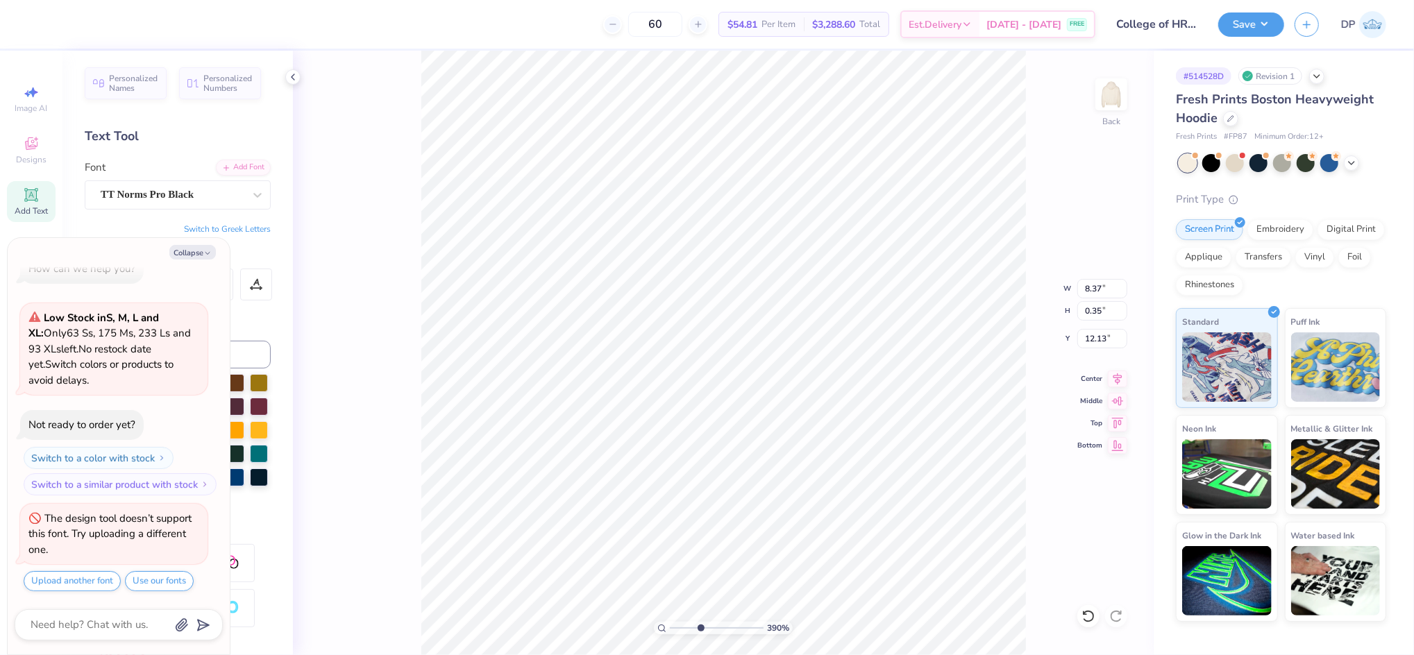
drag, startPoint x: 689, startPoint y: 627, endPoint x: 700, endPoint y: 627, distance: 11.1
type input "3.9"
click at [700, 627] on input "range" at bounding box center [717, 628] width 94 height 12
type textarea "x"
type input "6.56"
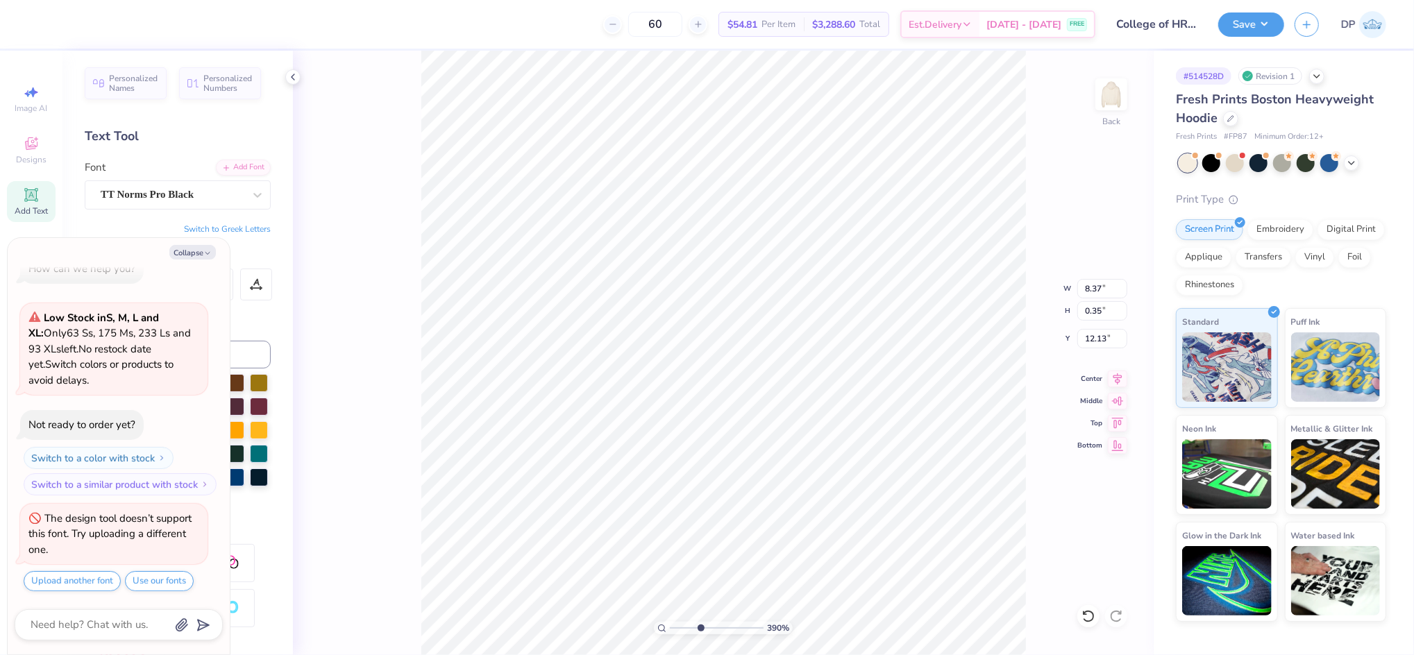
type input "0.27"
type textarea "x"
type input "11.49"
type textarea "x"
type input "8.39"
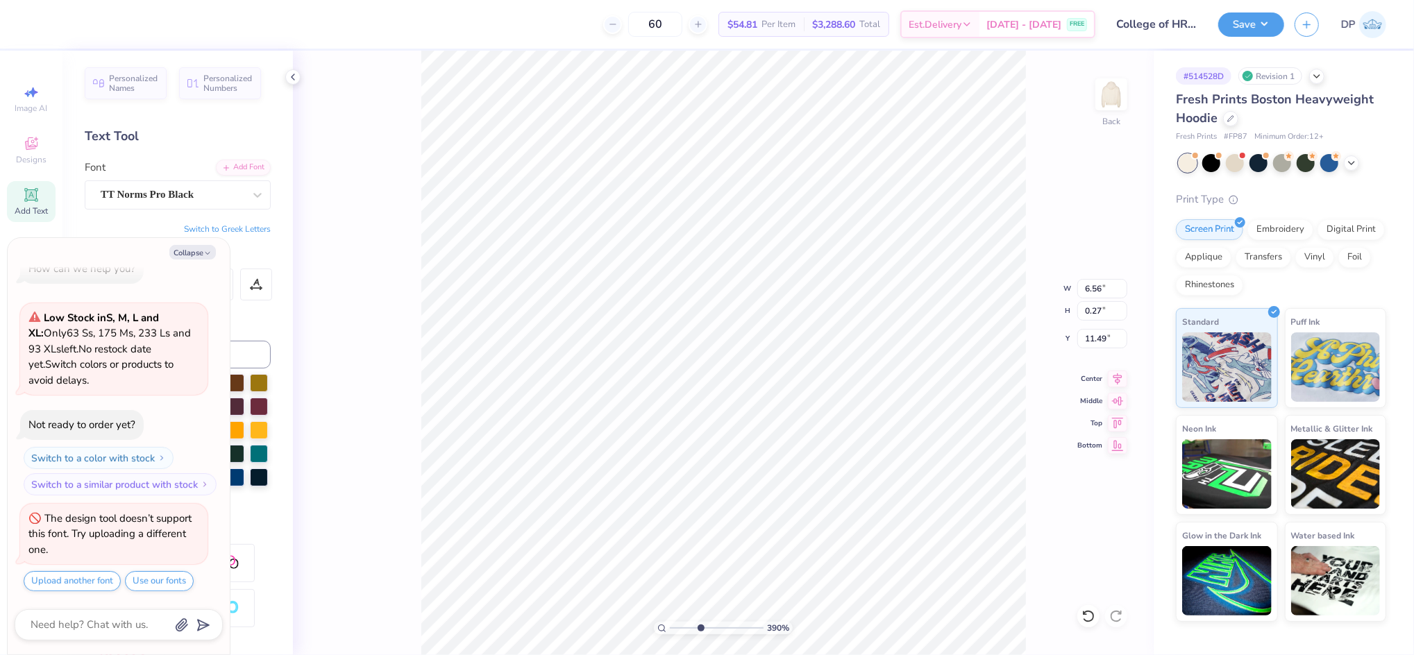
type input "0.35"
type input "11.41"
type textarea "x"
type input "7.39"
type input "0.31"
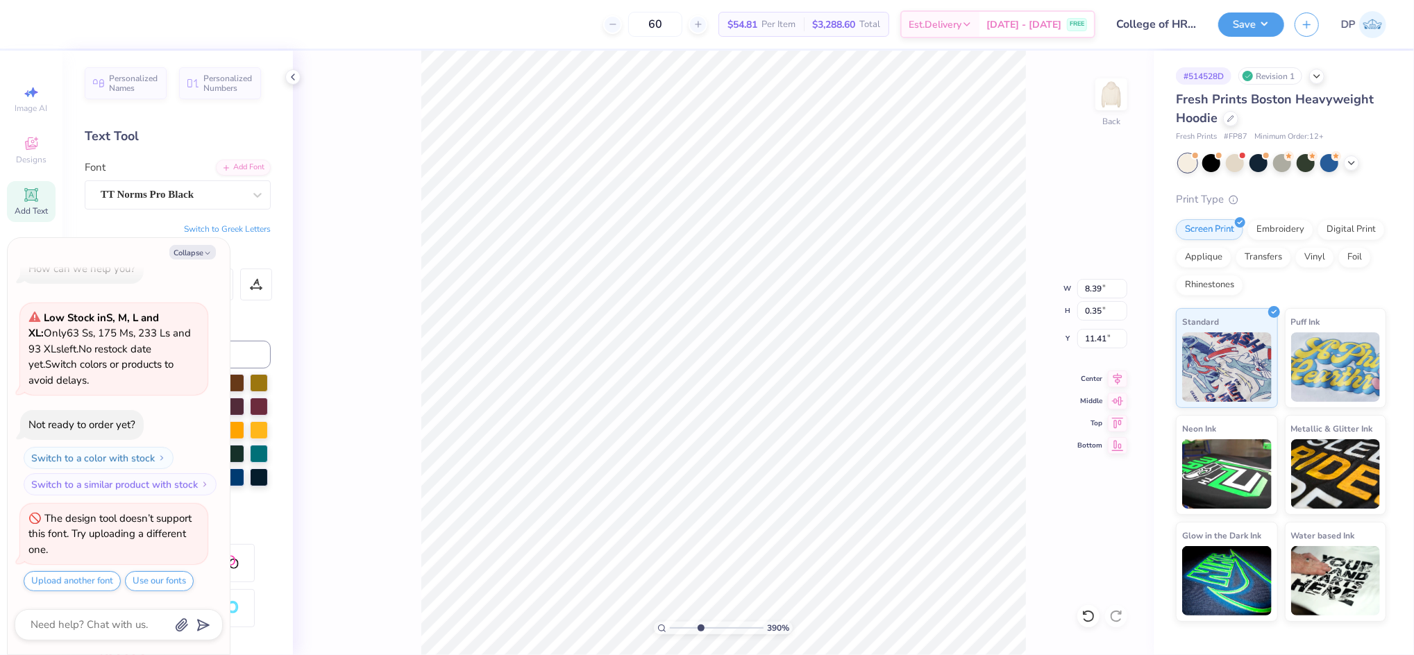
type input "11.46"
type textarea "x"
type input "11.49"
click at [255, 287] on icon at bounding box center [256, 284] width 12 height 12
click at [200, 257] on button "Collapse" at bounding box center [192, 252] width 46 height 15
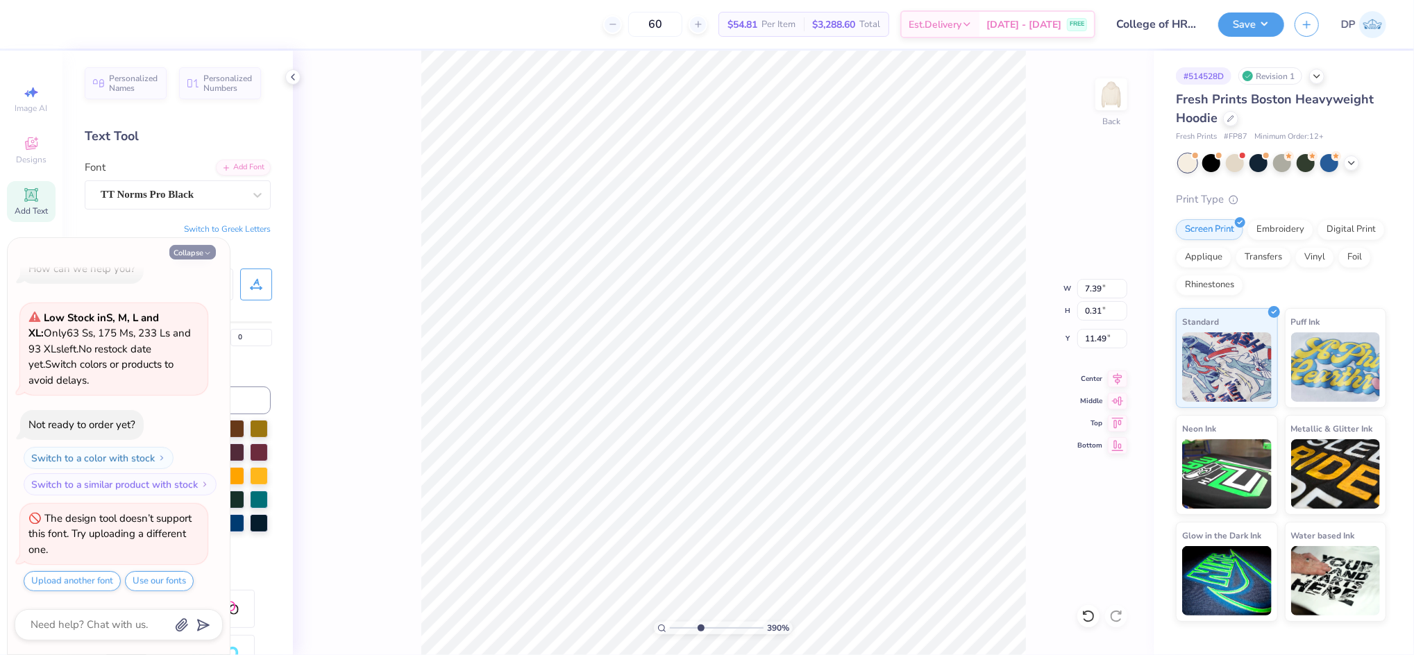
type textarea "x"
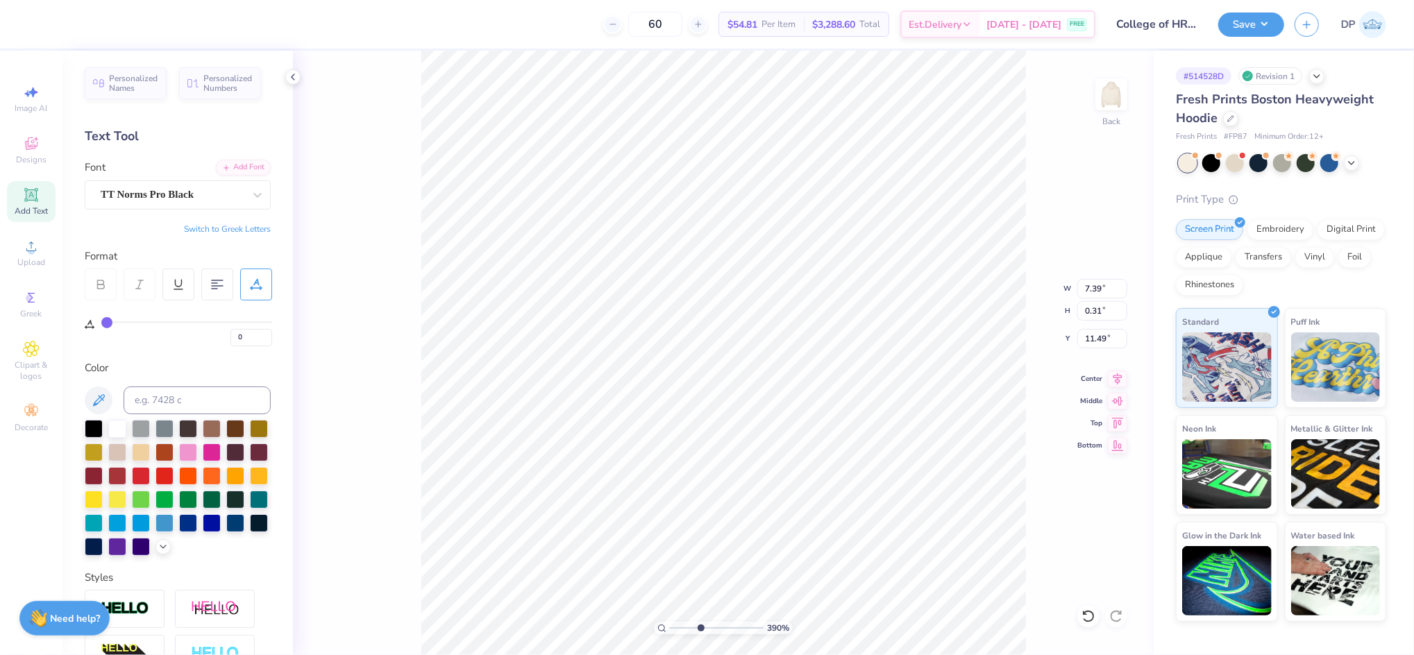
type input "1"
type input "2"
type input "3"
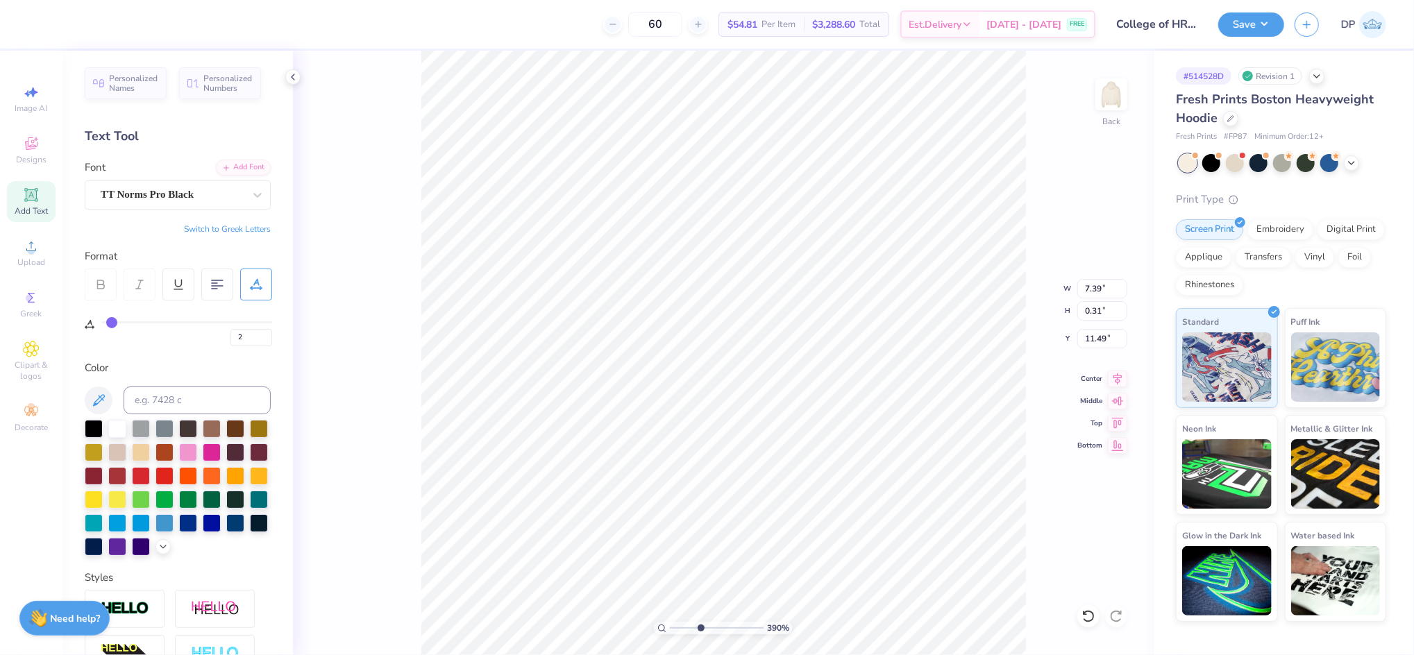
type input "3"
type input "4"
type input "5"
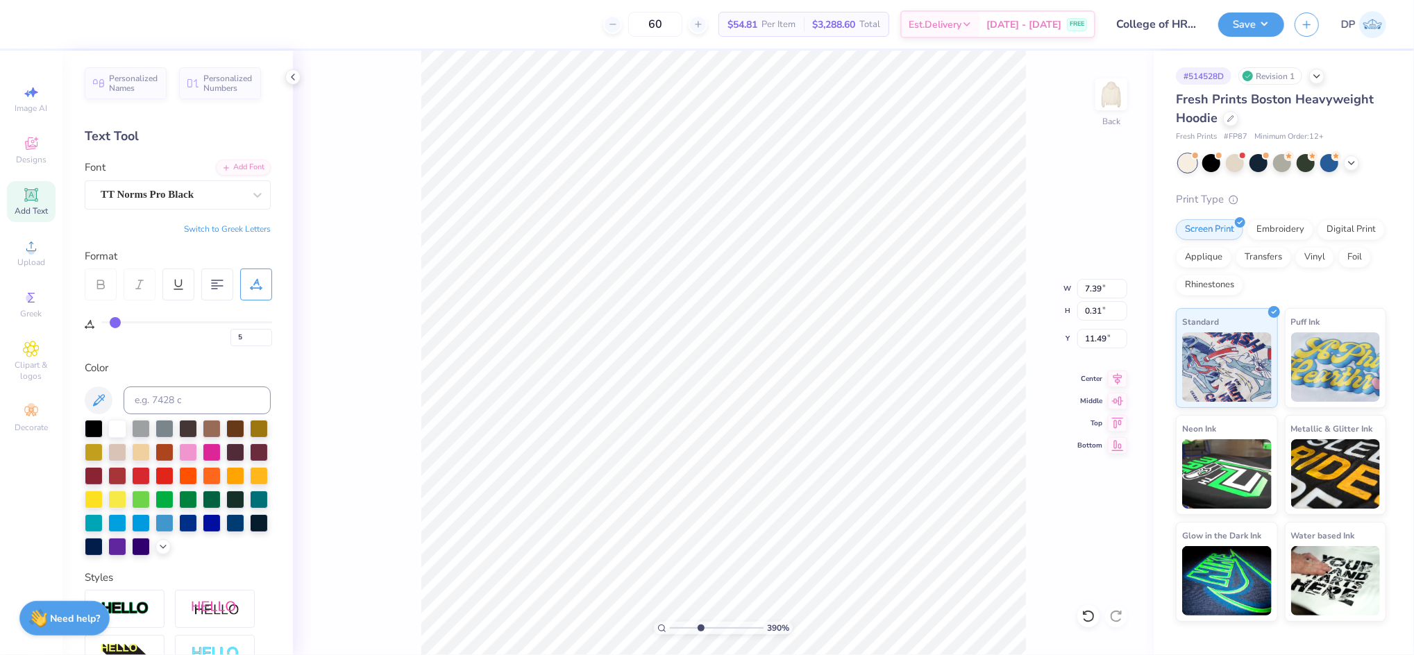
type input "6"
type input "7"
type input "8"
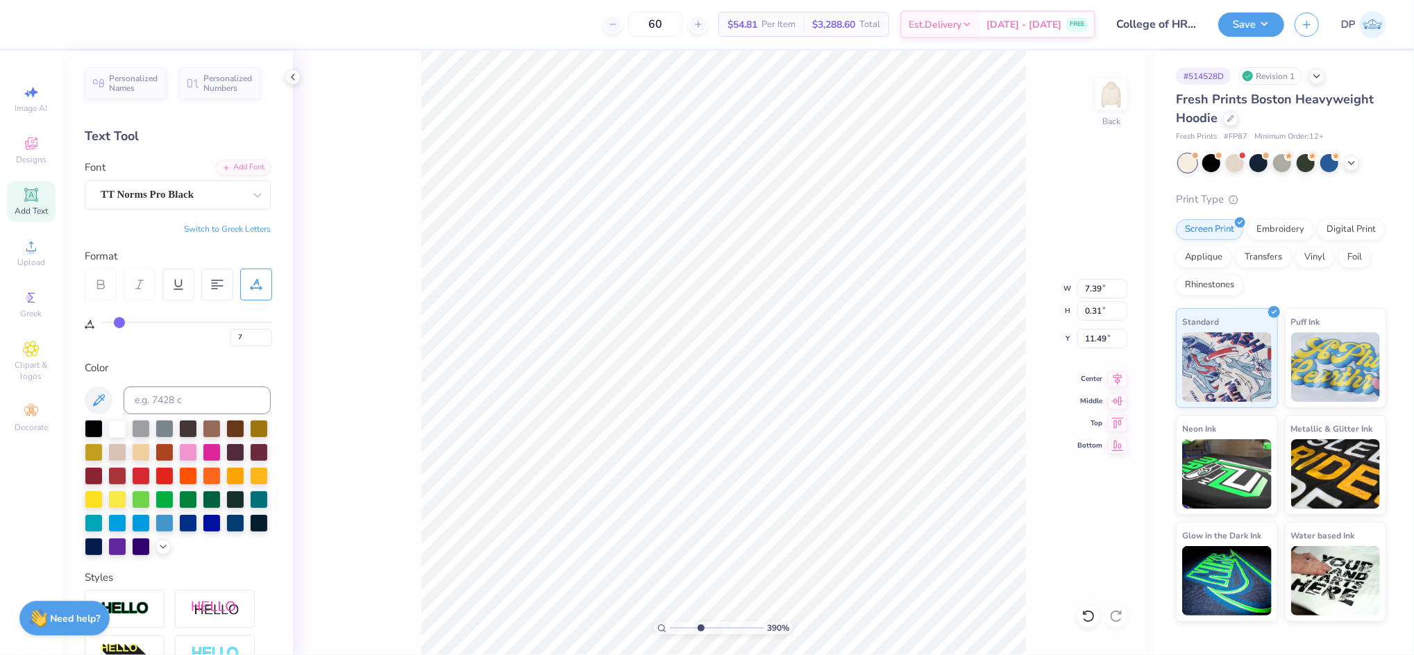
type input "8"
drag, startPoint x: 108, startPoint y: 319, endPoint x: 119, endPoint y: 319, distance: 11.8
type input "8"
click at [119, 321] on input "range" at bounding box center [186, 322] width 171 height 2
type input "8.41"
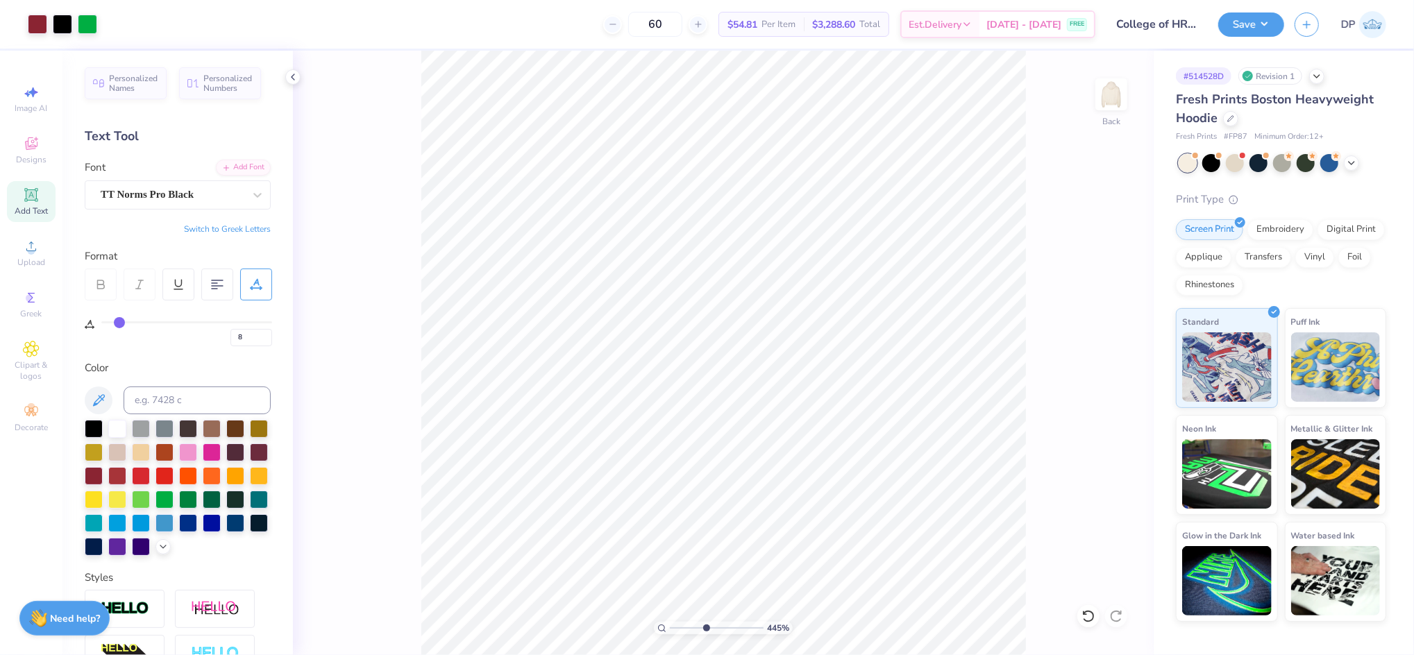
drag, startPoint x: 695, startPoint y: 627, endPoint x: 705, endPoint y: 629, distance: 9.8
type input "4.45"
click at [705, 629] on input "range" at bounding box center [717, 628] width 94 height 12
type input "8.43"
drag, startPoint x: 700, startPoint y: 624, endPoint x: 731, endPoint y: 629, distance: 31.6
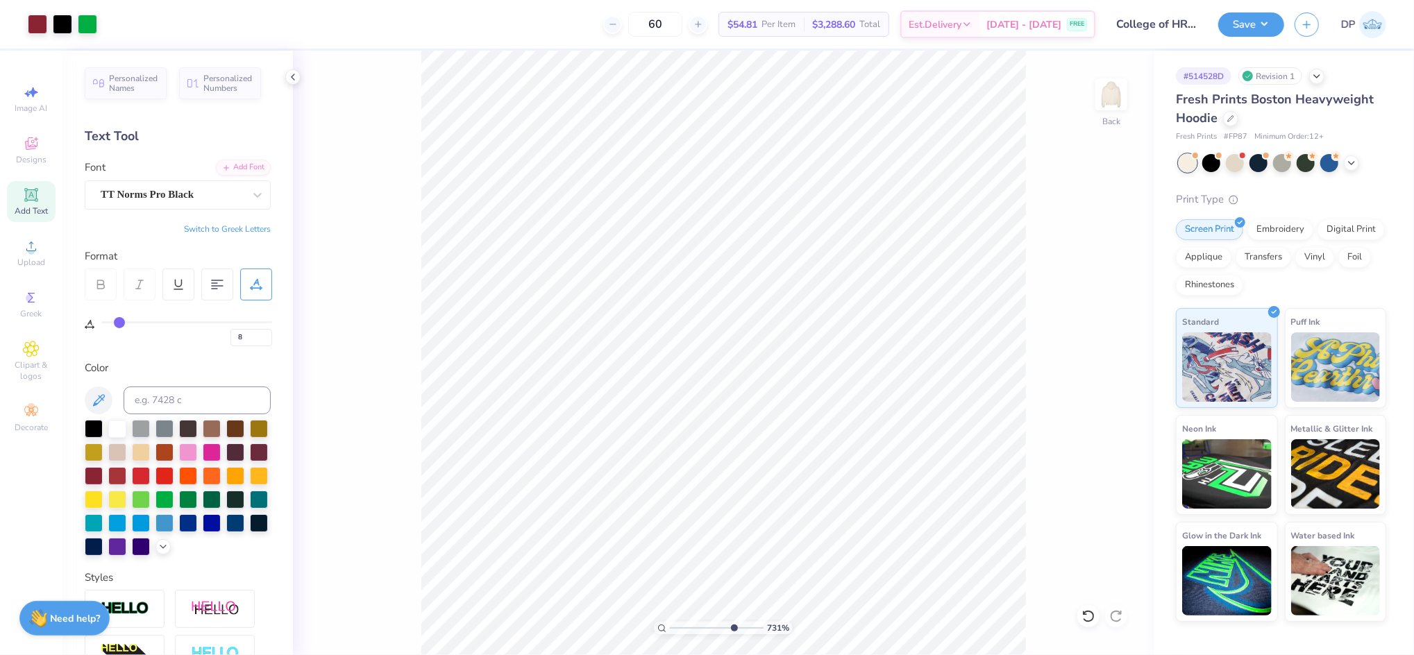
type input "7.31"
click at [731, 629] on input "range" at bounding box center [717, 628] width 94 height 12
type input "11.47"
click at [712, 627] on input "range" at bounding box center [717, 628] width 94 height 12
click at [702, 627] on input "range" at bounding box center [717, 628] width 94 height 12
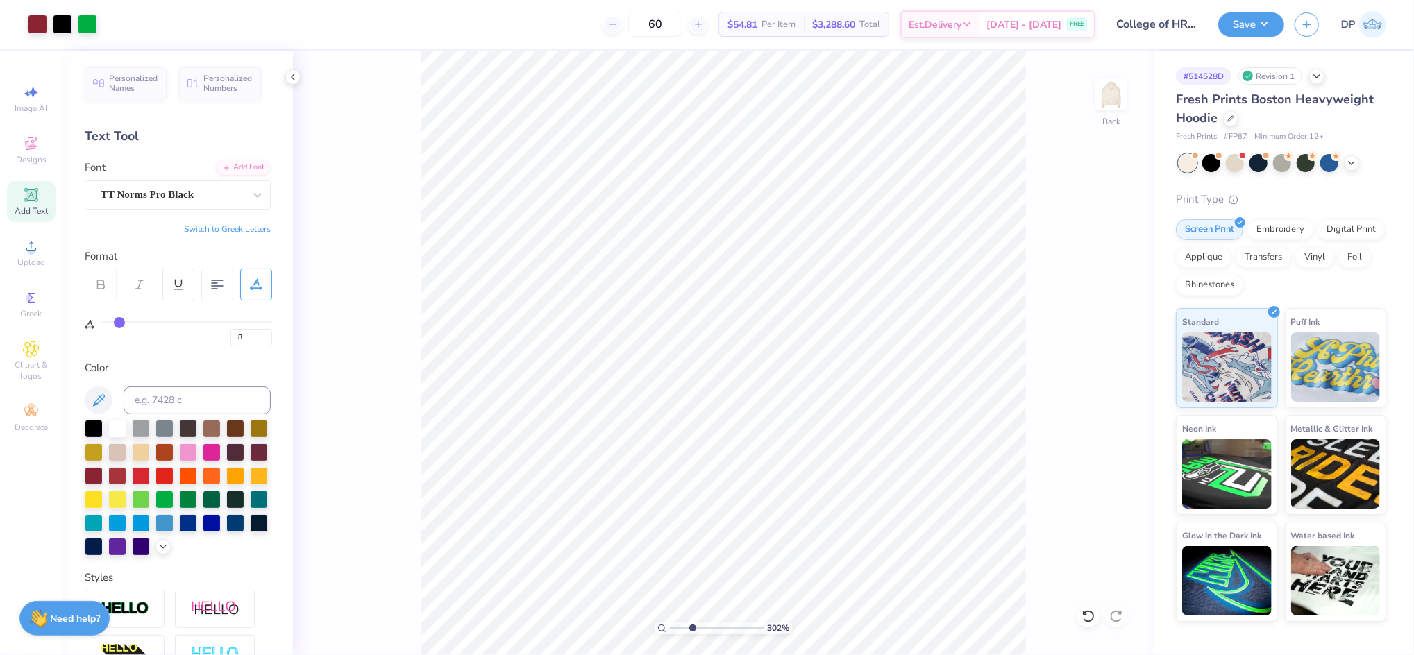
drag, startPoint x: 700, startPoint y: 626, endPoint x: 692, endPoint y: 627, distance: 8.4
type input "3.02"
click at [692, 627] on input "range" at bounding box center [717, 628] width 94 height 12
type input "10.28"
type input "1.50"
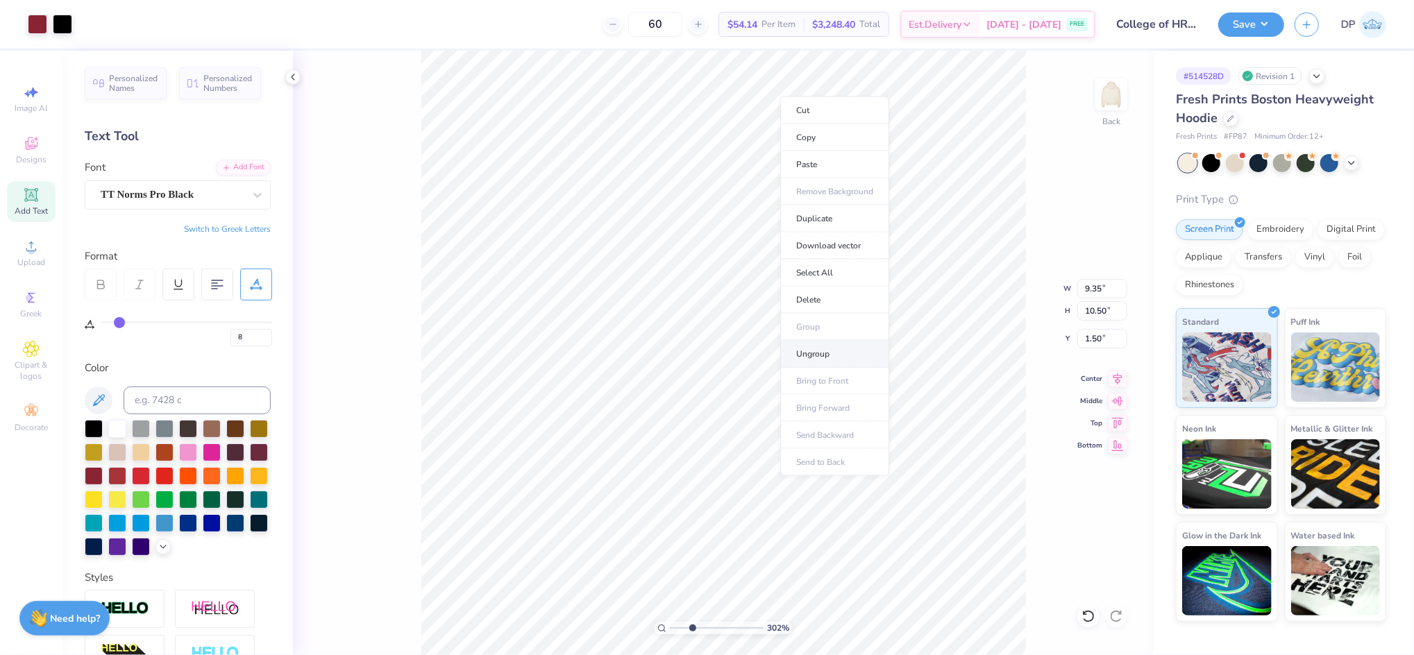
click at [822, 348] on li "Ungroup" at bounding box center [834, 354] width 109 height 27
click at [752, 46] on div "60 $54.14 Per Item $3,248.40 Total Est. Delivery [DATE] - [DATE] FREE" at bounding box center [576, 24] width 1037 height 49
type input "0.53"
type input "0.60"
type input "1.63"
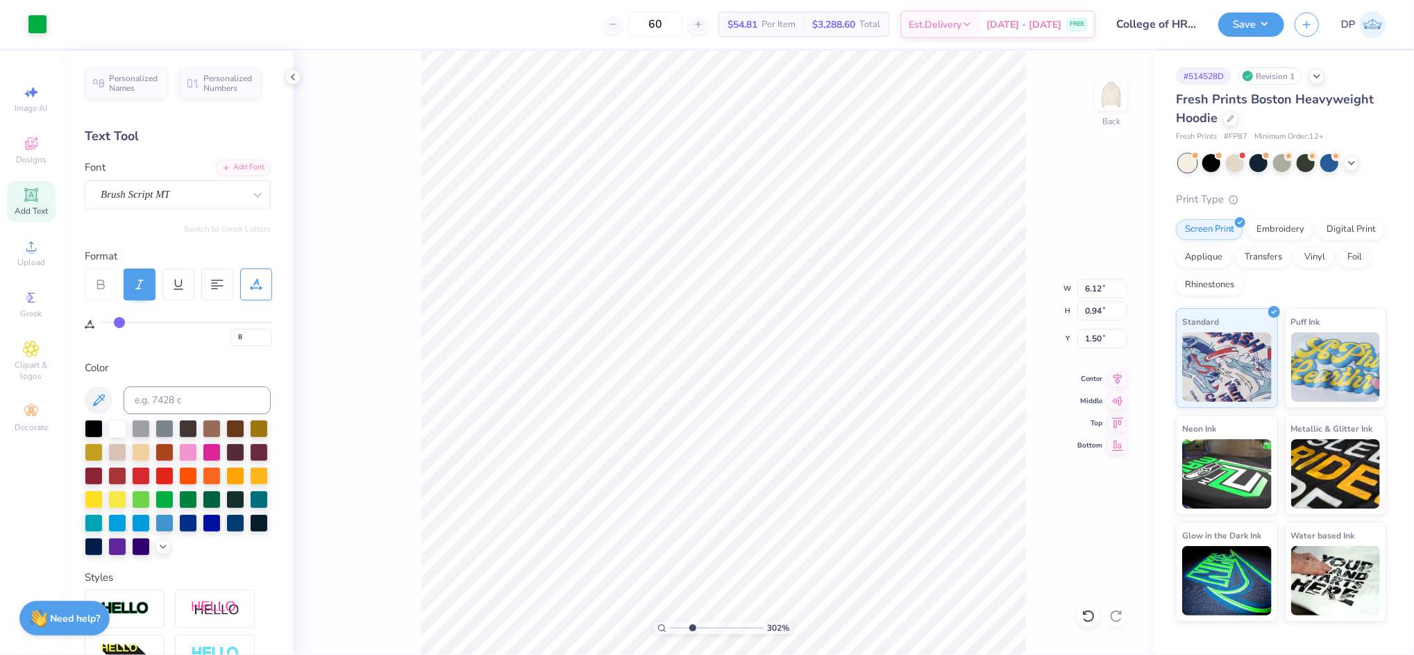
type input "0"
type input "8.43"
type input "10.28"
type input "8"
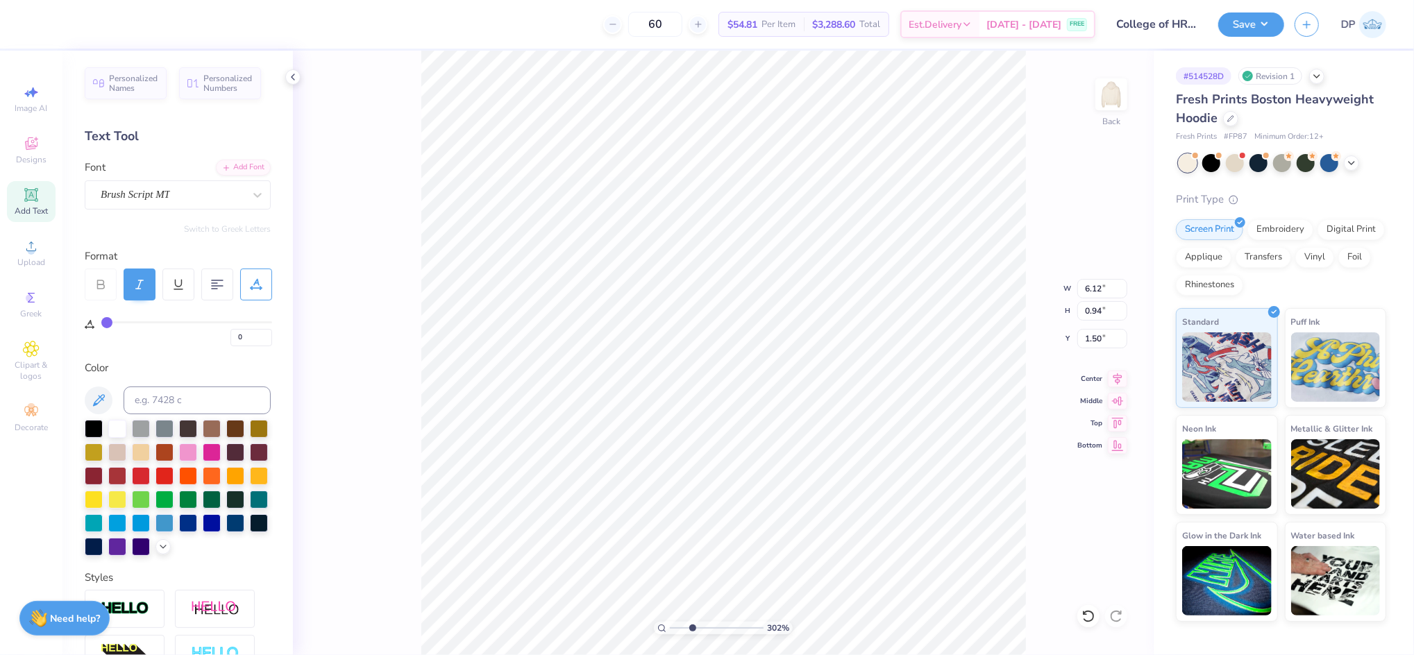
type input "8.43"
type input "0.31"
type input "11.47"
type input "8"
click at [94, 428] on div at bounding box center [94, 427] width 18 height 18
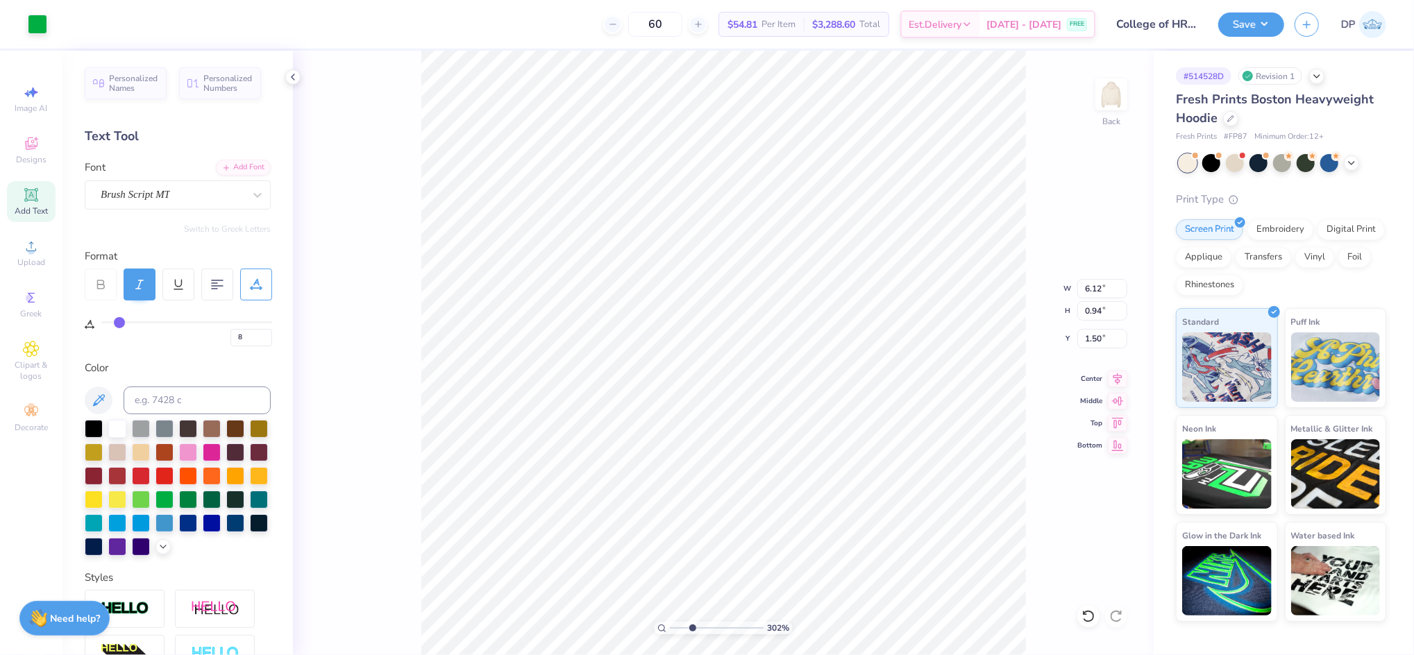
type input "0"
click at [183, 396] on input at bounding box center [197, 401] width 147 height 28
type input "202X"
drag, startPoint x: 171, startPoint y: 394, endPoint x: 151, endPoint y: 398, distance: 20.6
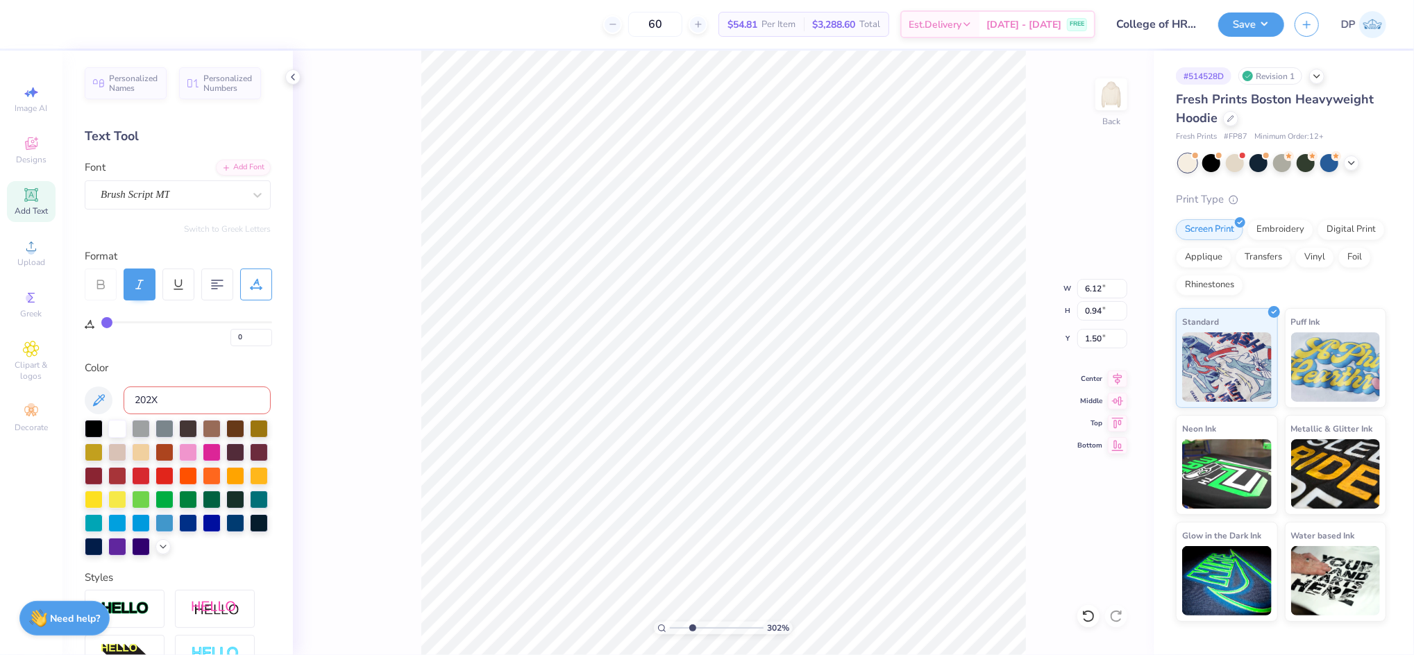
click at [151, 398] on input "202X" at bounding box center [197, 401] width 147 height 28
drag, startPoint x: 689, startPoint y: 622, endPoint x: 663, endPoint y: 622, distance: 25.7
type input "1"
click at [670, 622] on input "range" at bounding box center [717, 628] width 94 height 12
type input "8.43"
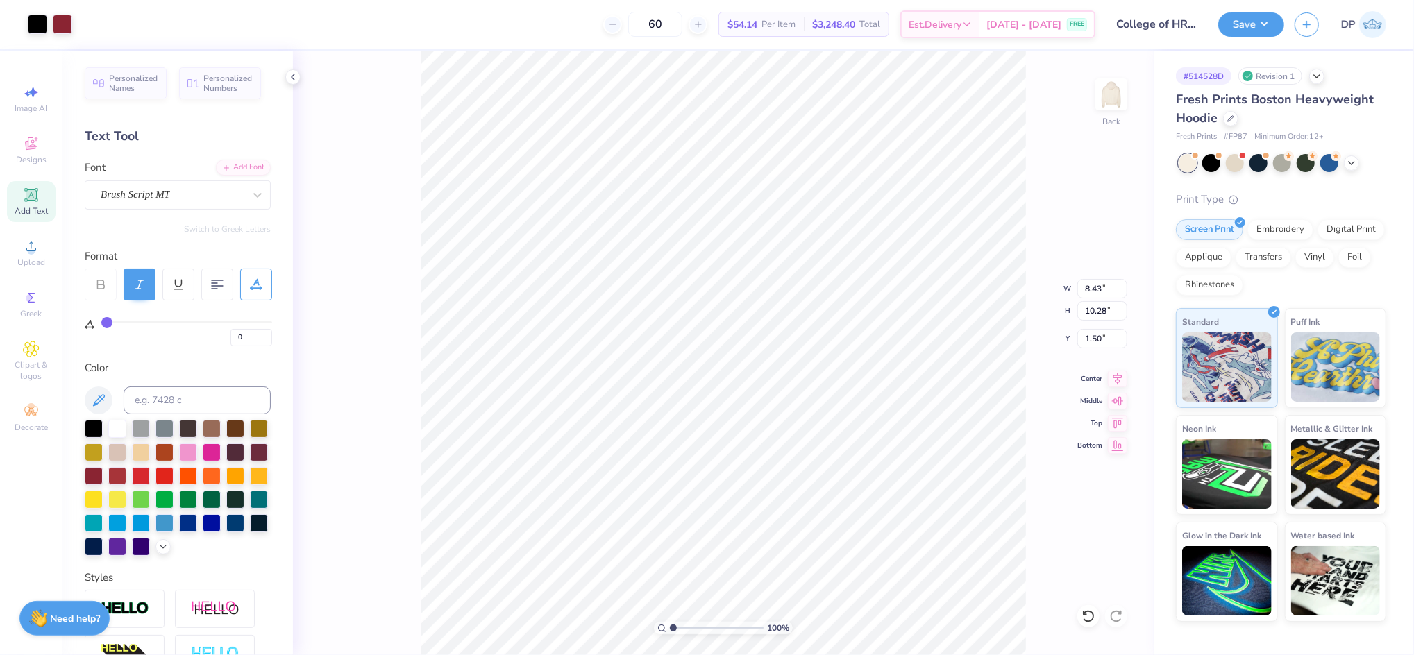
type input "10.28"
click at [772, 496] on li "Group" at bounding box center [800, 502] width 109 height 27
drag, startPoint x: 672, startPoint y: 627, endPoint x: 682, endPoint y: 628, distance: 9.8
type input "1.99"
click at [682, 628] on input "range" at bounding box center [717, 628] width 94 height 12
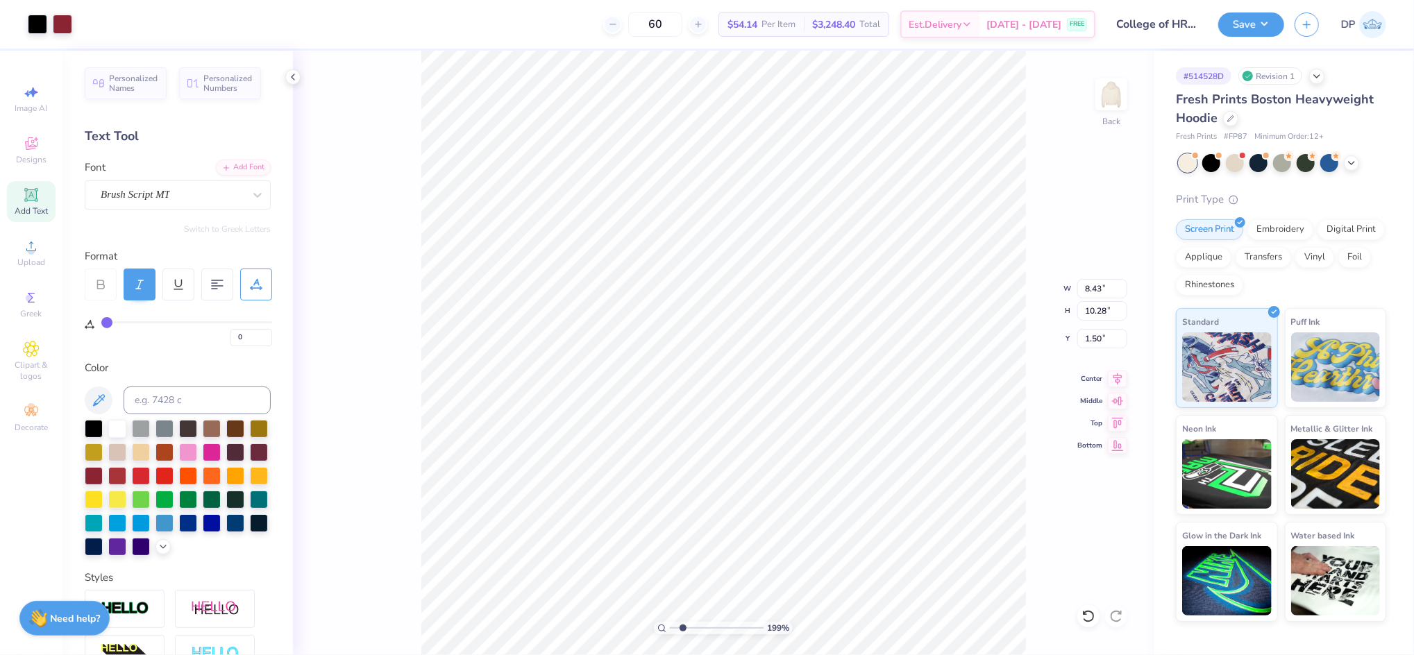
type input "8.43"
type input "10.28"
type input "1.50"
click at [1246, 20] on button "Save" at bounding box center [1251, 22] width 66 height 24
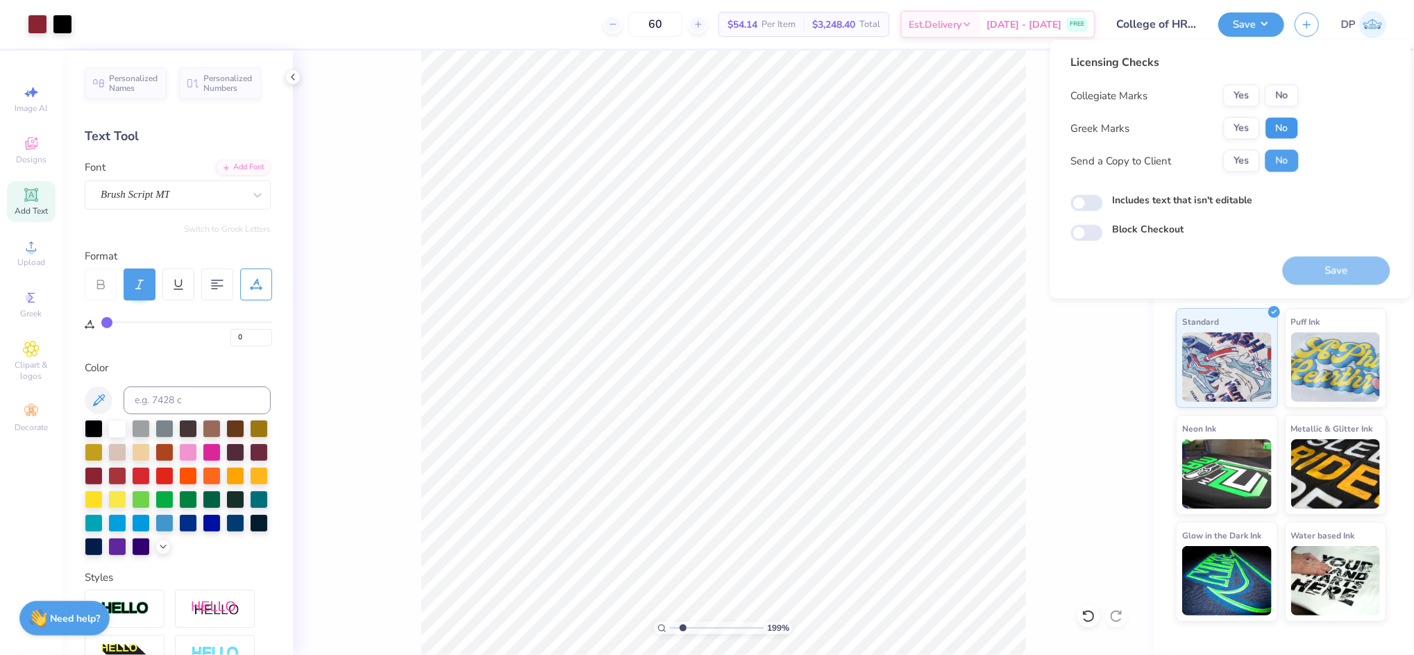
click at [1273, 124] on button "No" at bounding box center [1281, 128] width 33 height 22
click at [1251, 96] on button "Yes" at bounding box center [1241, 96] width 36 height 22
click at [1213, 204] on label "Includes text that isn't editable" at bounding box center [1182, 200] width 140 height 15
click at [1103, 204] on input "Includes text that isn't editable" at bounding box center [1087, 203] width 32 height 17
checkbox input "true"
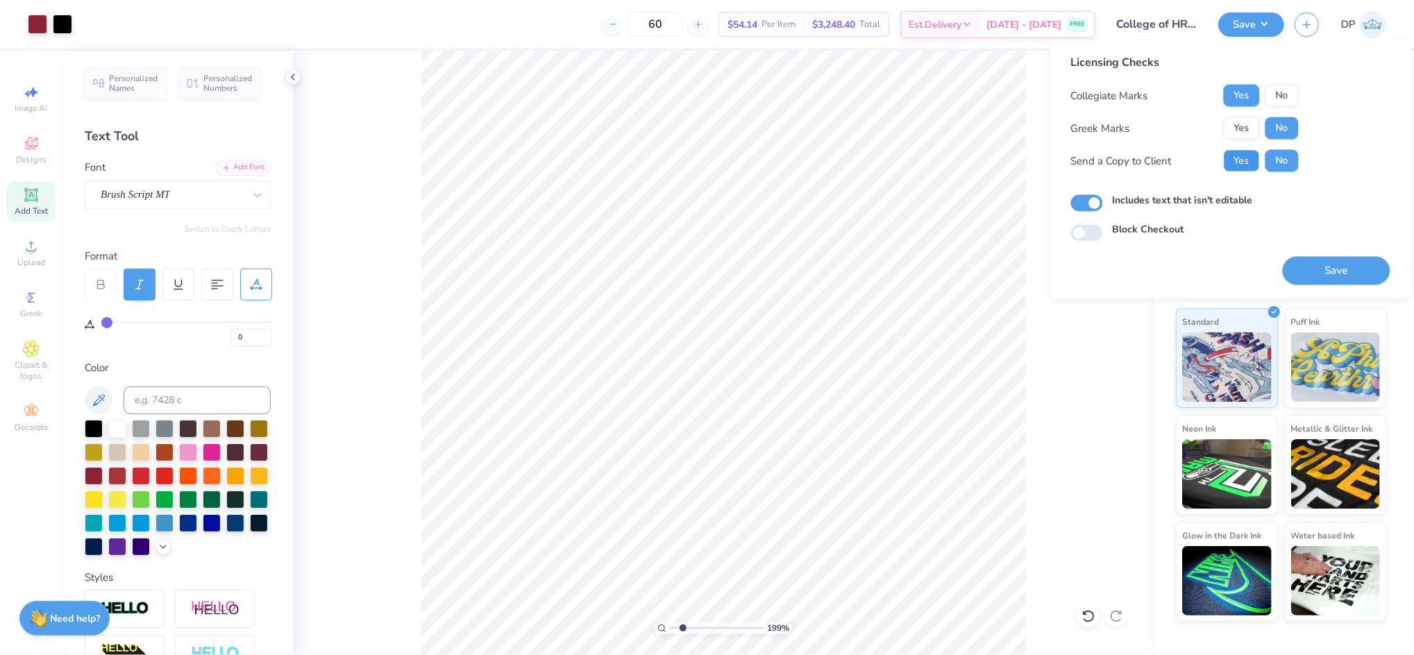
click at [1230, 153] on button "Yes" at bounding box center [1241, 161] width 36 height 22
click at [727, 622] on input "range" at bounding box center [717, 628] width 94 height 12
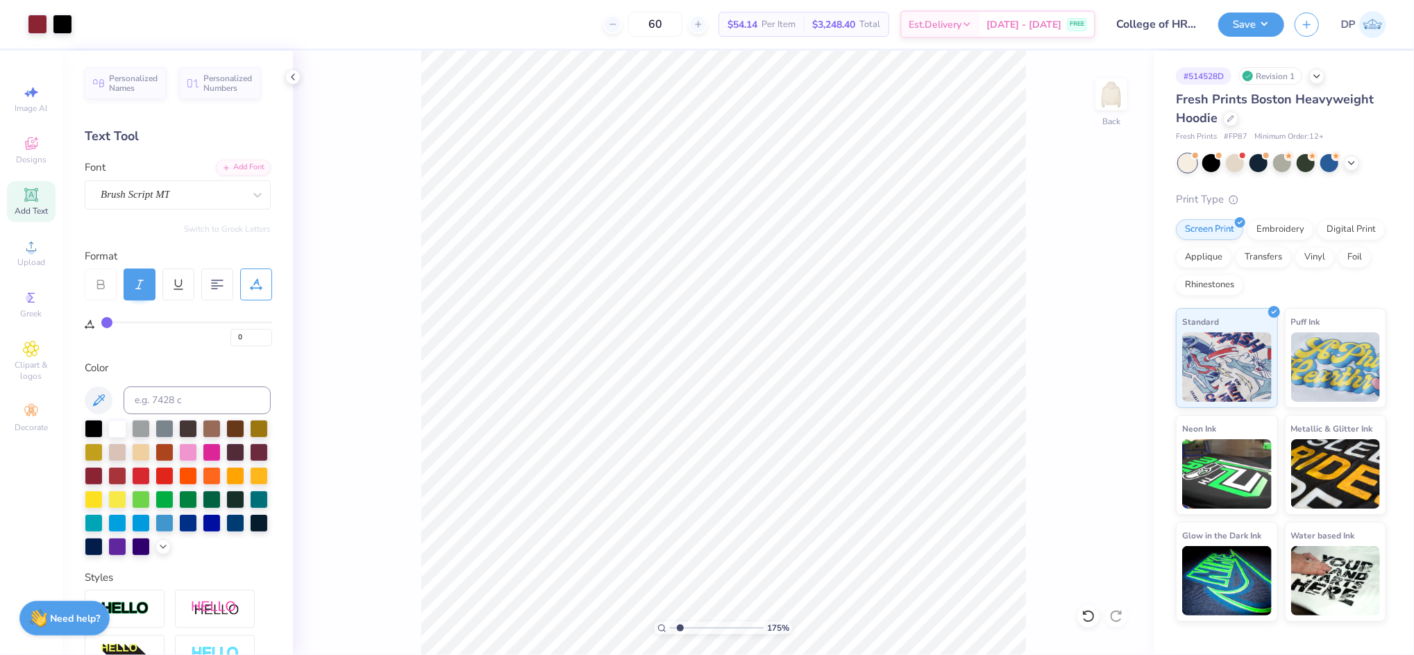
drag, startPoint x: 719, startPoint y: 634, endPoint x: 680, endPoint y: 638, distance: 39.1
type input "1.75"
click at [680, 634] on input "range" at bounding box center [717, 628] width 94 height 12
click at [1256, 27] on button "Save" at bounding box center [1251, 22] width 66 height 24
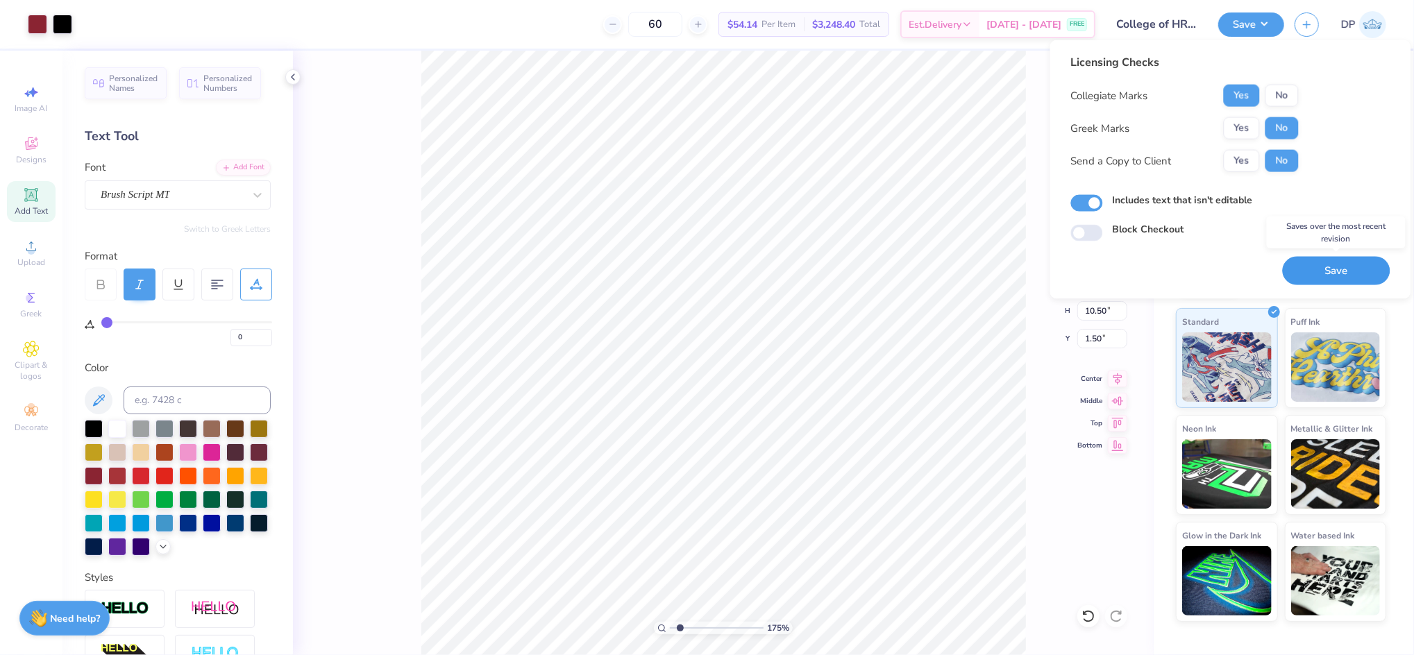
click at [1330, 273] on button "Save" at bounding box center [1336, 271] width 108 height 28
